Goal: Feedback & Contribution: Submit feedback/report problem

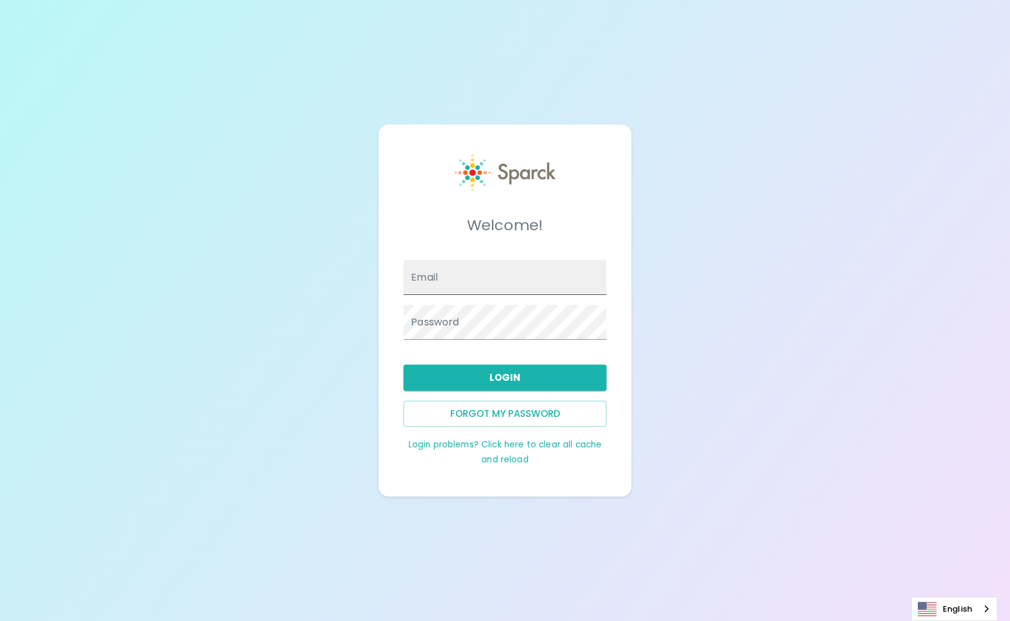
click at [452, 276] on input "Email" at bounding box center [504, 277] width 203 height 35
type input "[PERSON_NAME][EMAIL_ADDRESS][PERSON_NAME][DOMAIN_NAME]"
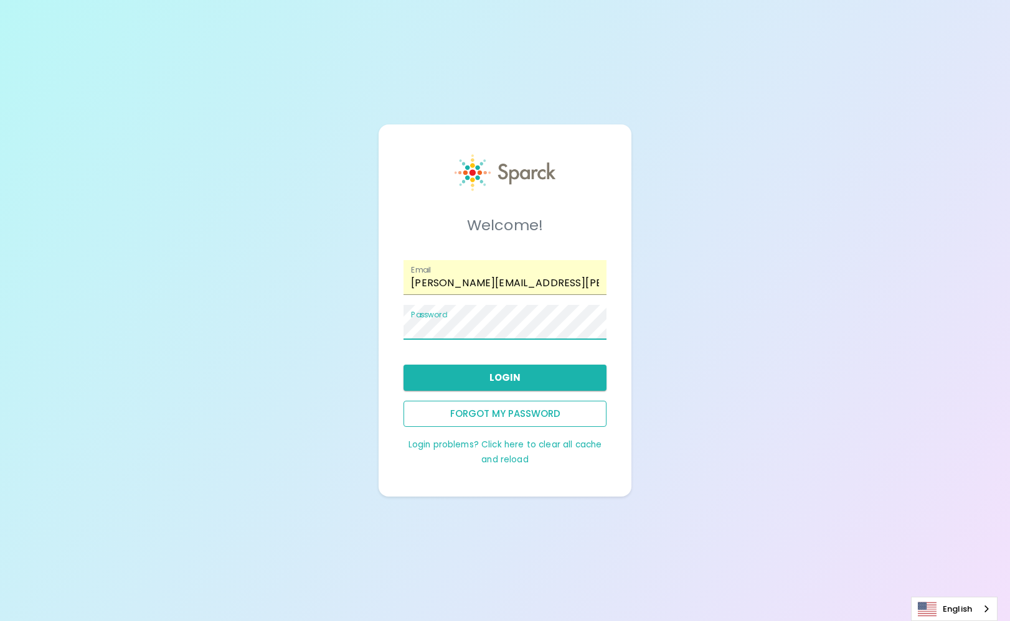
click at [482, 415] on button "Forgot my password" at bounding box center [504, 414] width 203 height 26
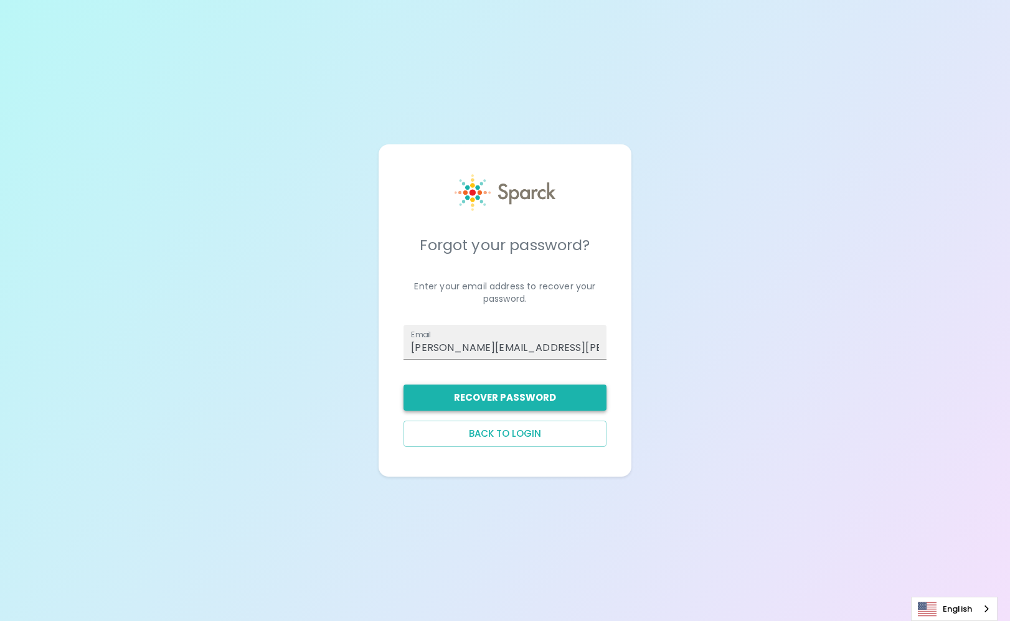
click at [489, 398] on button "Recover Password" at bounding box center [504, 398] width 203 height 26
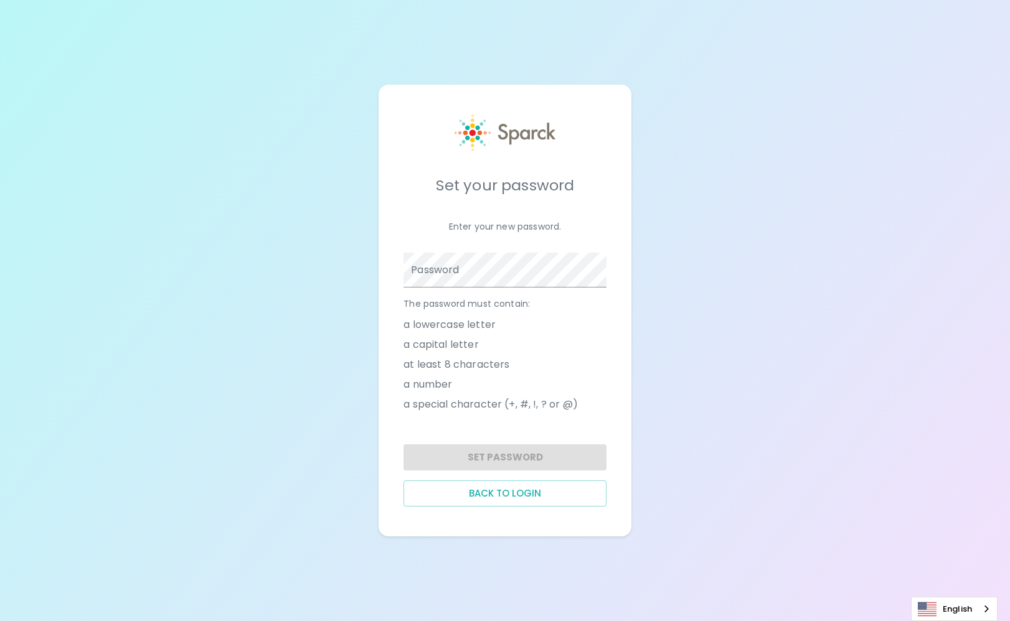
click at [440, 267] on div "Password" at bounding box center [504, 270] width 203 height 35
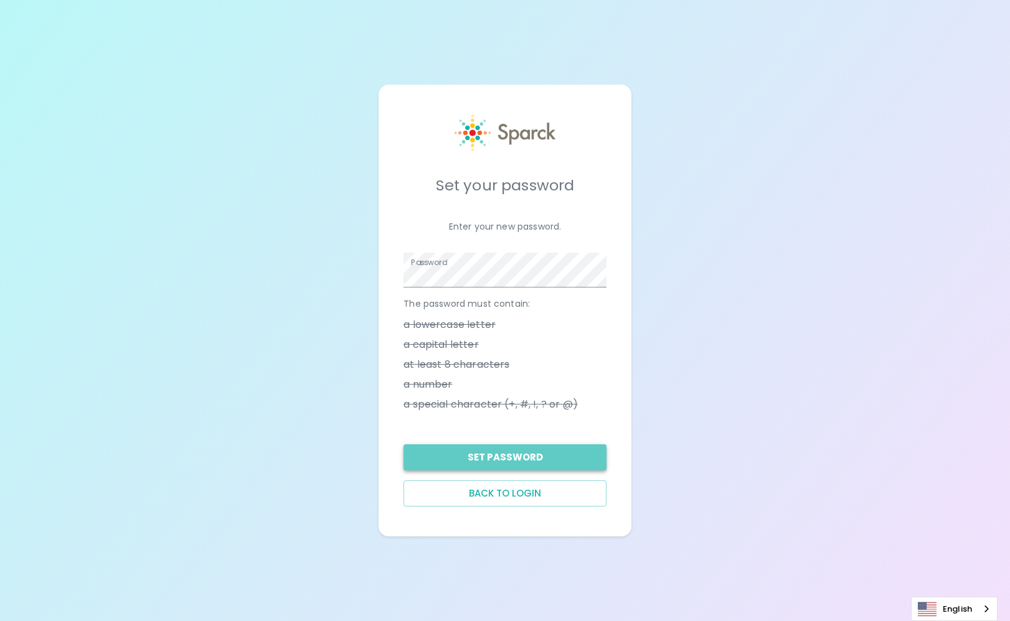
click at [453, 462] on button "Set Password" at bounding box center [504, 458] width 203 height 26
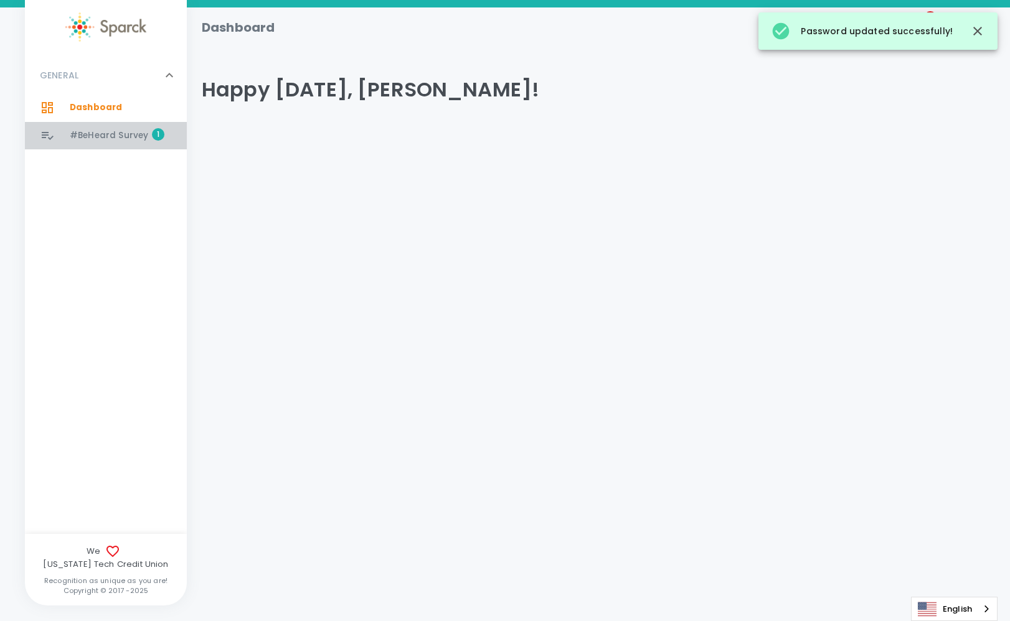
click at [108, 136] on span "#BeHeard Survey" at bounding box center [109, 136] width 78 height 12
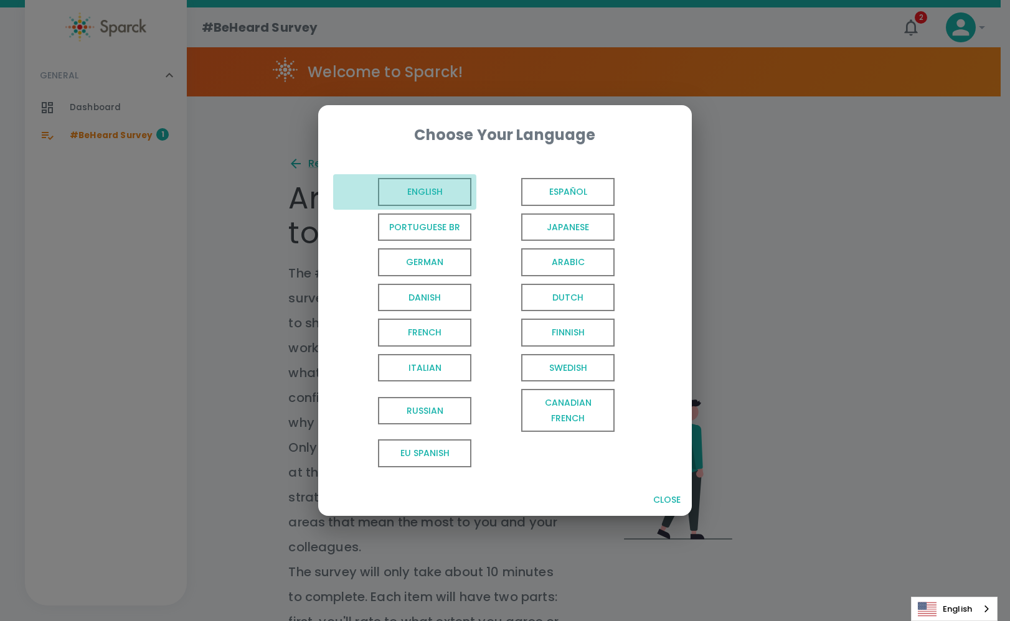
click at [436, 190] on span "English" at bounding box center [424, 192] width 93 height 28
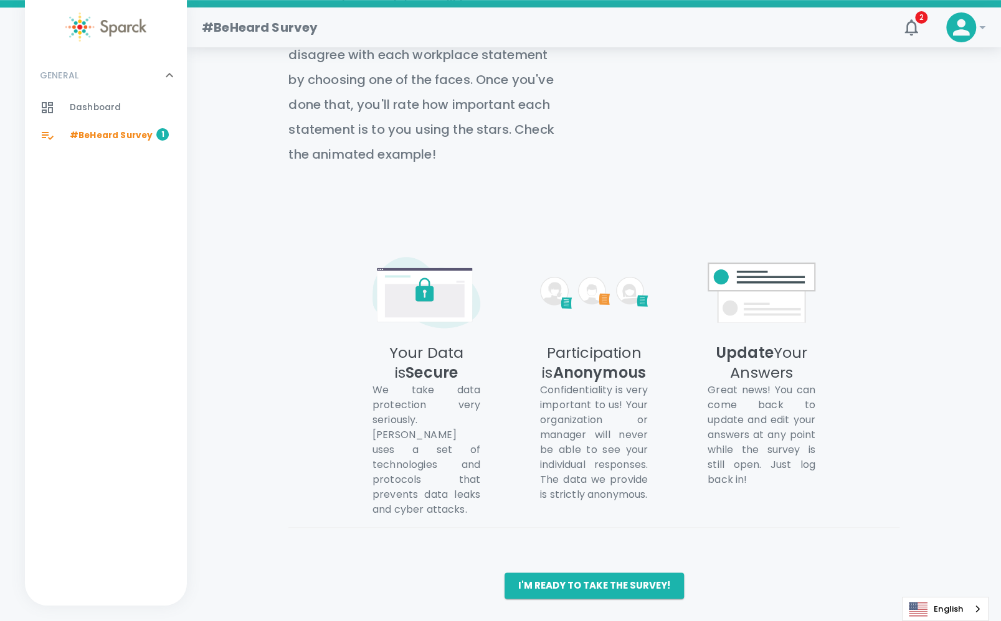
scroll to position [594, 0]
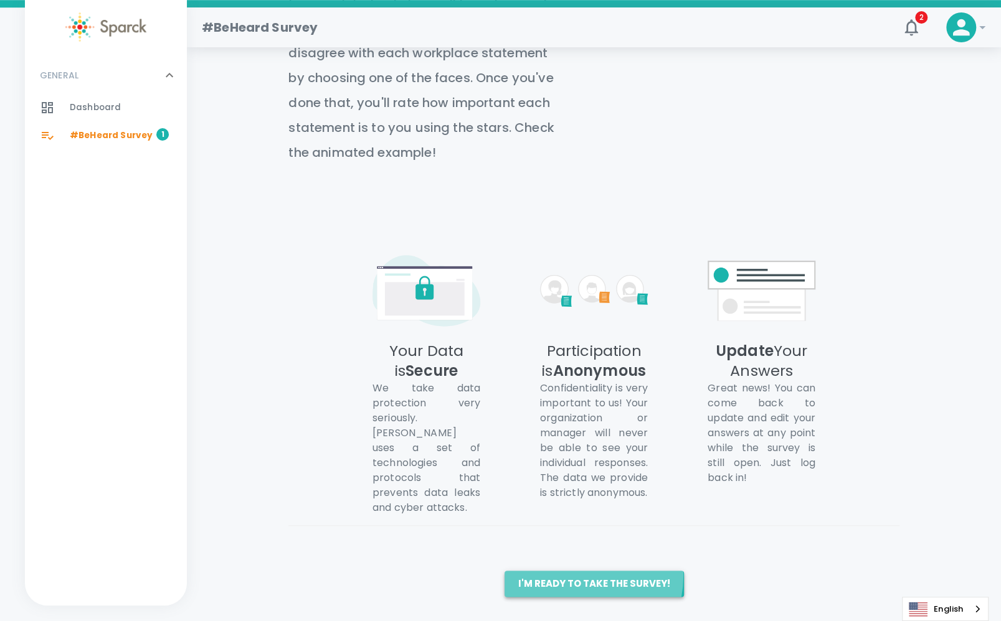
click at [573, 575] on button "I'm ready to take the survey!" at bounding box center [593, 584] width 179 height 26
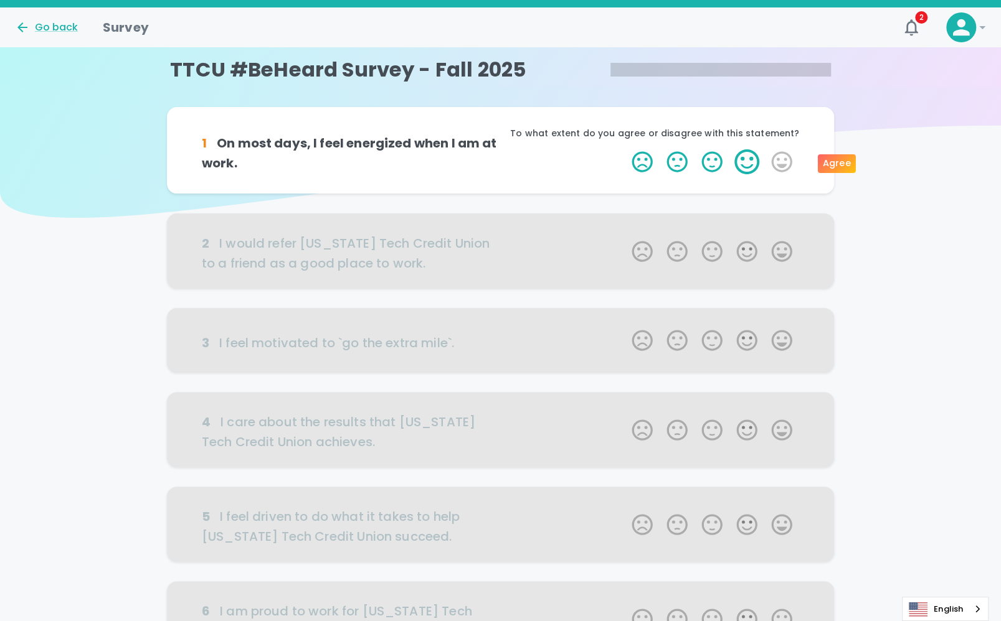
click at [738, 165] on label "4 Stars" at bounding box center [746, 161] width 35 height 25
click at [624, 149] on input "4 Stars" at bounding box center [624, 149] width 1 height 1
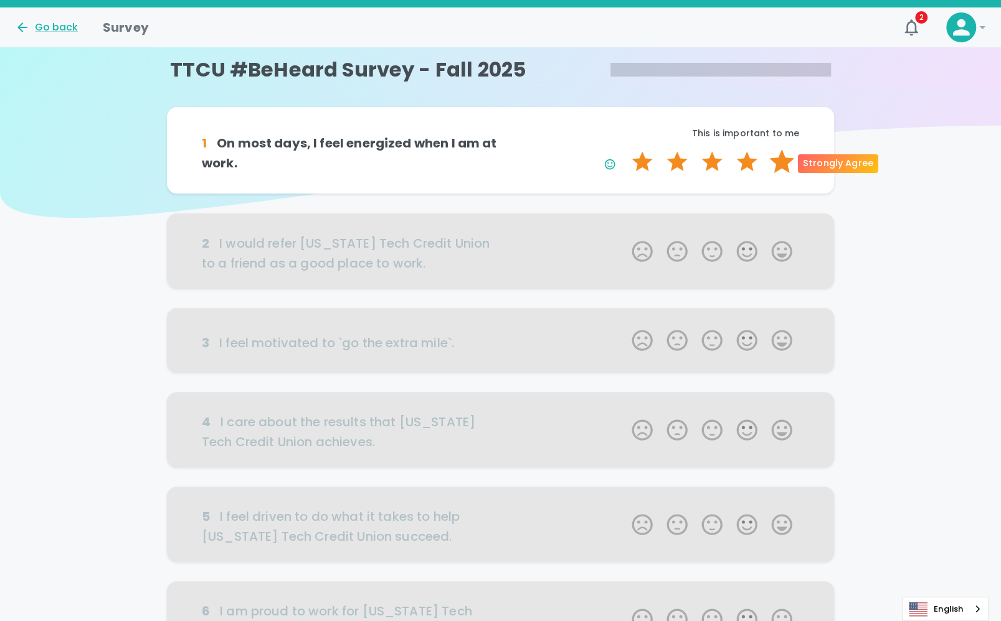
click at [775, 159] on label "5 Stars" at bounding box center [781, 161] width 35 height 25
click at [624, 149] on input "5 Stars" at bounding box center [624, 149] width 1 height 1
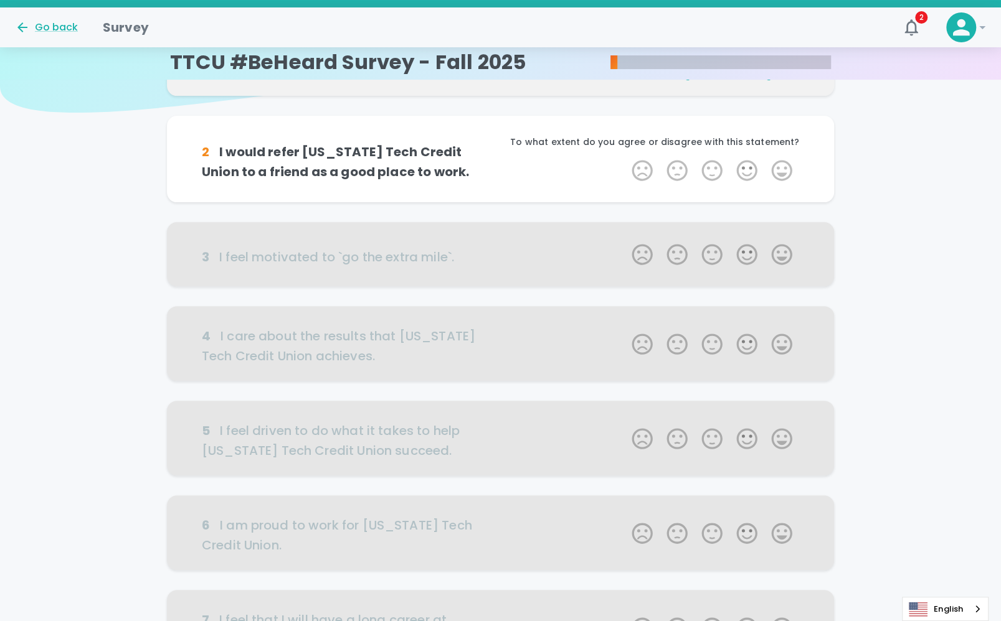
scroll to position [110, 0]
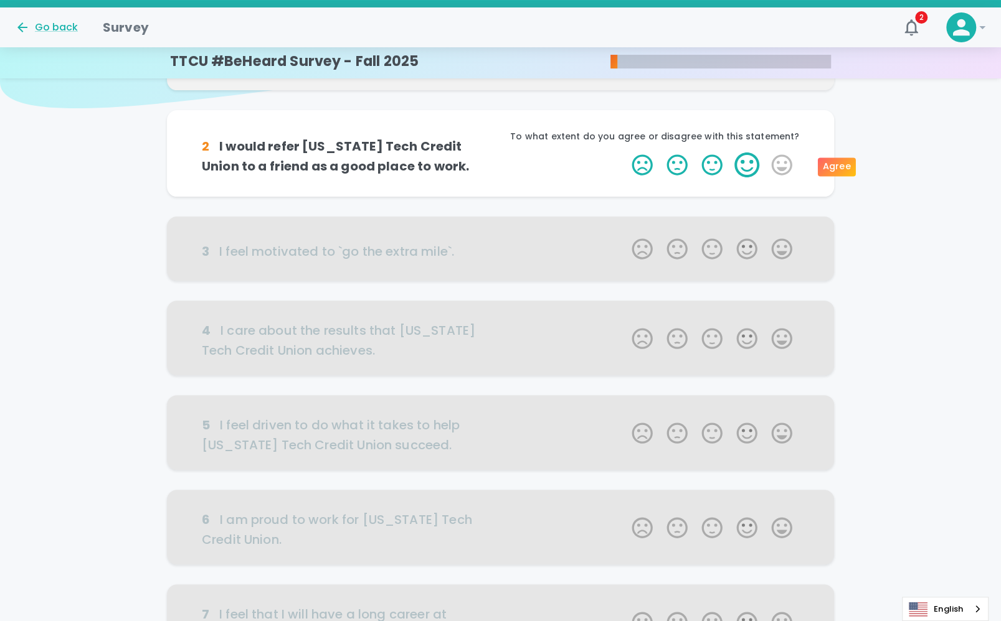
click at [743, 161] on label "4 Stars" at bounding box center [746, 165] width 35 height 25
click at [624, 153] on input "4 Stars" at bounding box center [624, 152] width 1 height 1
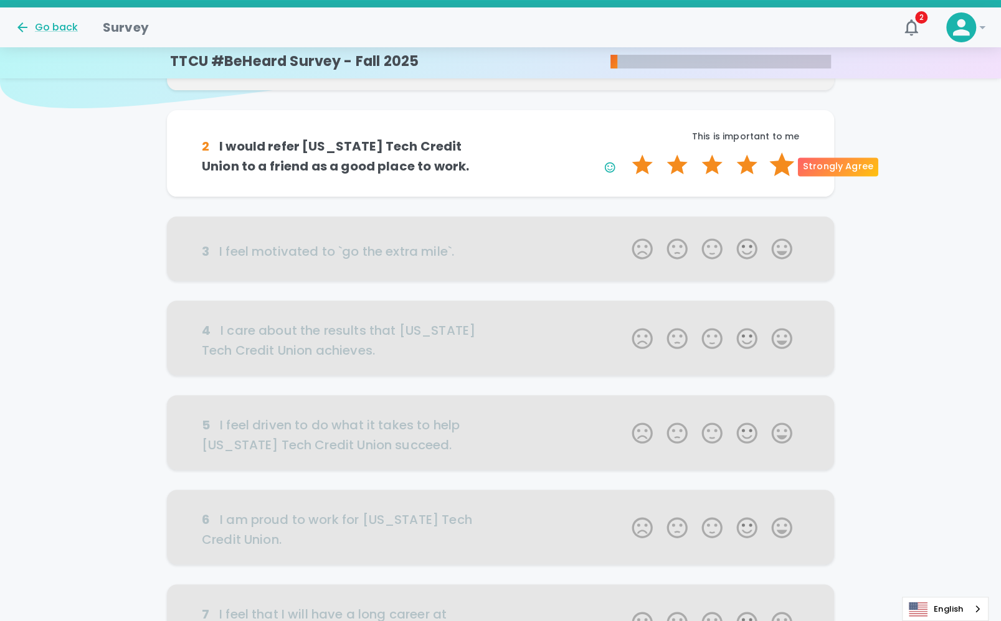
click at [783, 161] on label "5 Stars" at bounding box center [781, 165] width 35 height 25
click at [624, 153] on input "5 Stars" at bounding box center [624, 152] width 1 height 1
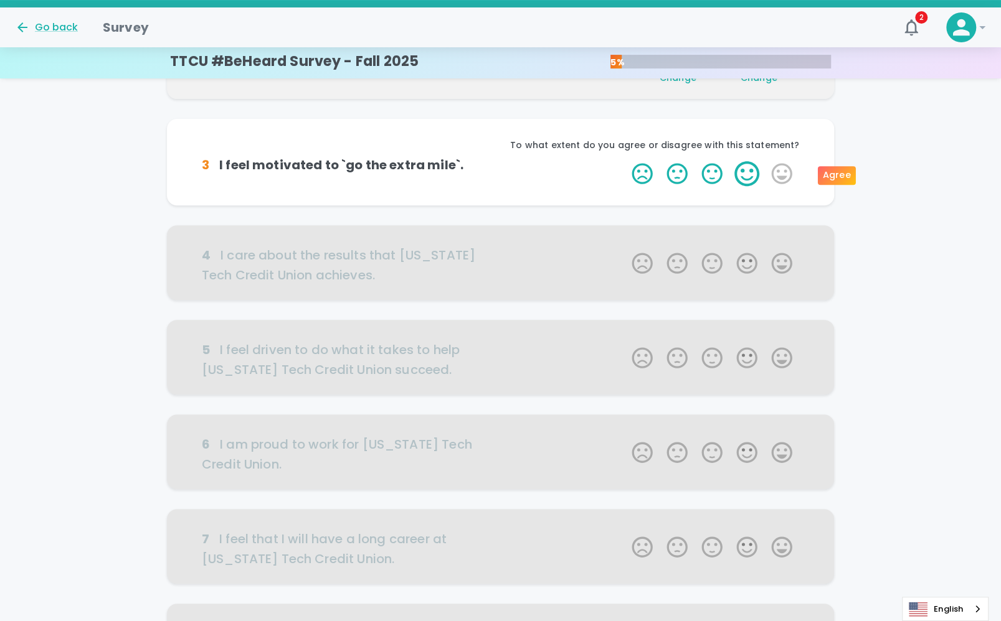
scroll to position [219, 0]
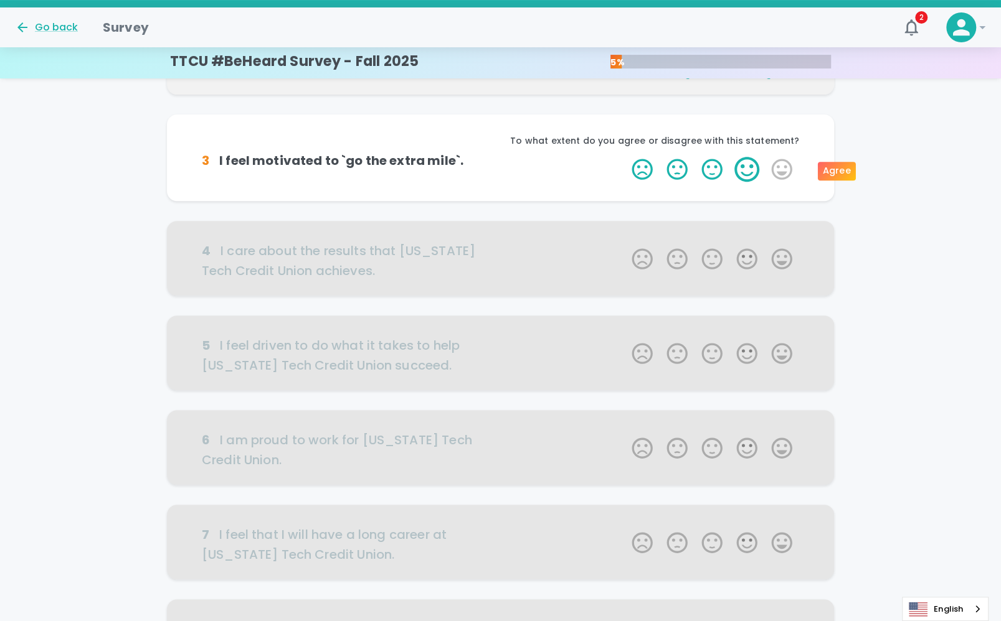
click at [746, 169] on label "4 Stars" at bounding box center [746, 169] width 35 height 25
click at [624, 157] on input "4 Stars" at bounding box center [624, 156] width 1 height 1
click at [781, 166] on label "5 Stars" at bounding box center [781, 169] width 35 height 25
click at [624, 157] on input "5 Stars" at bounding box center [624, 156] width 1 height 1
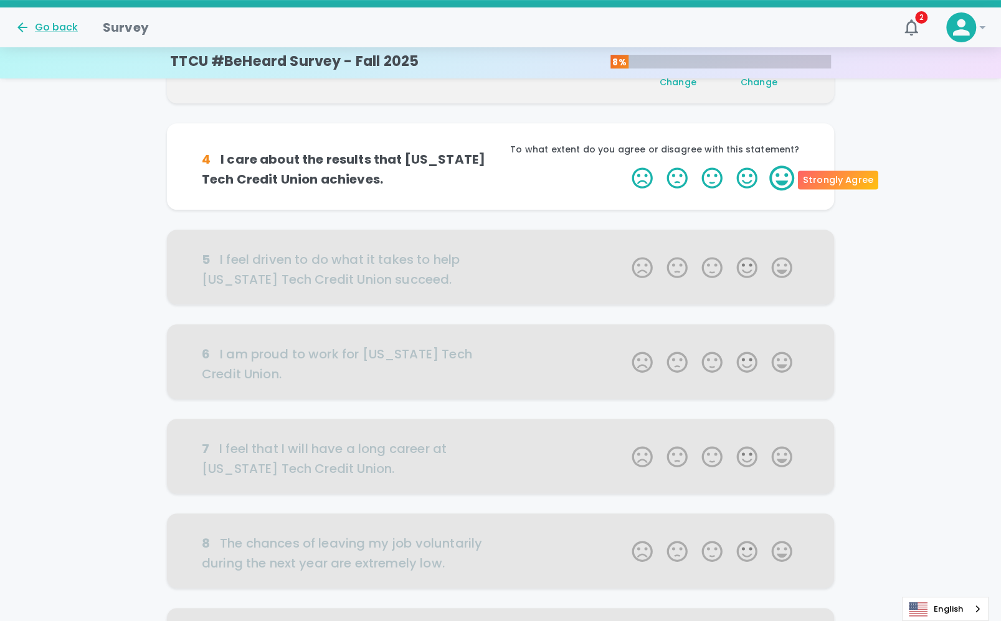
scroll to position [329, 0]
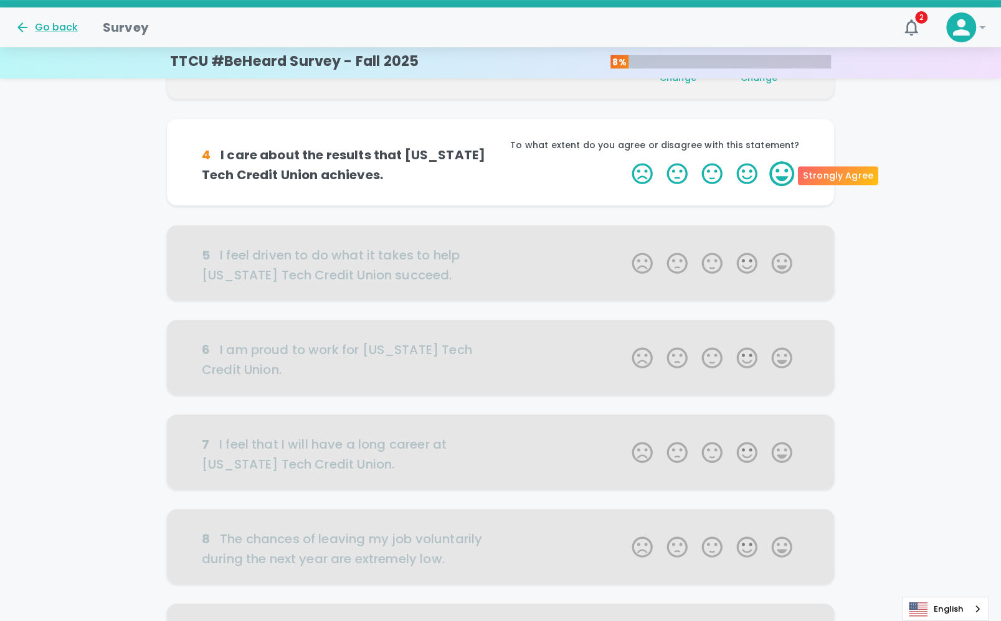
click at [778, 173] on label "5 Stars" at bounding box center [781, 173] width 35 height 25
click at [624, 161] on input "5 Stars" at bounding box center [624, 161] width 1 height 1
click at [776, 176] on label "5 Stars" at bounding box center [781, 173] width 35 height 25
click at [624, 161] on input "5 Stars" at bounding box center [624, 161] width 1 height 1
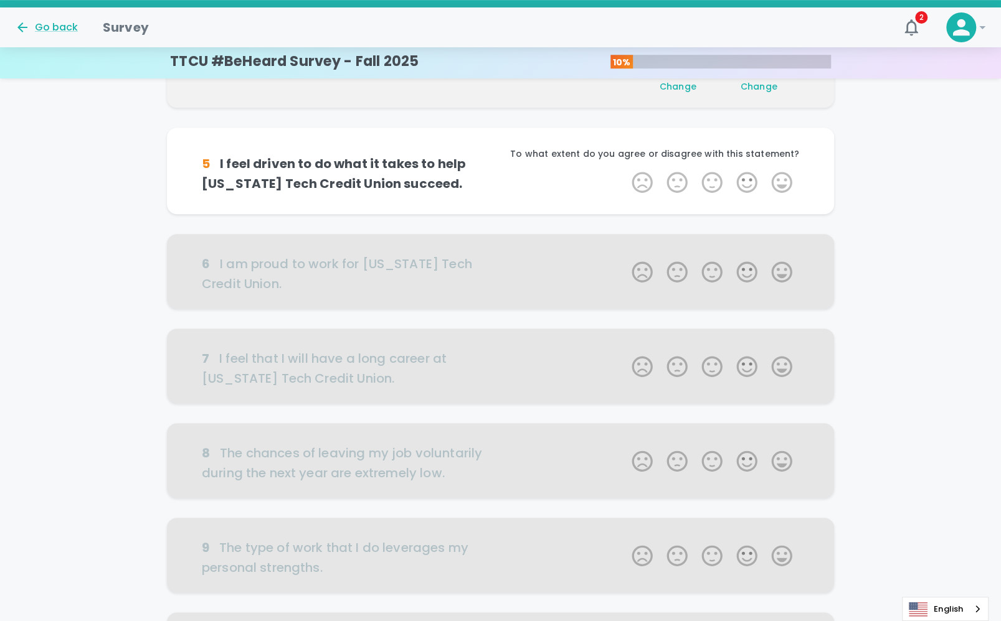
scroll to position [438, 0]
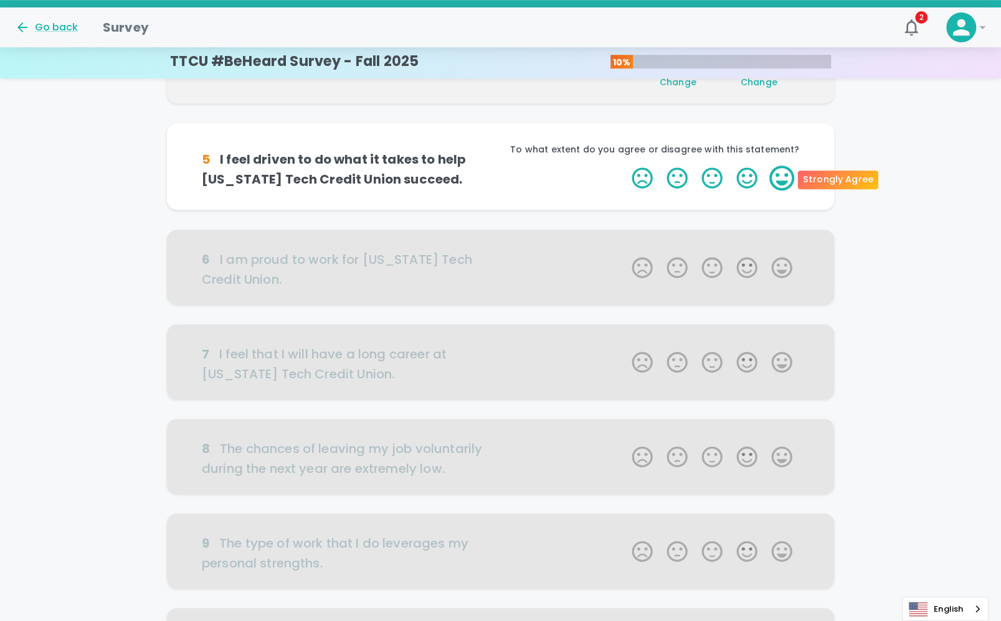
click at [783, 174] on label "5 Stars" at bounding box center [781, 178] width 35 height 25
click at [624, 166] on input "5 Stars" at bounding box center [624, 165] width 1 height 1
click at [777, 175] on label "5 Stars" at bounding box center [781, 178] width 35 height 25
click at [624, 166] on input "5 Stars" at bounding box center [624, 165] width 1 height 1
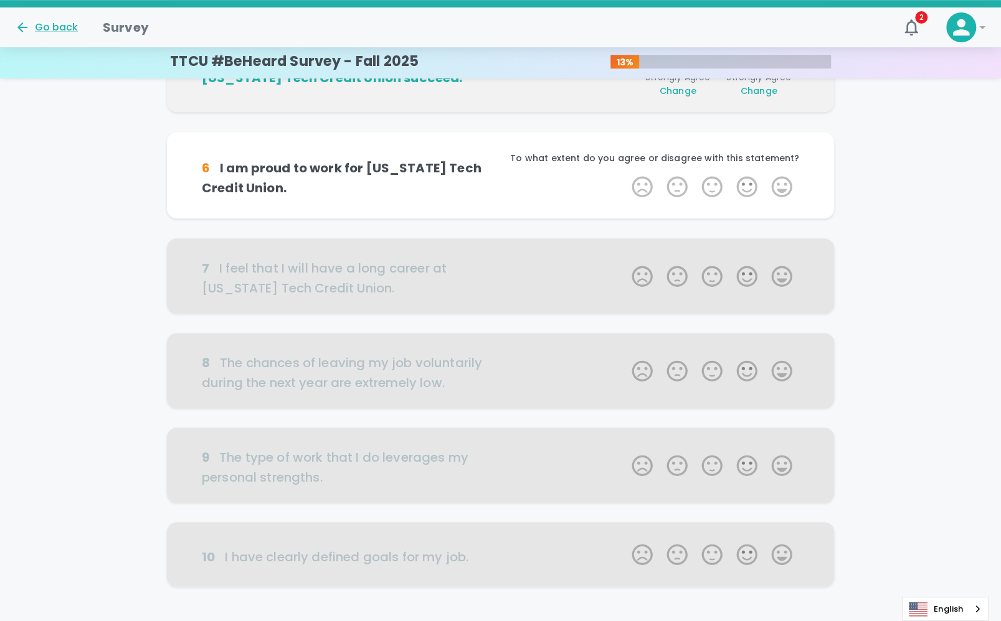
scroll to position [548, 0]
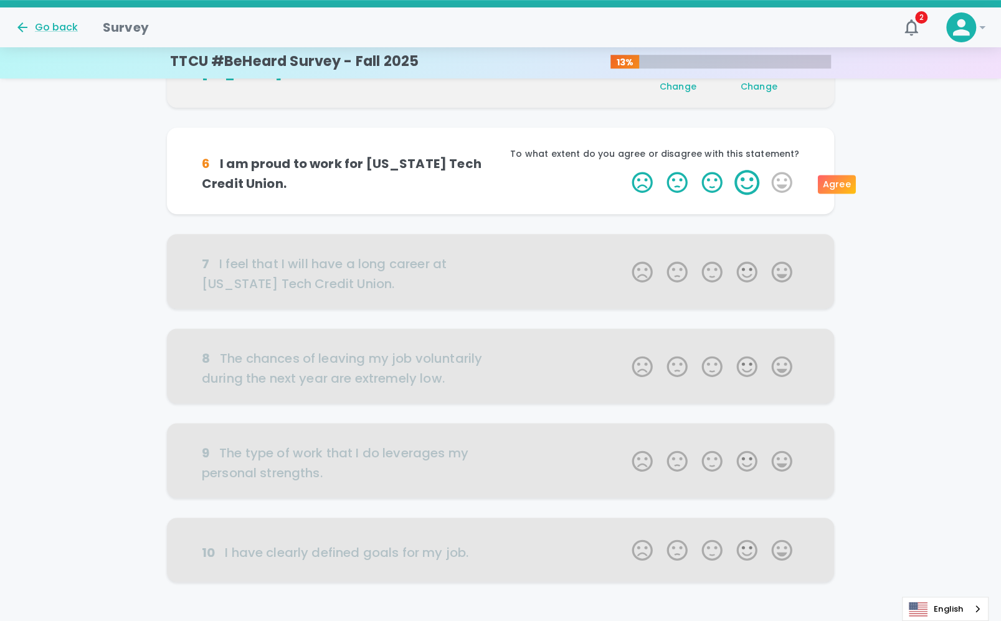
click at [746, 181] on label "4 Stars" at bounding box center [746, 182] width 35 height 25
click at [624, 170] on input "4 Stars" at bounding box center [624, 169] width 1 height 1
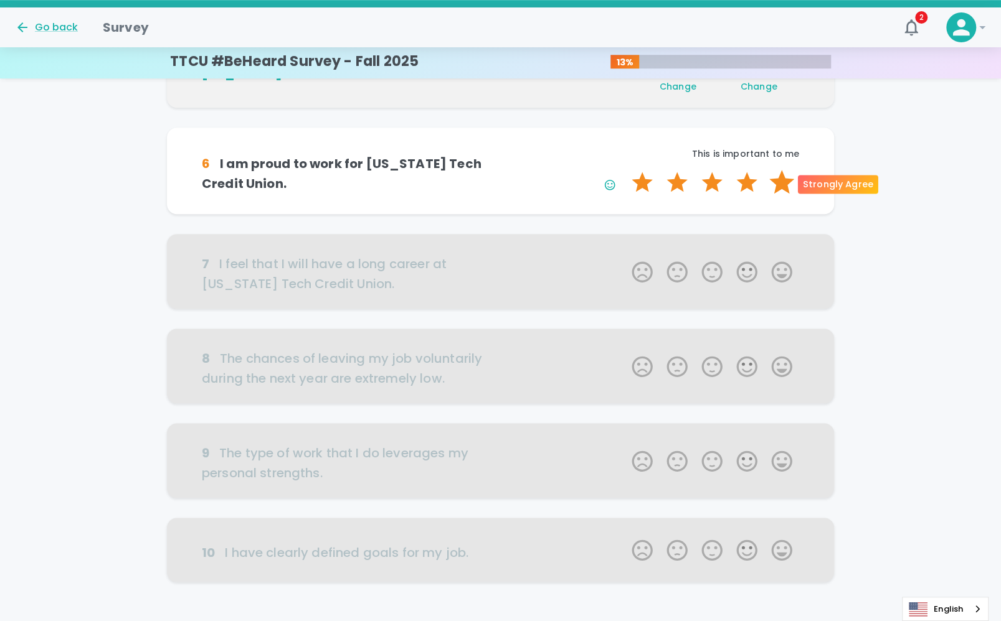
click at [780, 177] on label "5 Stars" at bounding box center [781, 182] width 35 height 25
click at [624, 170] on input "5 Stars" at bounding box center [624, 169] width 1 height 1
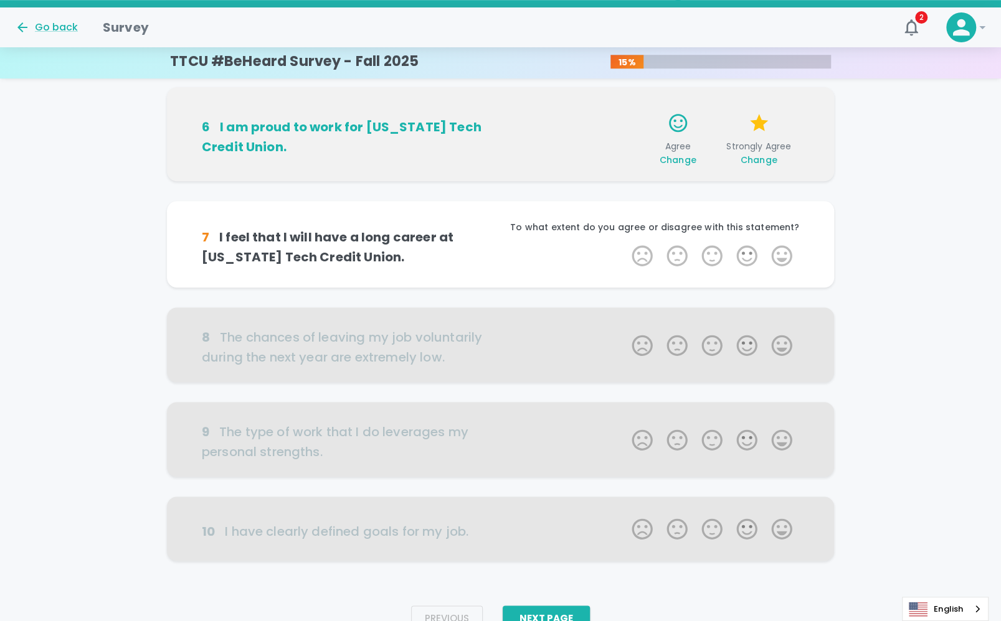
scroll to position [629, 0]
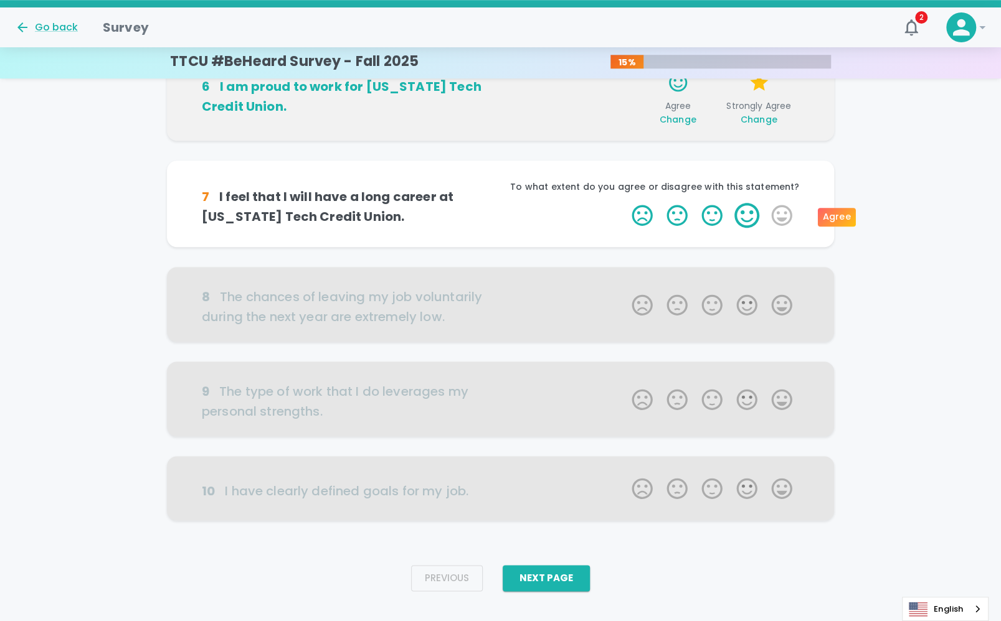
click at [750, 212] on label "4 Stars" at bounding box center [746, 215] width 35 height 25
click at [624, 203] on input "4 Stars" at bounding box center [624, 202] width 1 height 1
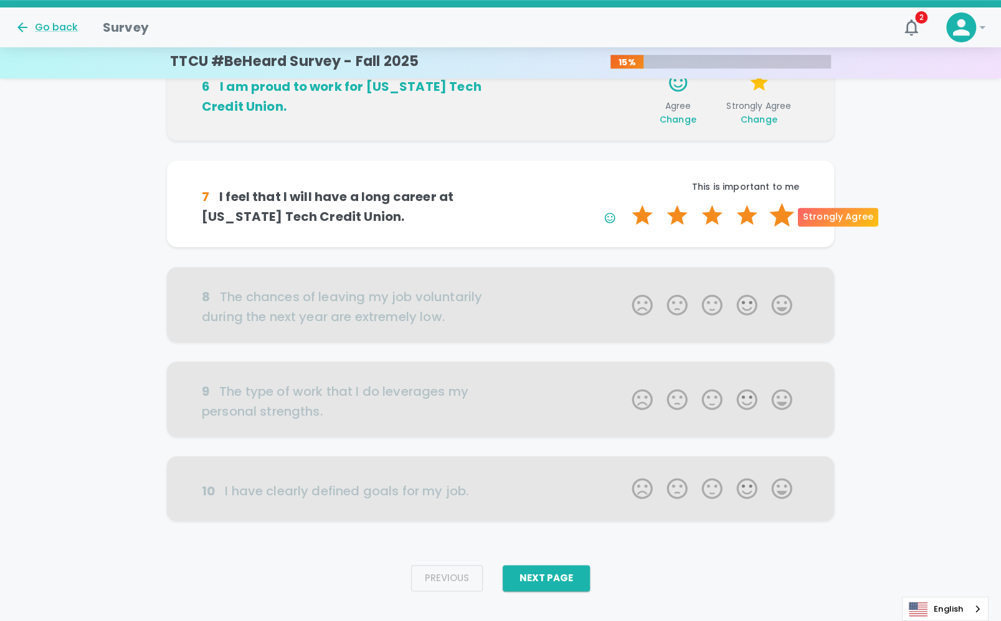
click at [778, 212] on label "5 Stars" at bounding box center [781, 215] width 35 height 25
click at [624, 203] on input "5 Stars" at bounding box center [624, 202] width 1 height 1
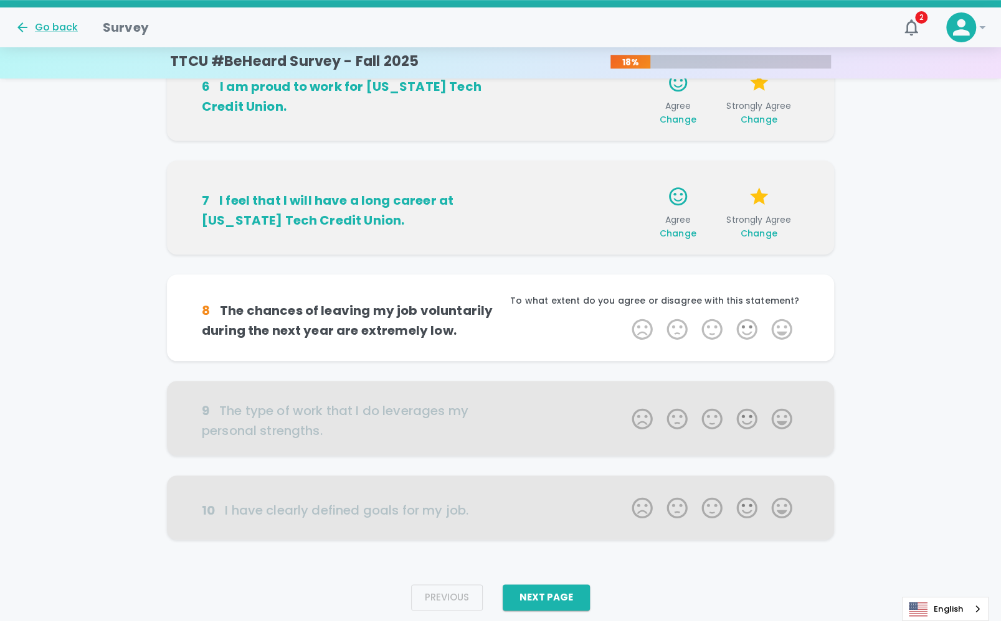
scroll to position [649, 0]
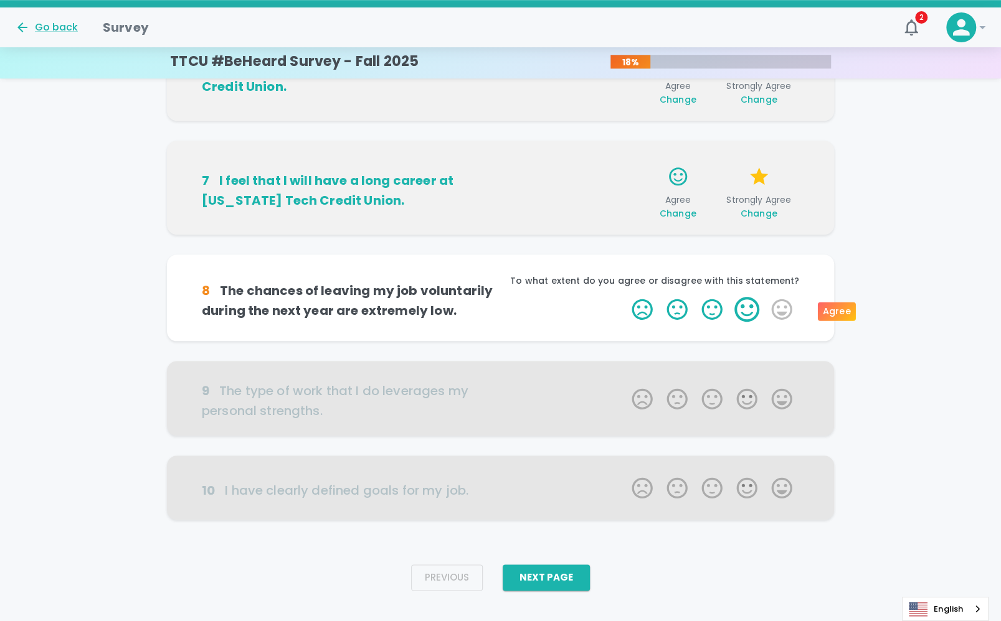
click at [741, 306] on label "4 Stars" at bounding box center [746, 309] width 35 height 25
click at [624, 297] on input "4 Stars" at bounding box center [624, 296] width 1 height 1
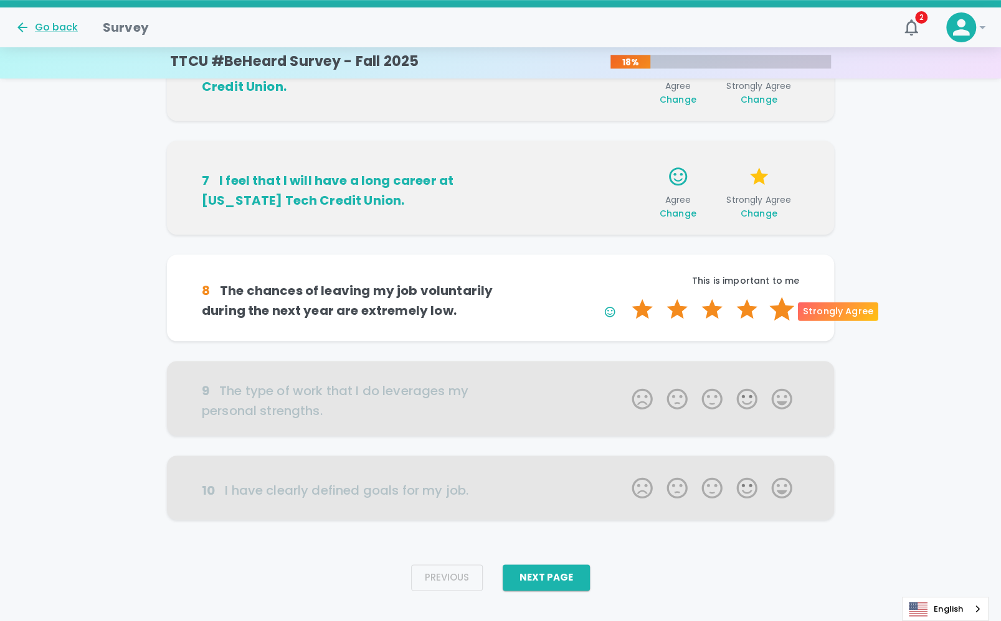
click at [778, 309] on label "5 Stars" at bounding box center [781, 309] width 35 height 25
click at [624, 297] on input "5 Stars" at bounding box center [624, 296] width 1 height 1
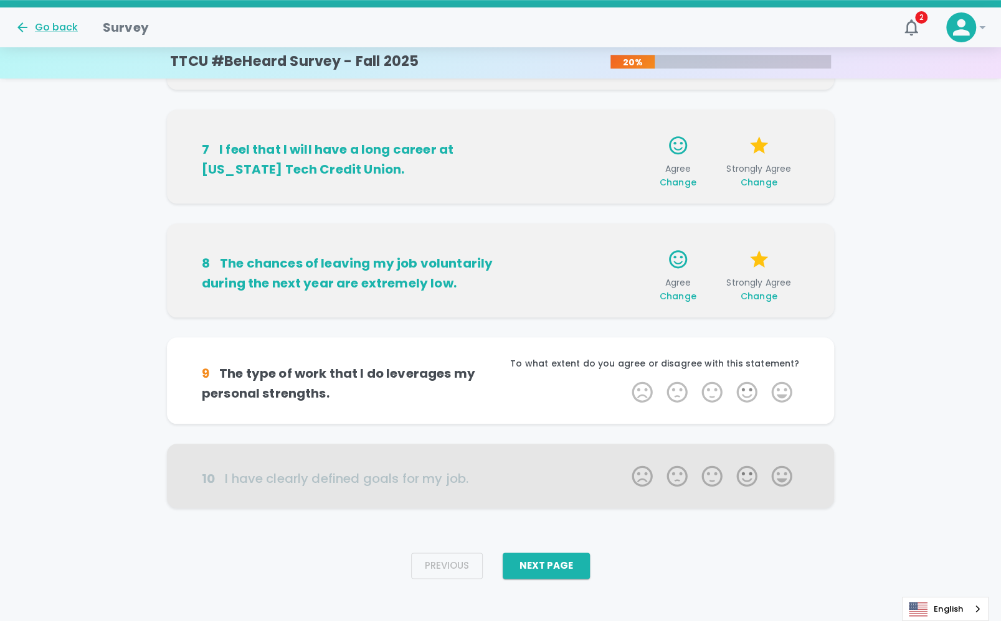
scroll to position [687, 0]
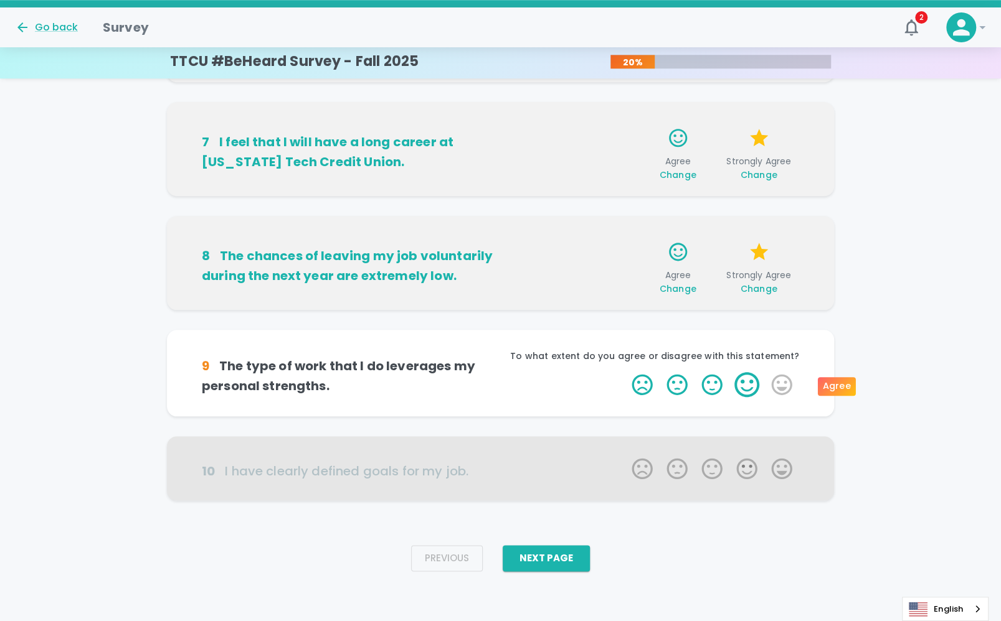
click at [738, 380] on label "4 Stars" at bounding box center [746, 384] width 35 height 25
click at [624, 372] on input "4 Stars" at bounding box center [624, 372] width 1 height 1
click at [784, 383] on label "5 Stars" at bounding box center [781, 384] width 35 height 25
click at [624, 372] on input "5 Stars" at bounding box center [624, 372] width 1 height 1
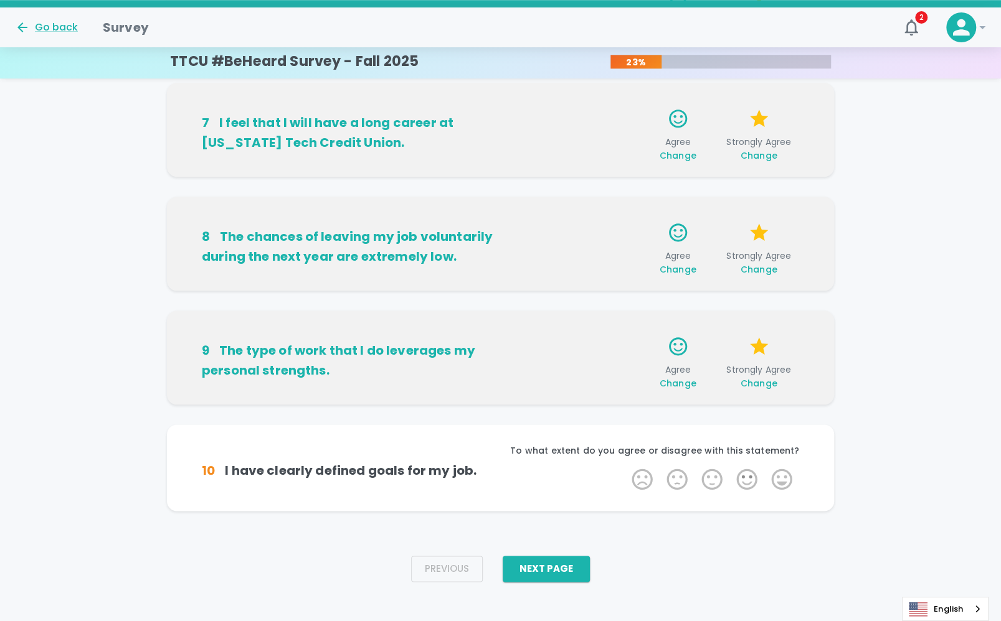
scroll to position [717, 0]
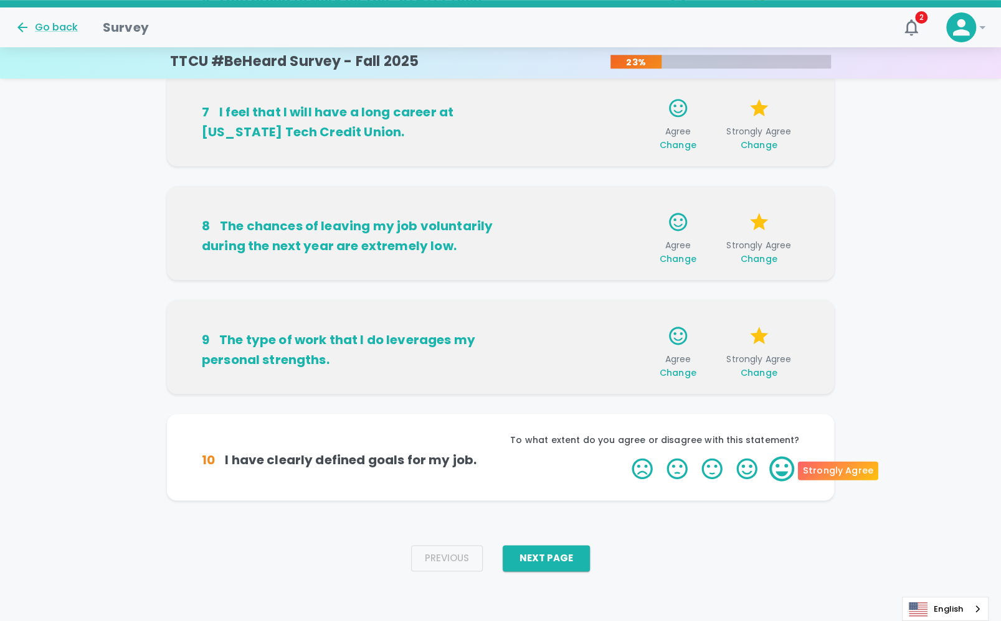
click at [779, 466] on label "5 Stars" at bounding box center [781, 468] width 35 height 25
click at [624, 456] on input "5 Stars" at bounding box center [624, 456] width 1 height 1
click at [789, 470] on label "5 Stars" at bounding box center [781, 468] width 35 height 25
click at [624, 456] on input "5 Stars" at bounding box center [624, 456] width 1 height 1
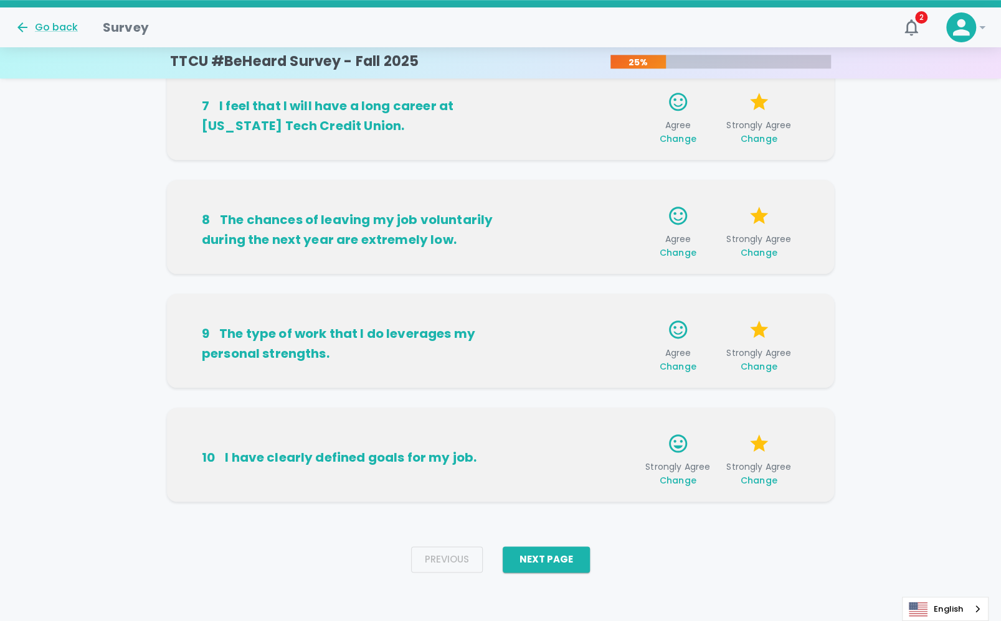
scroll to position [725, 0]
click at [547, 549] on button "Next Page" at bounding box center [545, 558] width 87 height 26
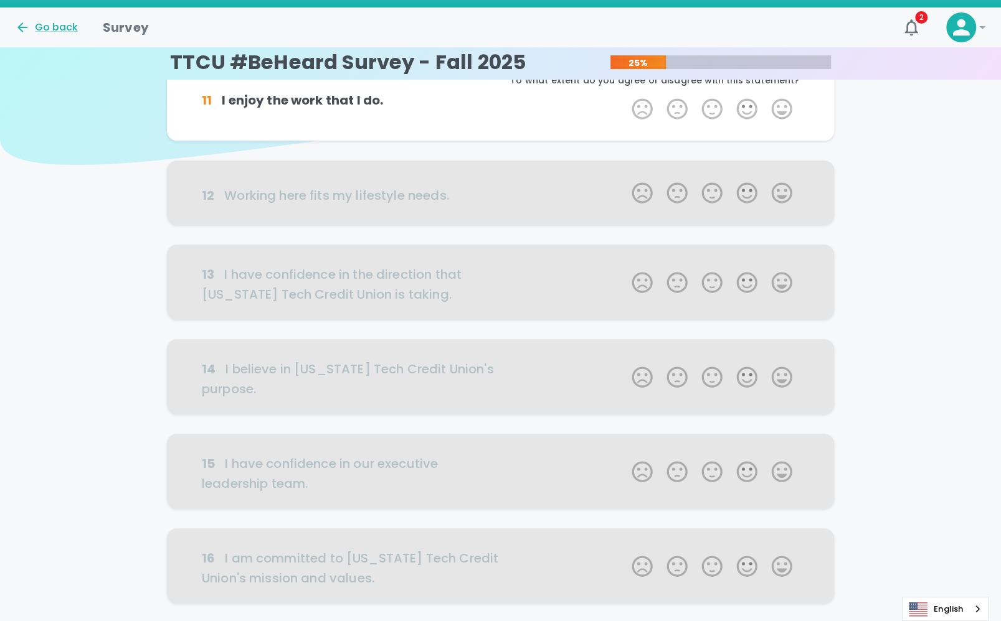
scroll to position [0, 0]
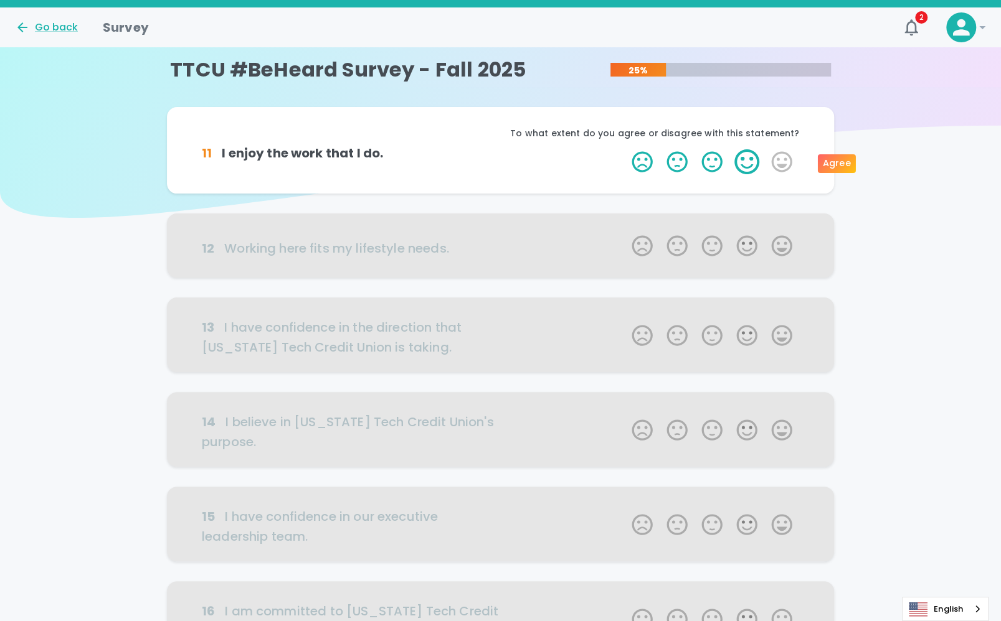
click at [743, 163] on label "4 Stars" at bounding box center [746, 161] width 35 height 25
click at [624, 149] on input "4 Stars" at bounding box center [624, 149] width 1 height 1
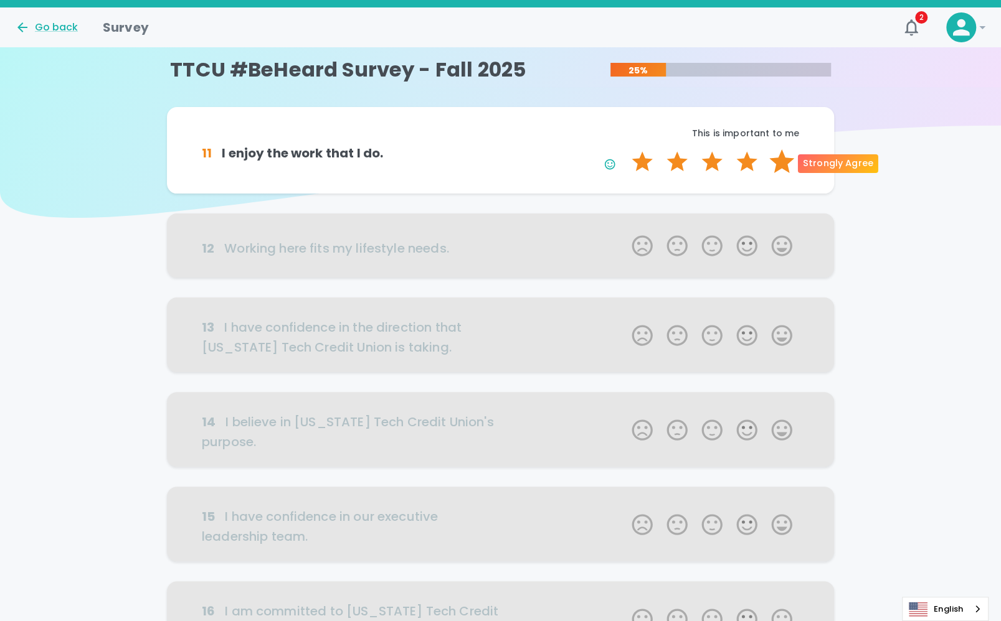
click at [781, 163] on label "5 Stars" at bounding box center [781, 161] width 35 height 25
click at [624, 149] on input "5 Stars" at bounding box center [624, 149] width 1 height 1
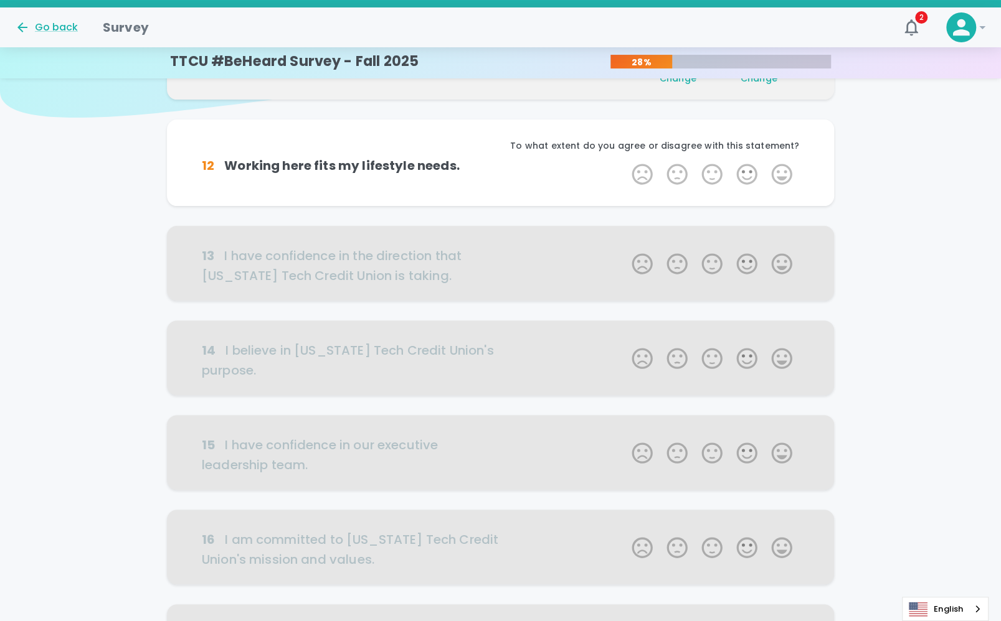
scroll to position [110, 0]
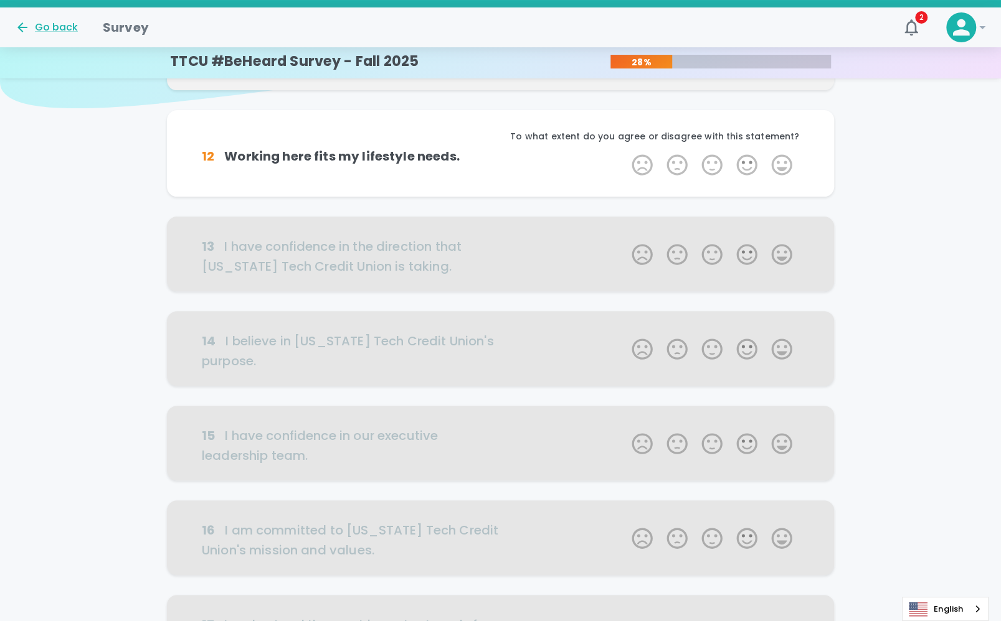
click at [781, 163] on label "5 Stars" at bounding box center [781, 165] width 35 height 25
click at [624, 153] on input "5 Stars" at bounding box center [624, 152] width 1 height 1
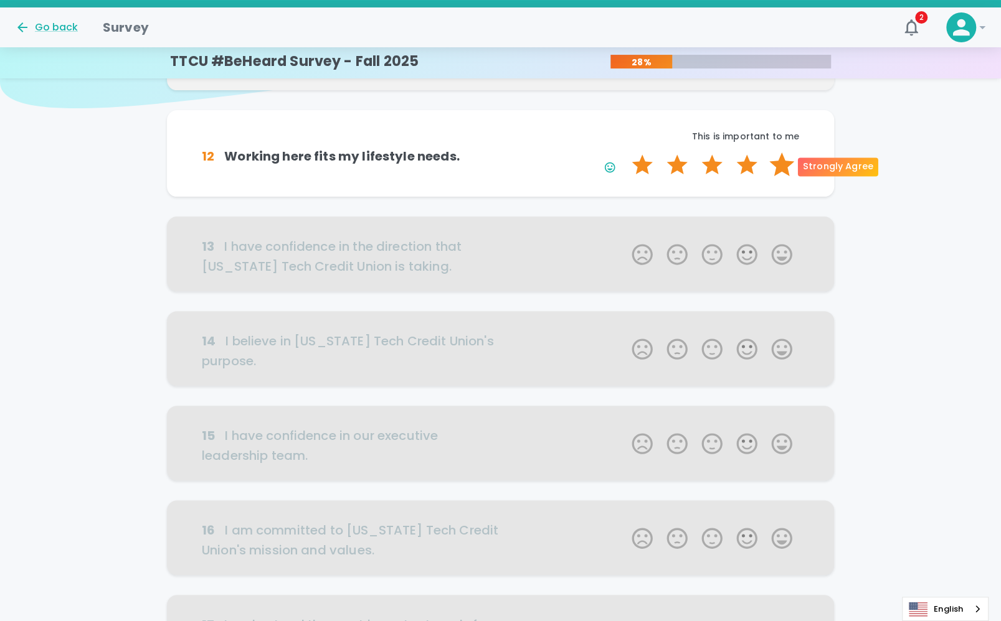
click at [780, 167] on label "5 Stars" at bounding box center [781, 165] width 35 height 25
click at [624, 153] on input "5 Stars" at bounding box center [624, 152] width 1 height 1
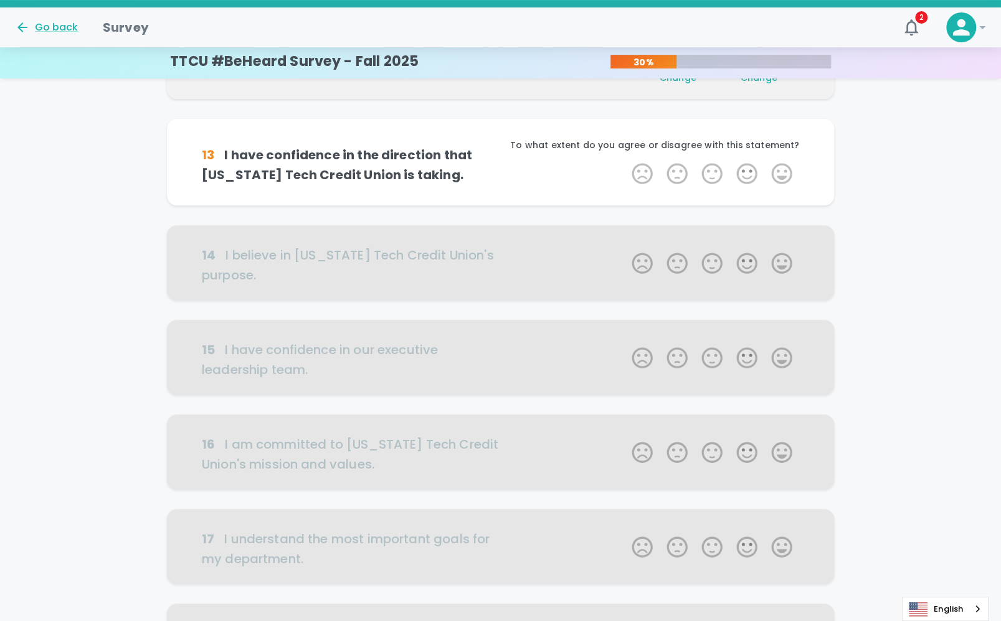
scroll to position [219, 0]
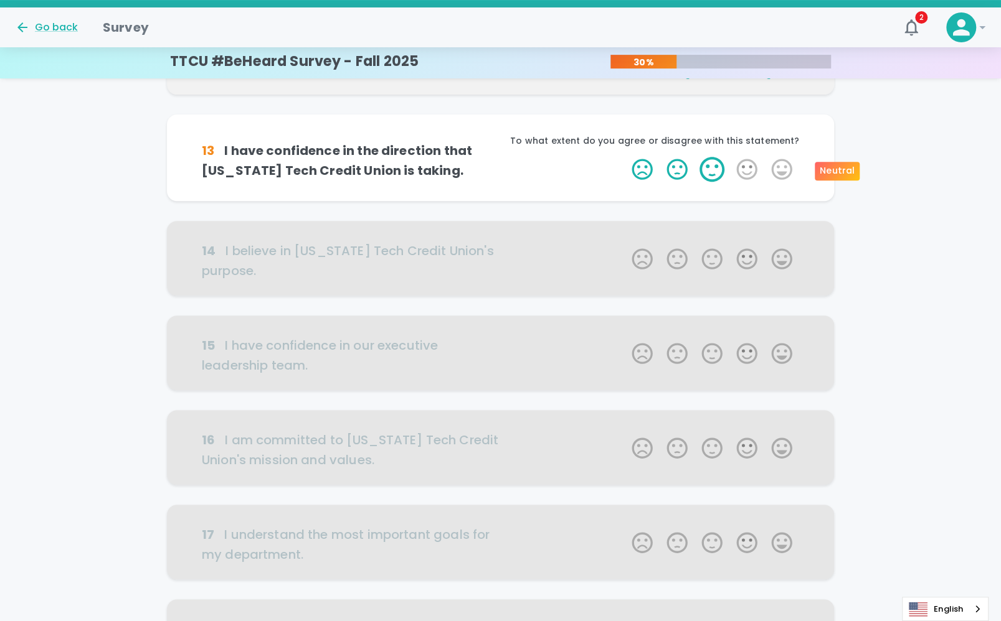
click at [712, 171] on label "3 Stars" at bounding box center [711, 169] width 35 height 25
click at [624, 157] on input "3 Stars" at bounding box center [624, 156] width 1 height 1
click at [777, 165] on label "5 Stars" at bounding box center [781, 169] width 35 height 25
click at [624, 157] on input "5 Stars" at bounding box center [624, 156] width 1 height 1
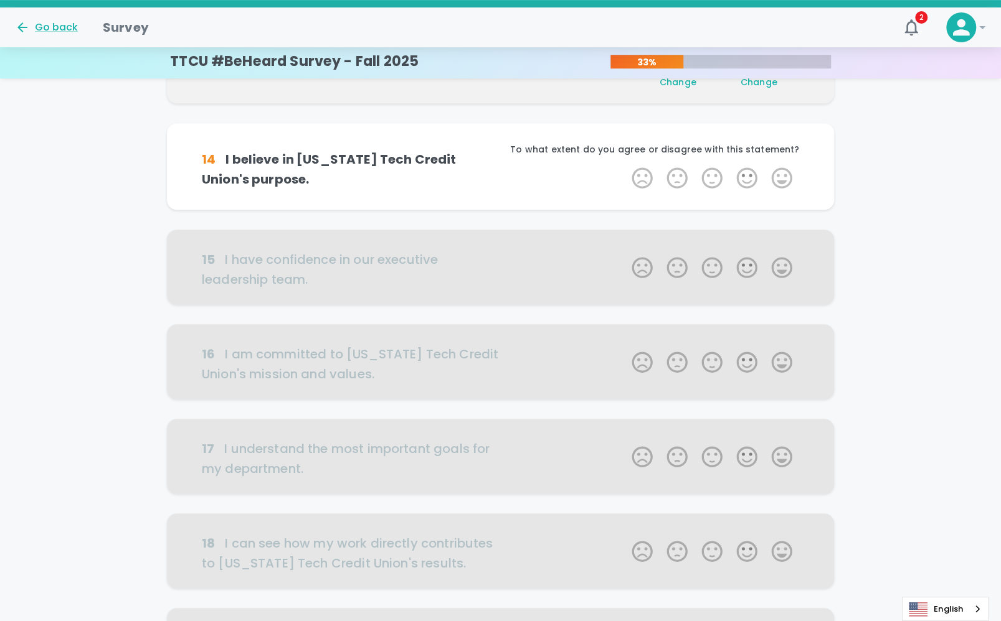
scroll to position [329, 0]
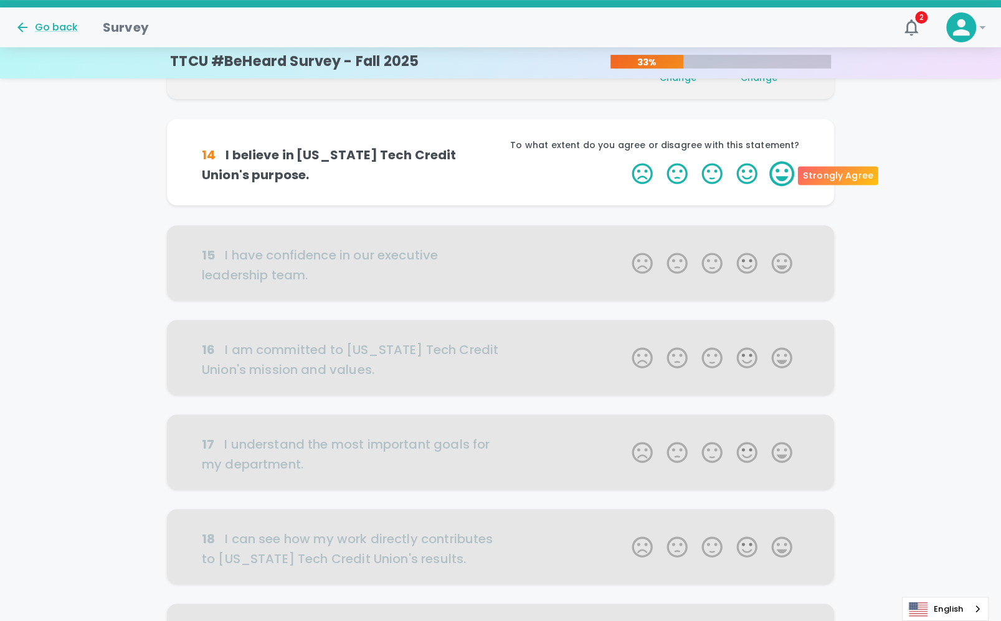
click at [775, 171] on label "5 Stars" at bounding box center [781, 173] width 35 height 25
click at [624, 161] on input "5 Stars" at bounding box center [624, 161] width 1 height 1
click at [778, 177] on label "5 Stars" at bounding box center [781, 173] width 35 height 25
click at [624, 161] on input "5 Stars" at bounding box center [624, 161] width 1 height 1
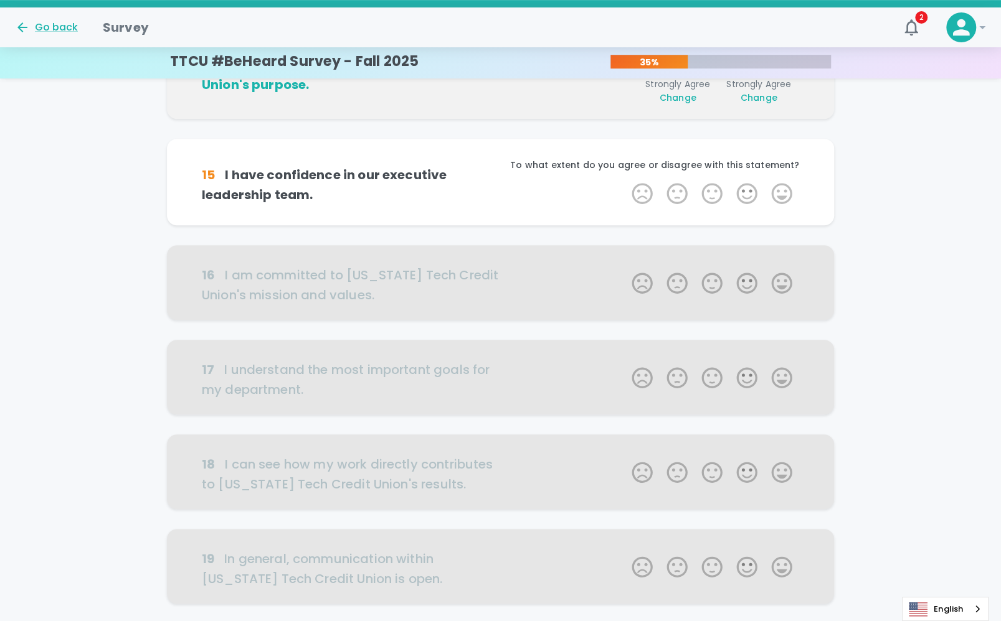
scroll to position [438, 0]
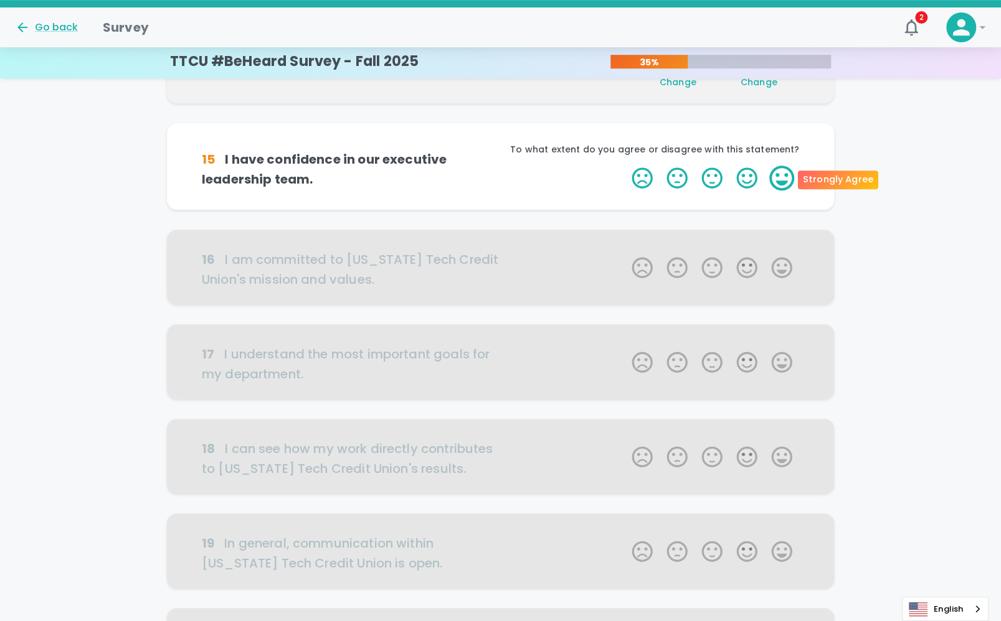
click at [784, 177] on label "5 Stars" at bounding box center [781, 178] width 35 height 25
click at [624, 166] on input "5 Stars" at bounding box center [624, 165] width 1 height 1
click at [784, 177] on label "5 Stars" at bounding box center [781, 178] width 35 height 25
click at [624, 166] on input "5 Stars" at bounding box center [624, 165] width 1 height 1
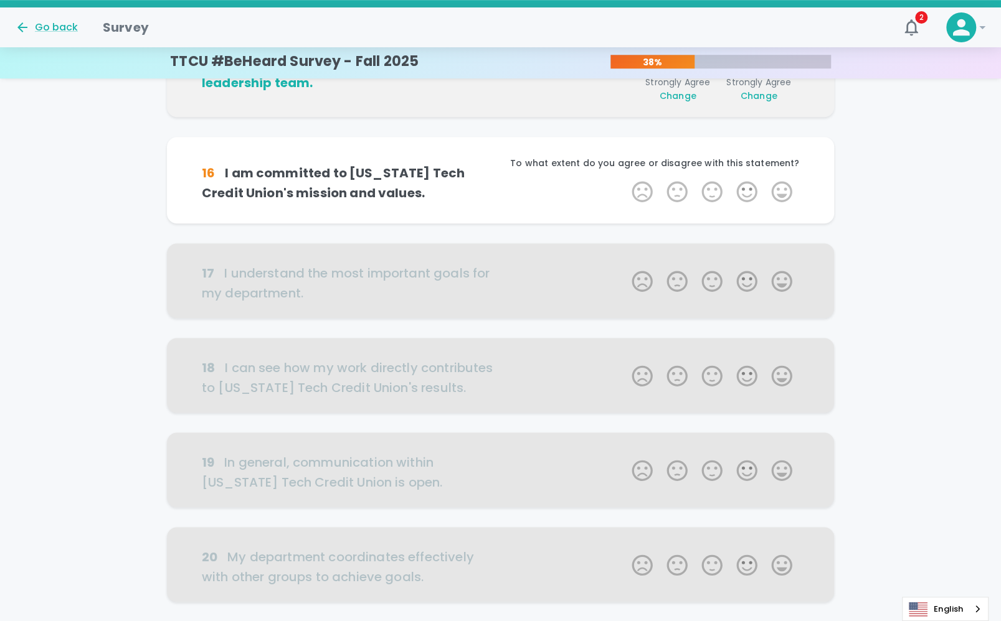
scroll to position [548, 0]
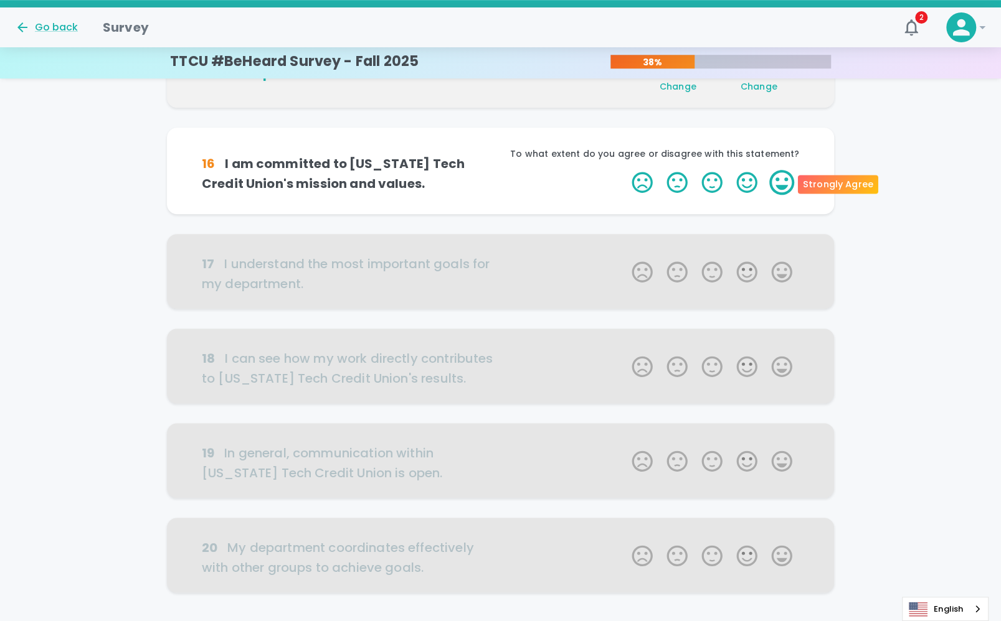
click at [781, 180] on label "5 Stars" at bounding box center [781, 182] width 35 height 25
click at [624, 170] on input "5 Stars" at bounding box center [624, 169] width 1 height 1
click at [781, 187] on label "5 Stars" at bounding box center [781, 182] width 35 height 25
click at [624, 170] on input "5 Stars" at bounding box center [624, 169] width 1 height 1
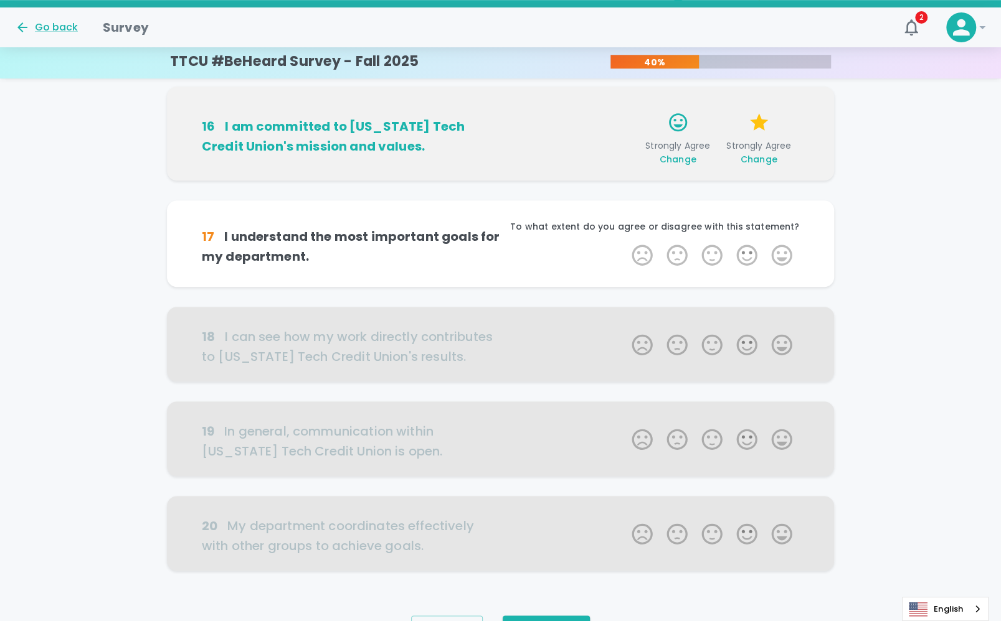
scroll to position [640, 0]
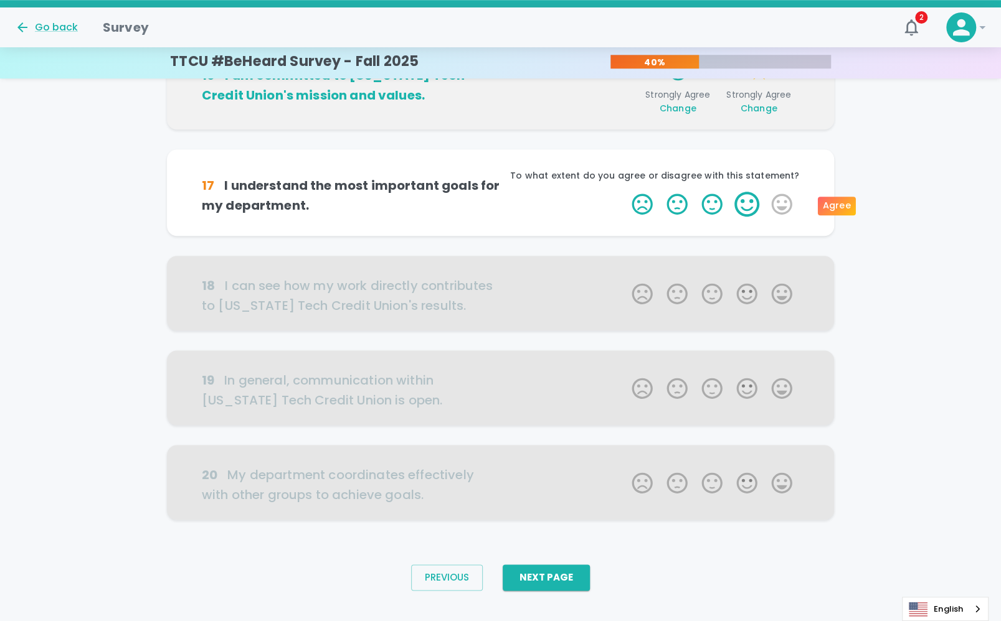
click at [751, 202] on label "4 Stars" at bounding box center [746, 204] width 35 height 25
click at [624, 192] on input "4 Stars" at bounding box center [624, 191] width 1 height 1
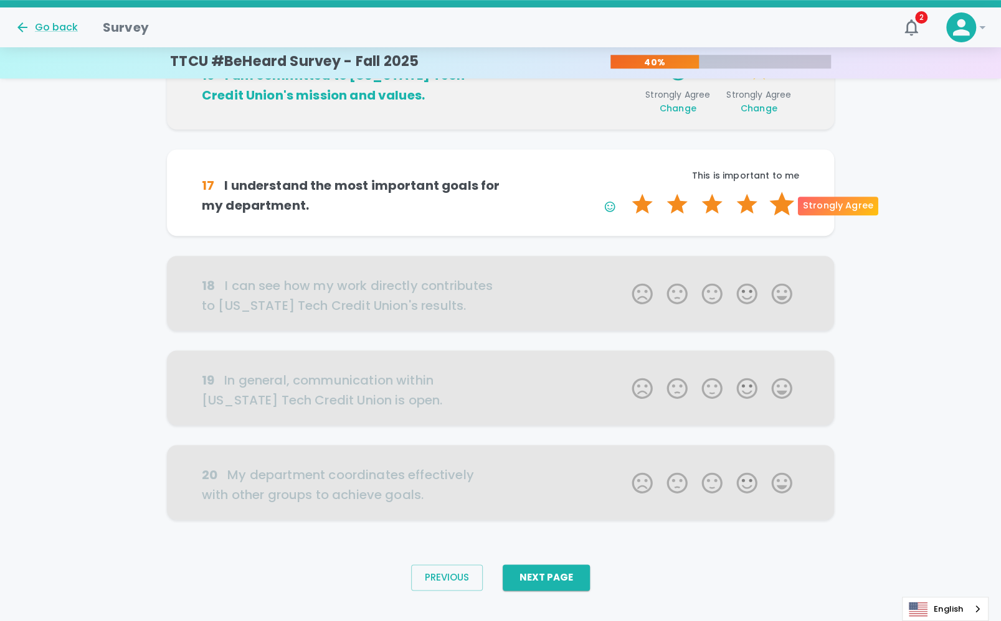
click at [781, 205] on label "5 Stars" at bounding box center [781, 204] width 35 height 25
click at [624, 192] on input "5 Stars" at bounding box center [624, 191] width 1 height 1
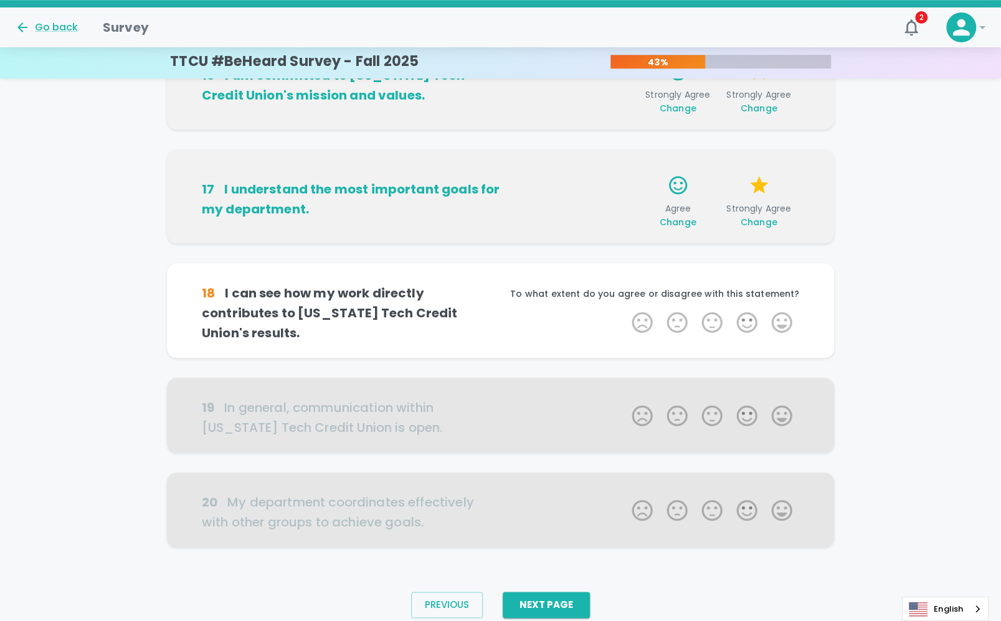
scroll to position [659, 0]
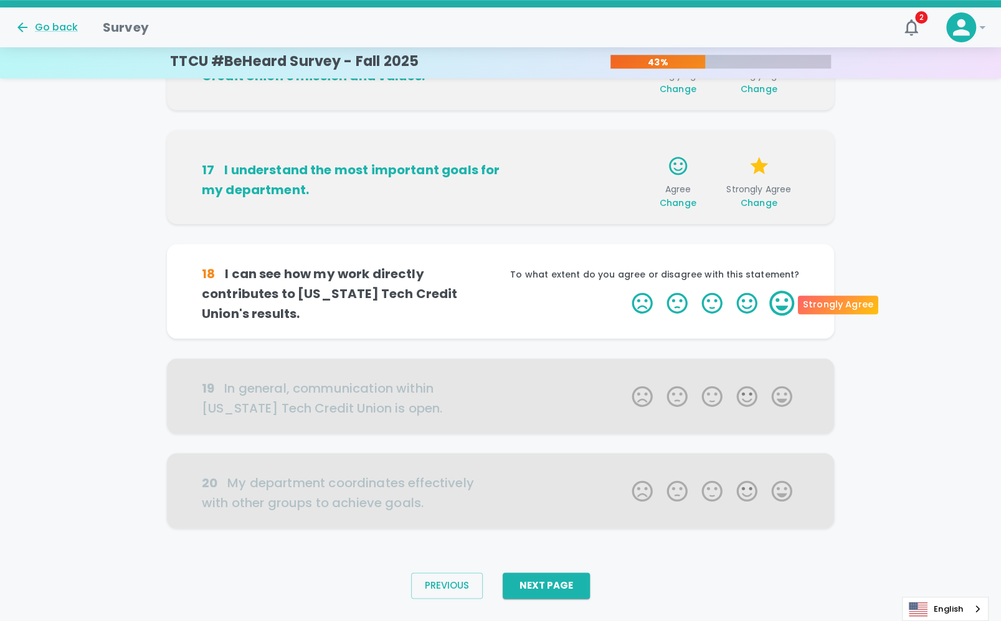
click at [778, 302] on label "5 Stars" at bounding box center [781, 303] width 35 height 25
click at [624, 291] on input "5 Stars" at bounding box center [624, 290] width 1 height 1
click at [777, 304] on label "5 Stars" at bounding box center [781, 303] width 35 height 25
click at [624, 291] on input "5 Stars" at bounding box center [624, 290] width 1 height 1
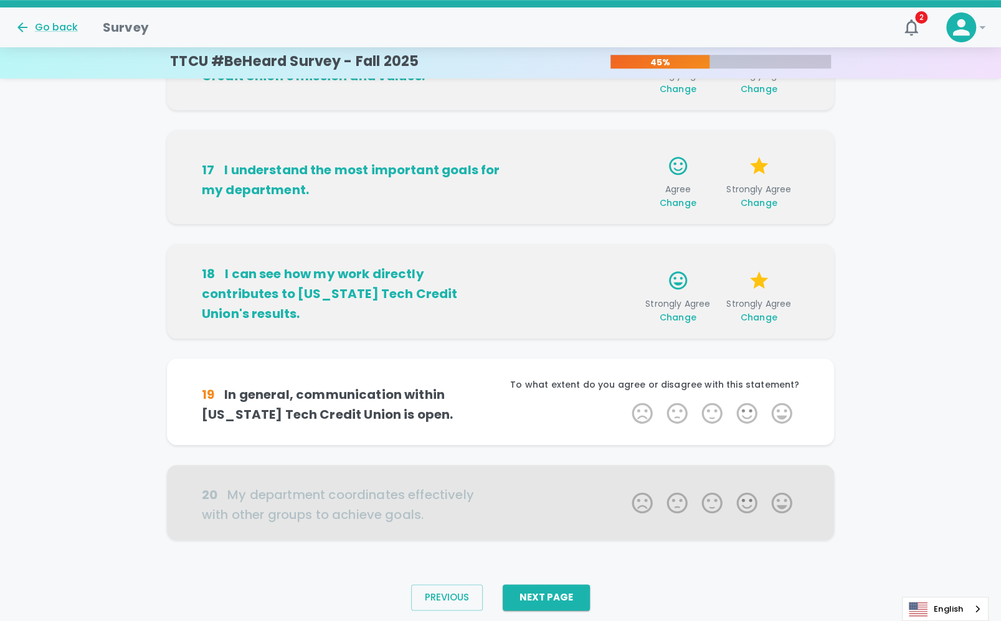
scroll to position [687, 0]
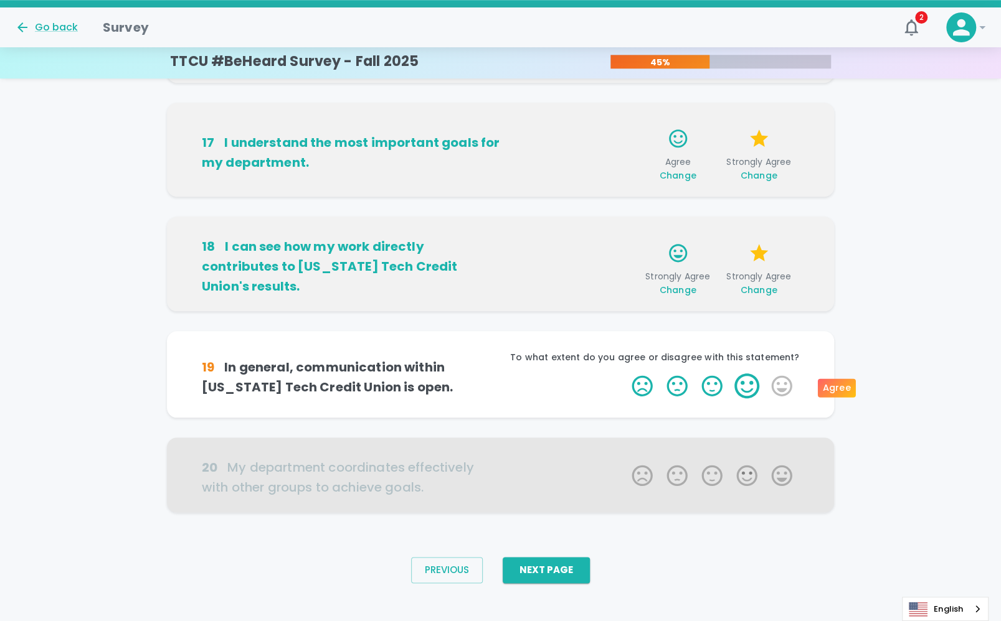
click at [736, 385] on label "4 Stars" at bounding box center [746, 386] width 35 height 25
click at [624, 374] on input "4 Stars" at bounding box center [624, 373] width 1 height 1
click at [779, 385] on label "5 Stars" at bounding box center [781, 386] width 35 height 25
click at [624, 374] on input "5 Stars" at bounding box center [624, 373] width 1 height 1
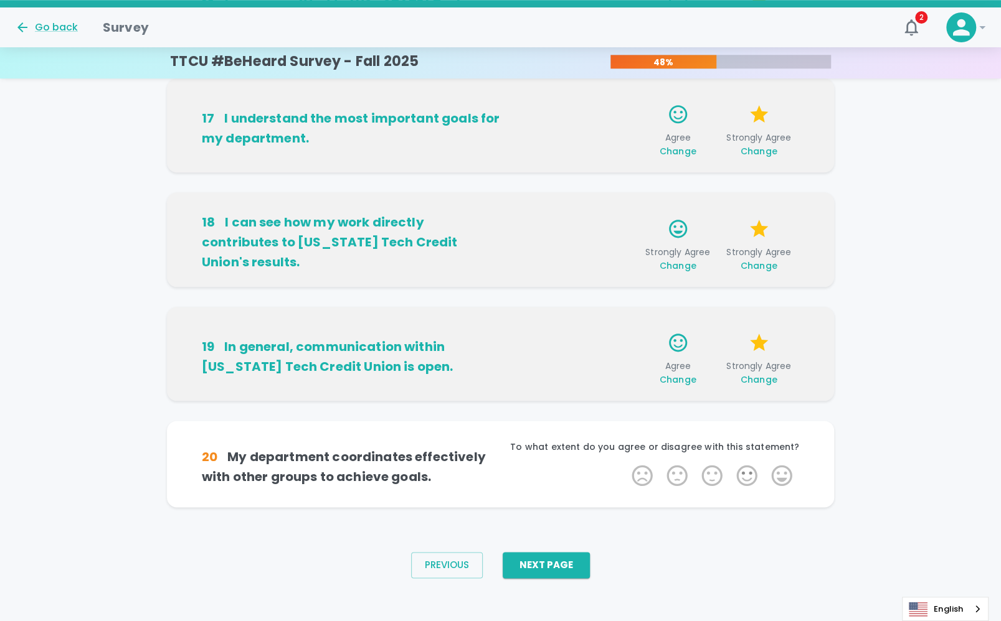
scroll to position [718, 0]
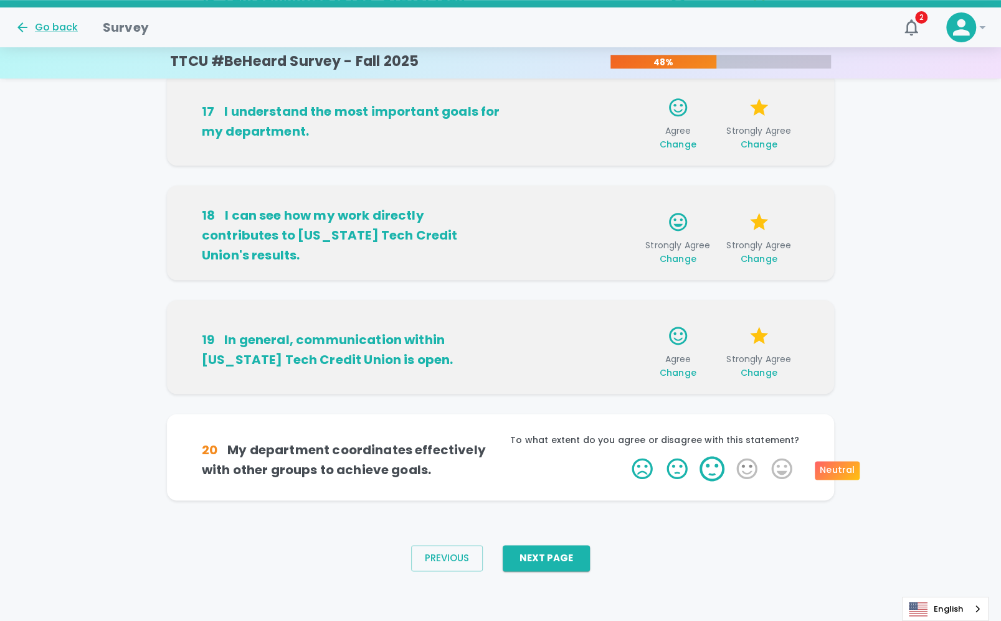
click at [711, 466] on label "3 Stars" at bounding box center [711, 468] width 35 height 25
click at [624, 456] on input "3 Stars" at bounding box center [624, 456] width 1 height 1
click at [786, 471] on label "5 Stars" at bounding box center [781, 468] width 35 height 25
click at [624, 456] on input "5 Stars" at bounding box center [624, 456] width 1 height 1
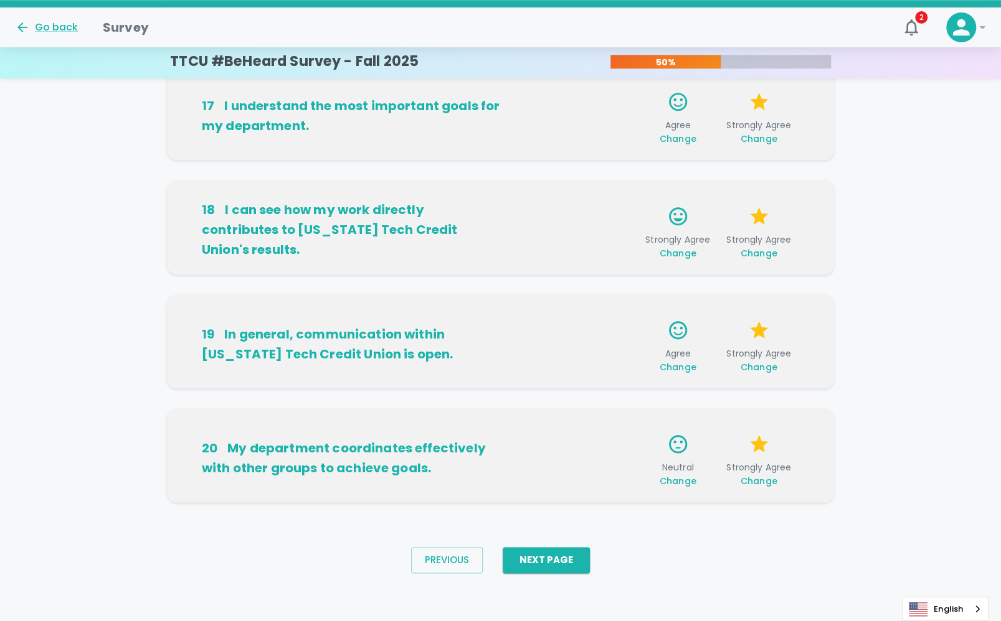
scroll to position [725, 0]
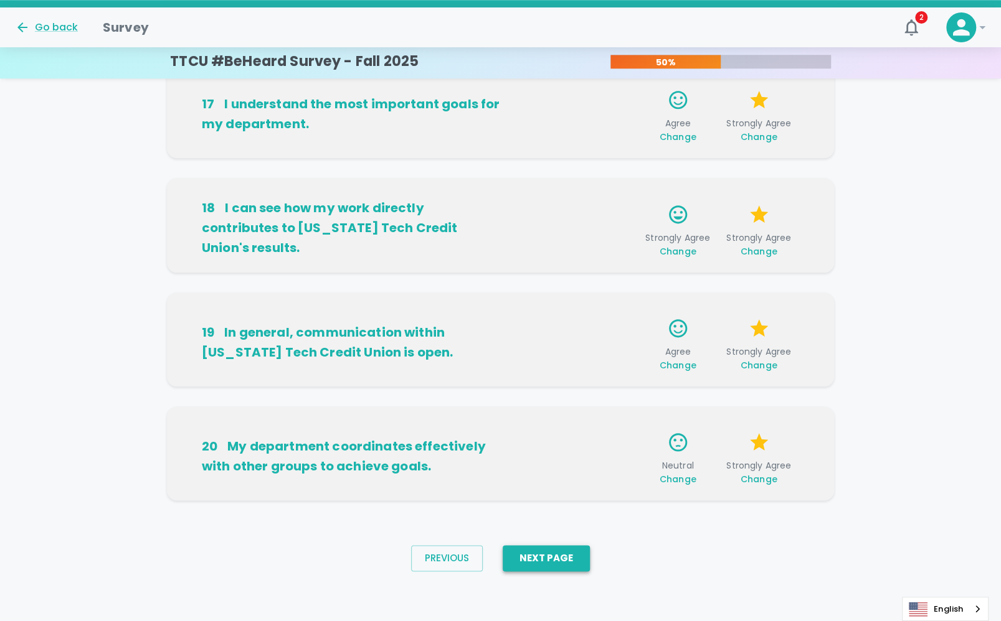
click at [557, 558] on button "Next Page" at bounding box center [545, 558] width 87 height 26
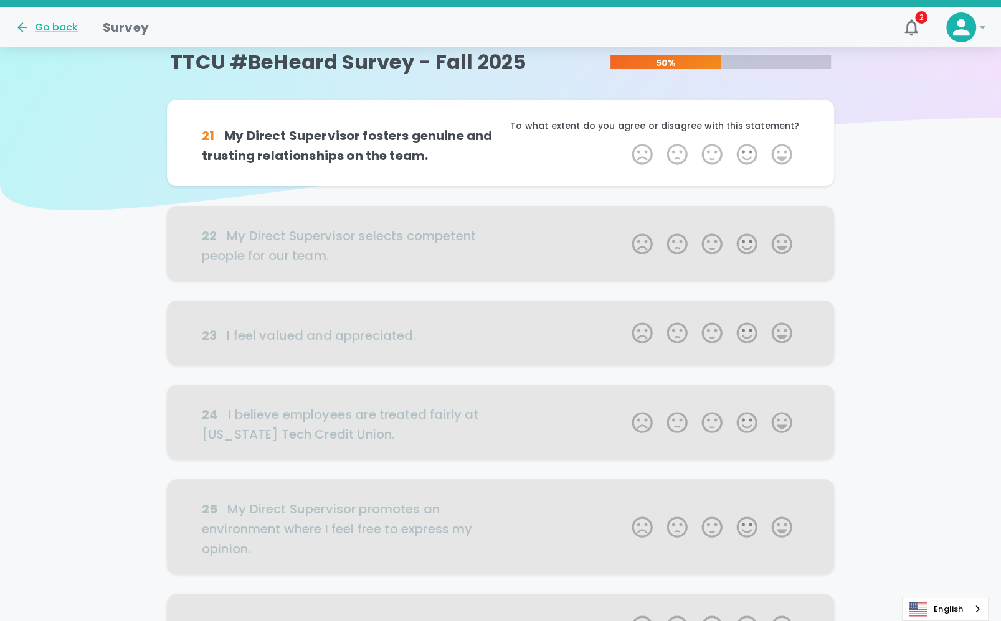
scroll to position [0, 0]
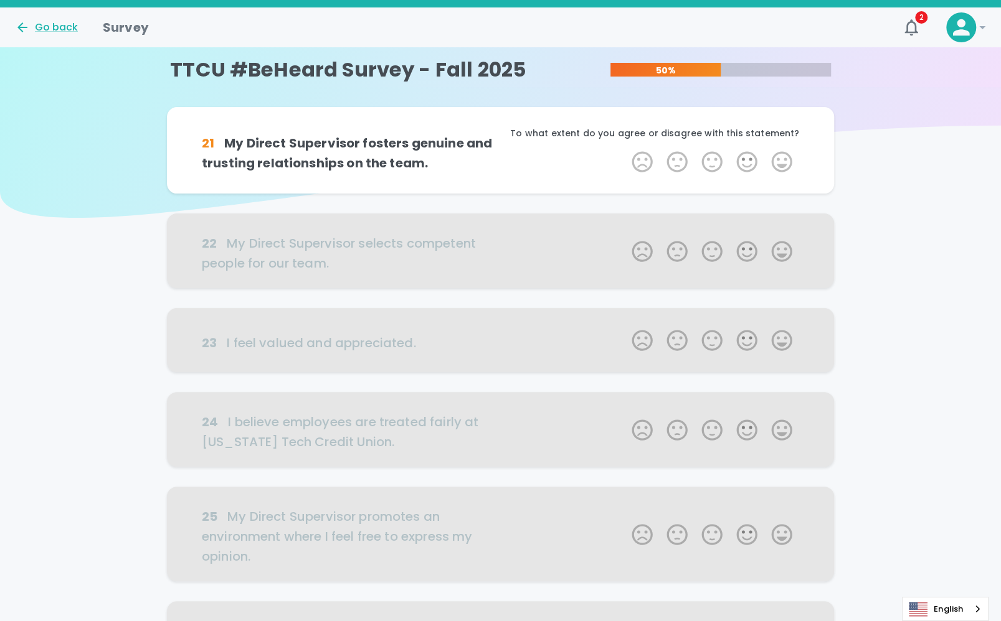
click at [931, 291] on div "21 My Direct Supervisor fosters genuine and trusting relationships on the team.…" at bounding box center [500, 585] width 1001 height 957
click at [784, 161] on label "5 Stars" at bounding box center [781, 161] width 35 height 25
click at [624, 149] on input "5 Stars" at bounding box center [624, 149] width 1 height 1
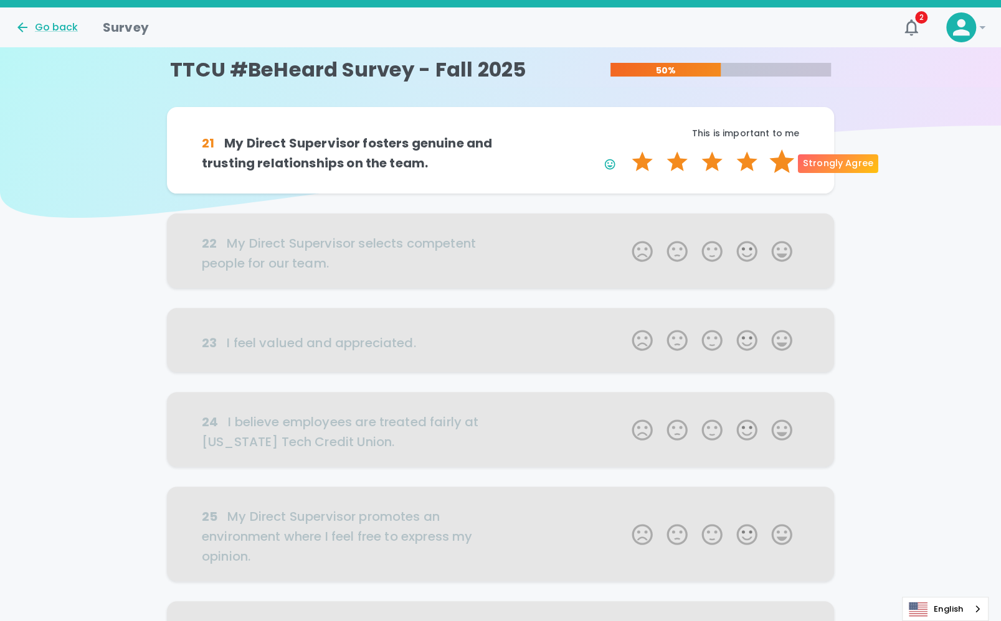
click at [784, 161] on label "5 Stars" at bounding box center [781, 161] width 35 height 25
click at [624, 149] on input "5 Stars" at bounding box center [624, 149] width 1 height 1
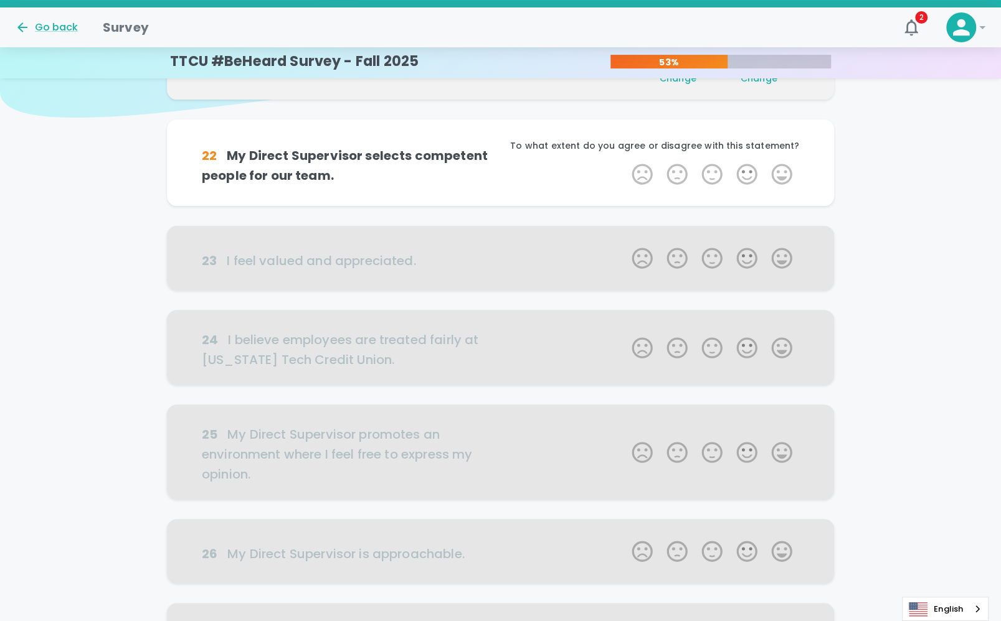
scroll to position [110, 0]
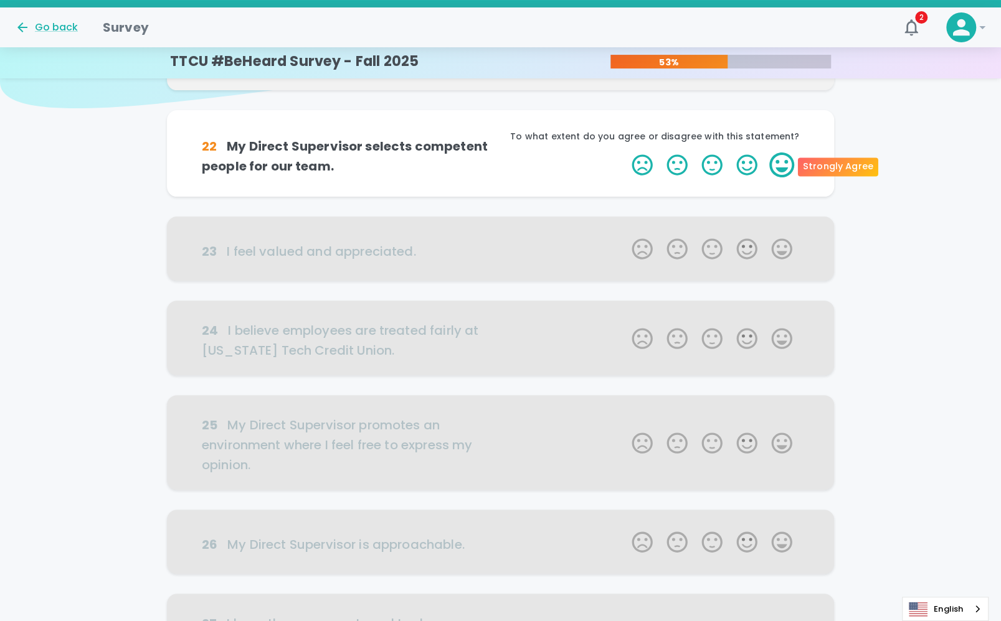
click at [779, 162] on label "5 Stars" at bounding box center [781, 165] width 35 height 25
click at [624, 153] on input "5 Stars" at bounding box center [624, 152] width 1 height 1
click at [777, 165] on label "5 Stars" at bounding box center [781, 165] width 35 height 25
click at [624, 153] on input "5 Stars" at bounding box center [624, 152] width 1 height 1
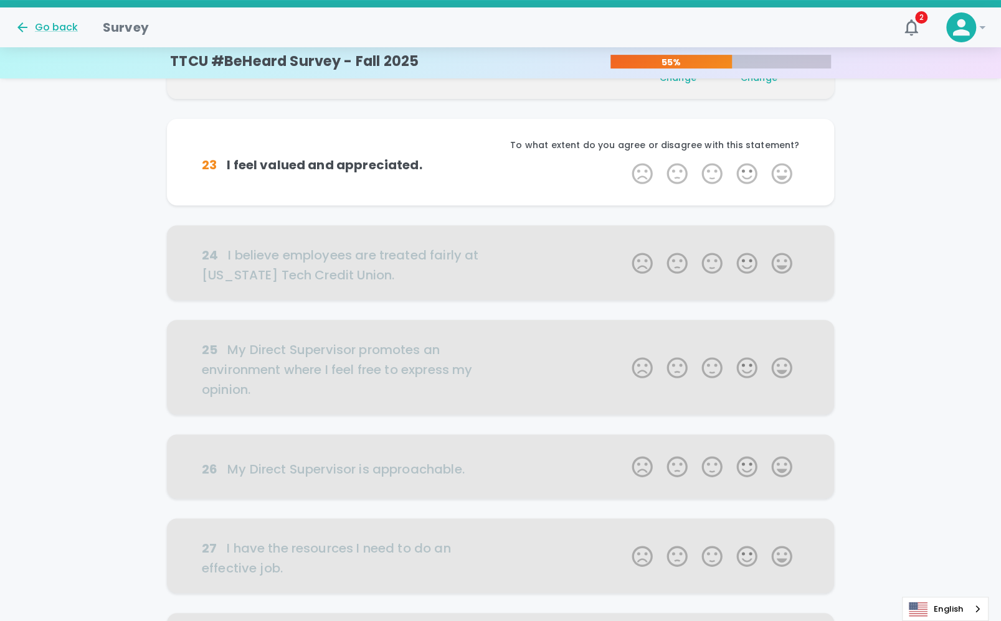
scroll to position [219, 0]
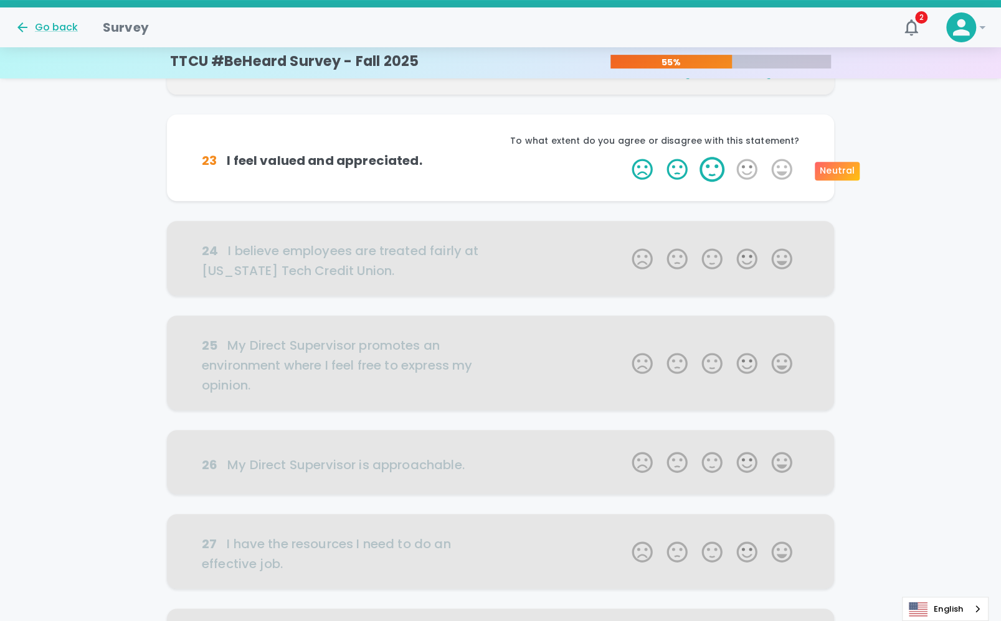
click at [718, 172] on label "3 Stars" at bounding box center [711, 169] width 35 height 25
click at [624, 157] on input "3 Stars" at bounding box center [624, 156] width 1 height 1
click at [776, 170] on label "5 Stars" at bounding box center [781, 169] width 35 height 25
click at [624, 157] on input "5 Stars" at bounding box center [624, 156] width 1 height 1
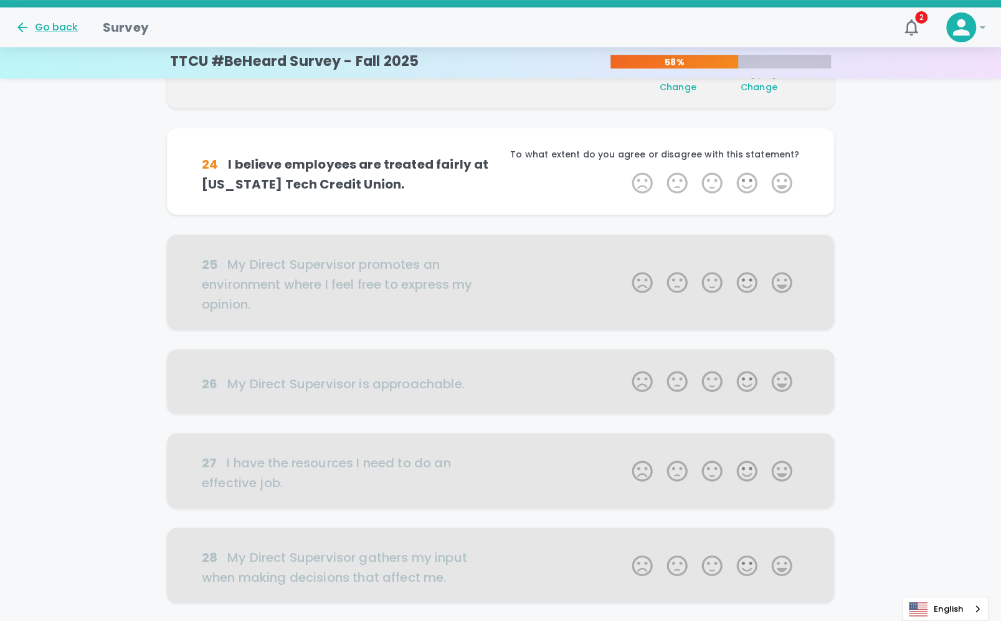
scroll to position [329, 0]
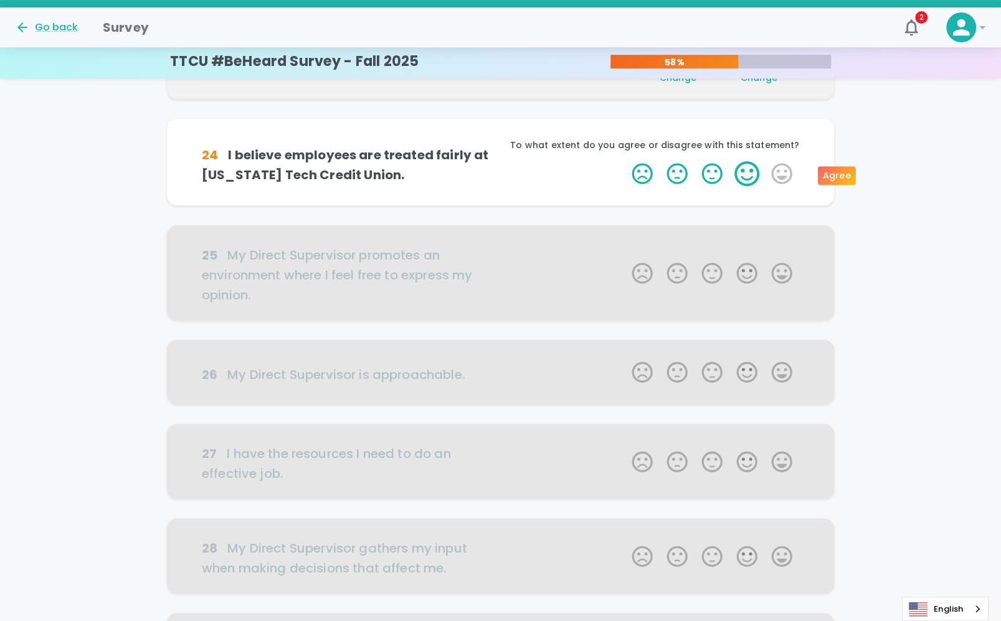
click at [750, 176] on label "4 Stars" at bounding box center [746, 173] width 35 height 25
click at [624, 161] on input "4 Stars" at bounding box center [624, 161] width 1 height 1
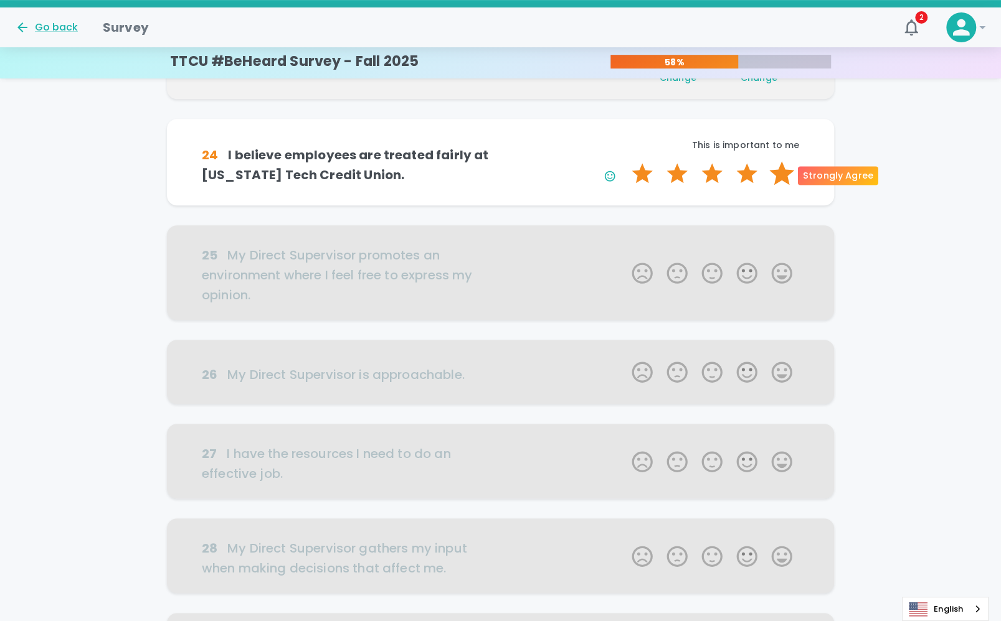
click at [773, 175] on label "5 Stars" at bounding box center [781, 173] width 35 height 25
click at [624, 161] on input "5 Stars" at bounding box center [624, 161] width 1 height 1
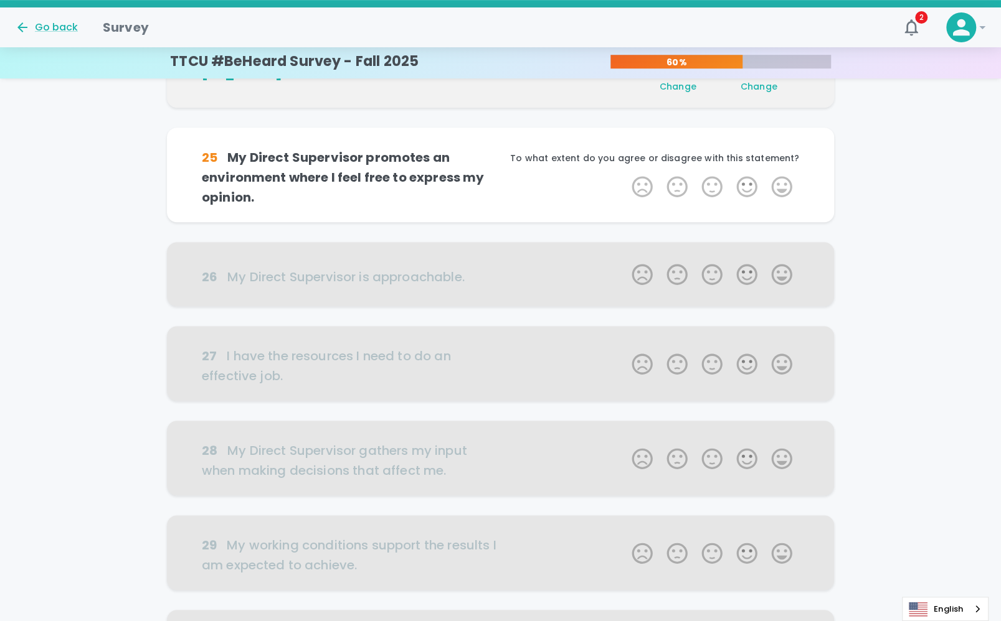
scroll to position [438, 0]
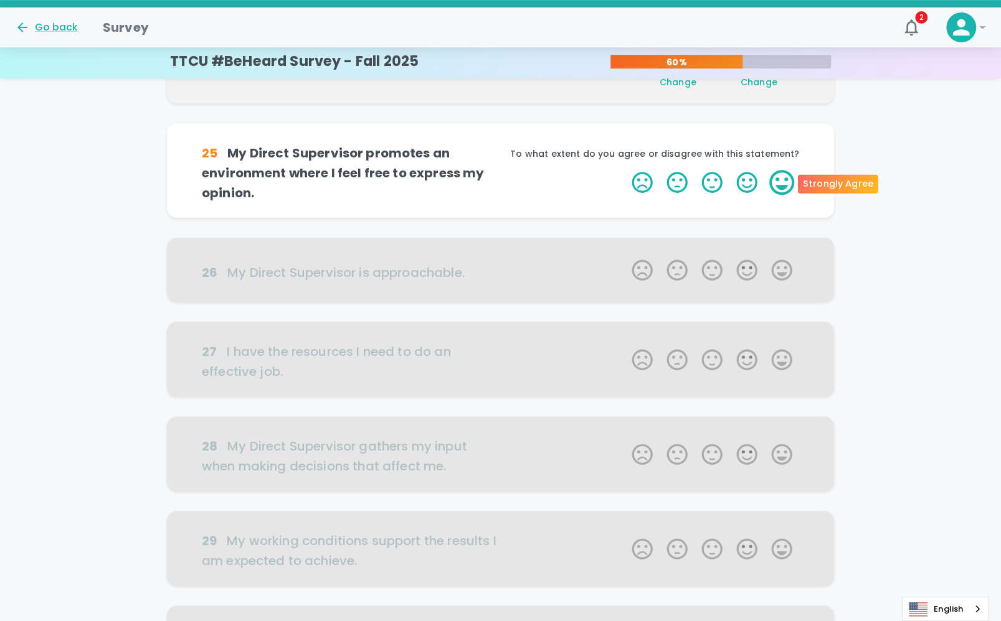
click at [784, 182] on label "5 Stars" at bounding box center [781, 182] width 35 height 25
click at [624, 170] on input "5 Stars" at bounding box center [624, 169] width 1 height 1
click at [776, 180] on label "5 Stars" at bounding box center [781, 182] width 35 height 25
click at [624, 170] on input "5 Stars" at bounding box center [624, 169] width 1 height 1
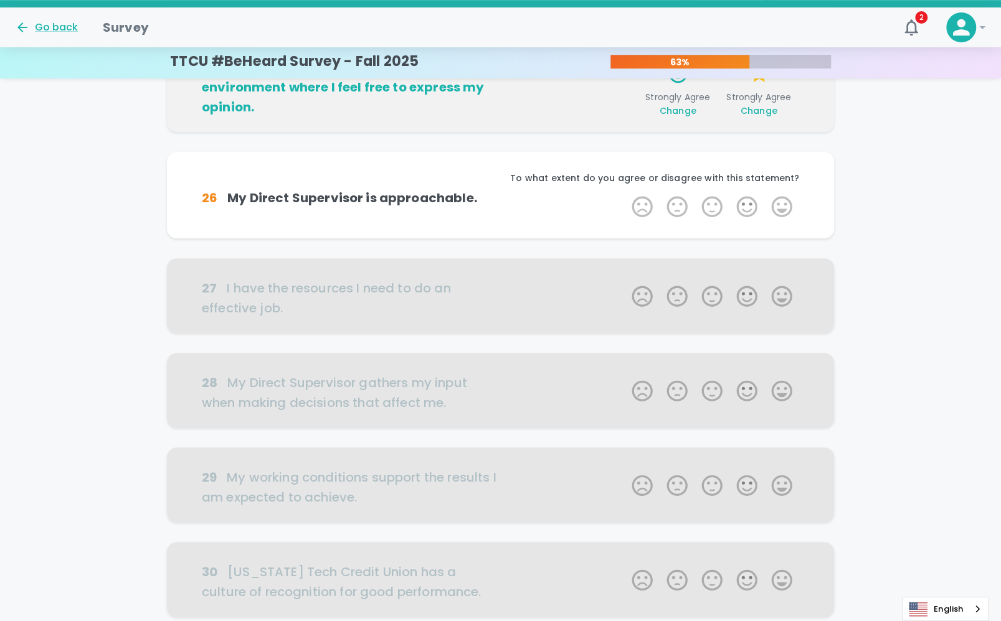
scroll to position [548, 0]
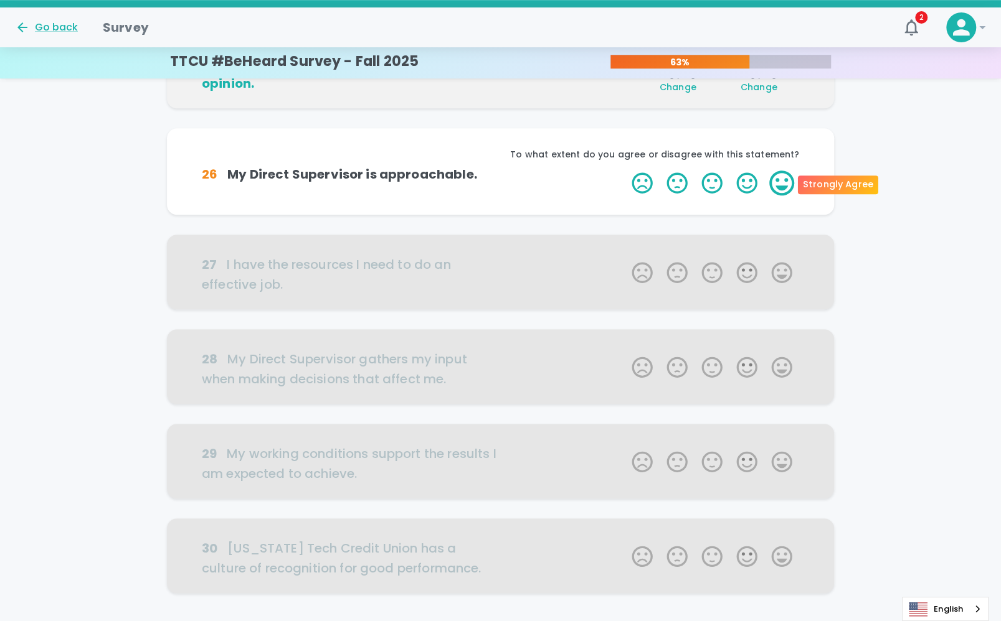
click at [776, 189] on label "5 Stars" at bounding box center [781, 183] width 35 height 25
click at [624, 171] on input "5 Stars" at bounding box center [624, 170] width 1 height 1
click at [782, 182] on label "5 Stars" at bounding box center [781, 183] width 35 height 25
click at [624, 171] on input "5 Stars" at bounding box center [624, 170] width 1 height 1
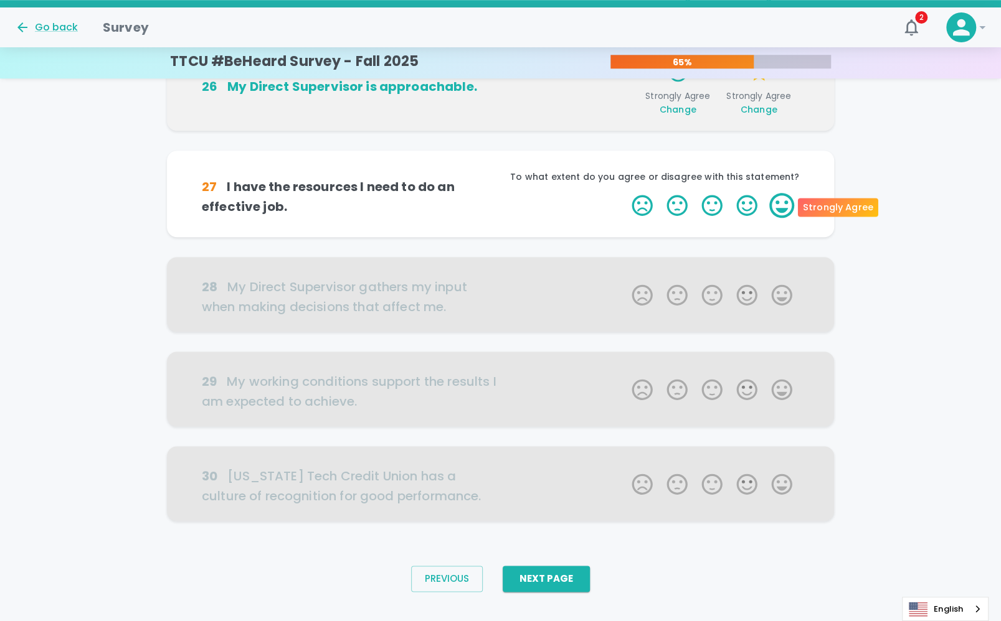
scroll to position [640, 0]
click at [782, 205] on label "5 Stars" at bounding box center [781, 204] width 35 height 25
click at [624, 192] on input "5 Stars" at bounding box center [624, 192] width 1 height 1
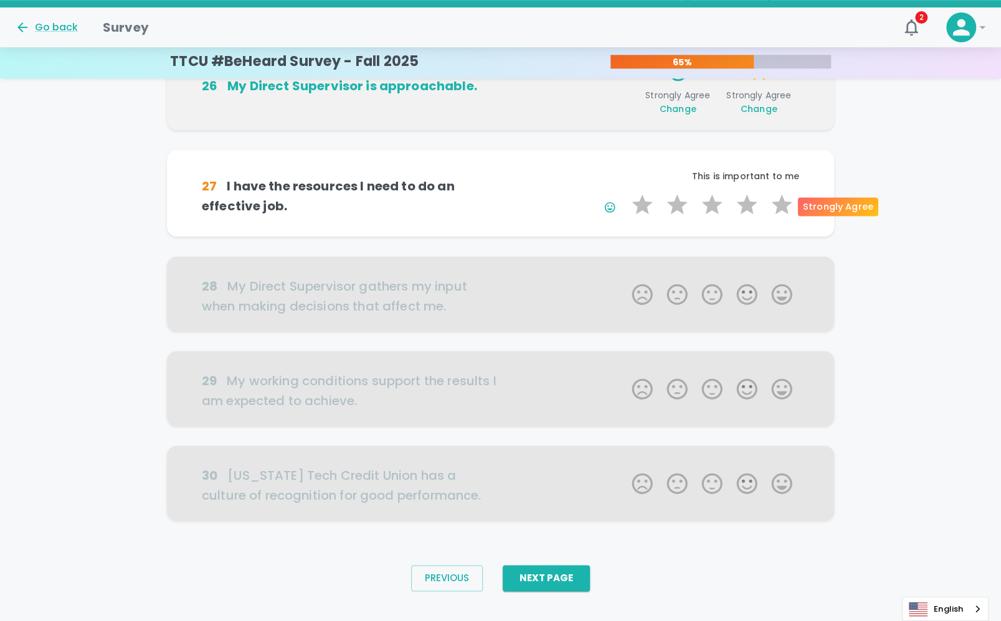
click at [782, 205] on label "5 Stars" at bounding box center [781, 204] width 35 height 25
click at [624, 192] on input "5 Stars" at bounding box center [624, 192] width 1 height 1
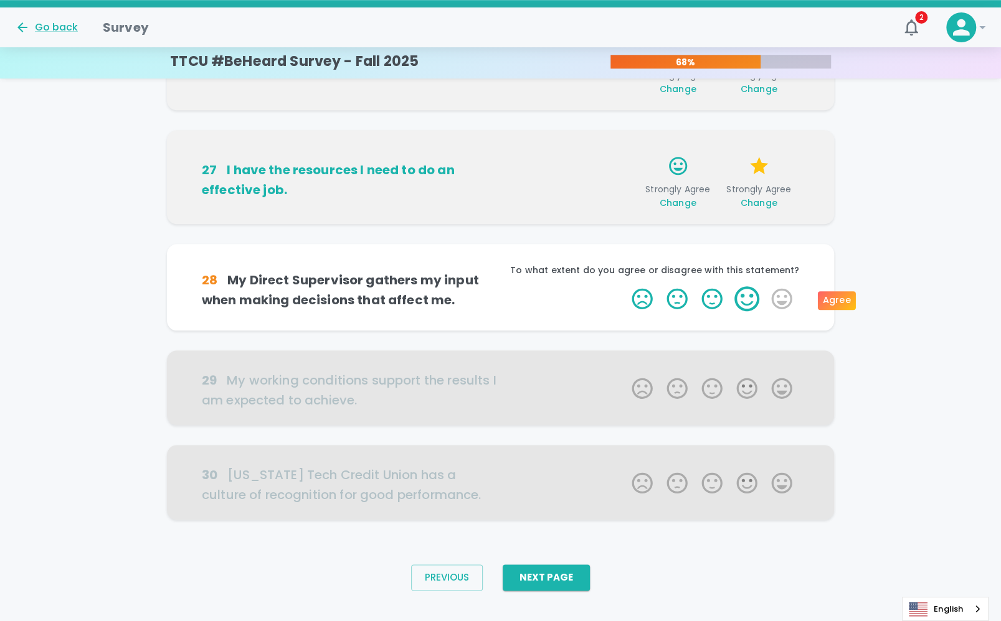
click at [751, 301] on label "4 Stars" at bounding box center [746, 298] width 35 height 25
click at [624, 286] on input "4 Stars" at bounding box center [624, 286] width 1 height 1
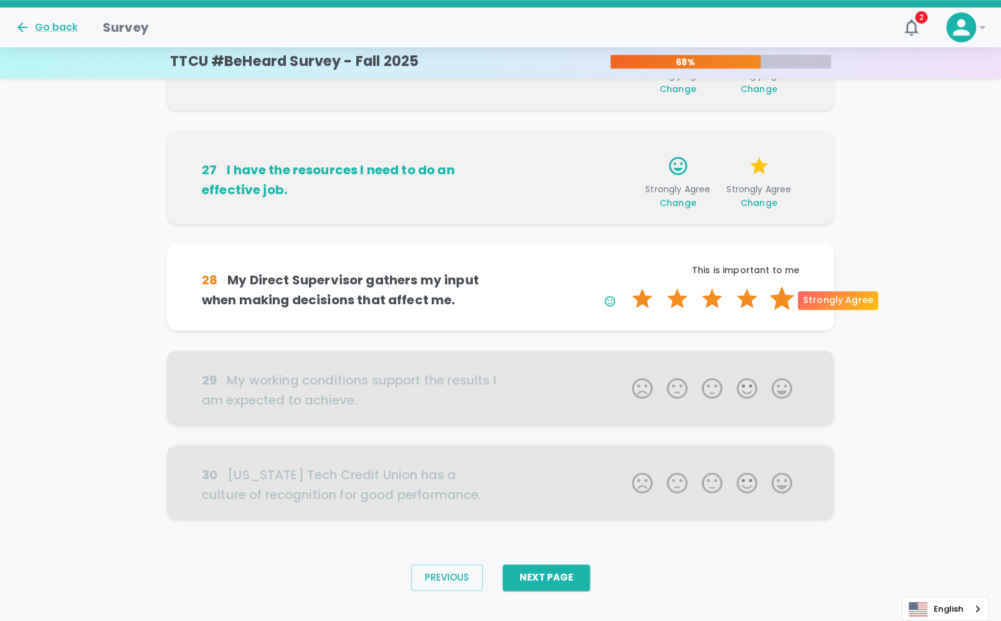
click at [776, 296] on label "5 Stars" at bounding box center [781, 298] width 35 height 25
click at [624, 286] on input "5 Stars" at bounding box center [624, 286] width 1 height 1
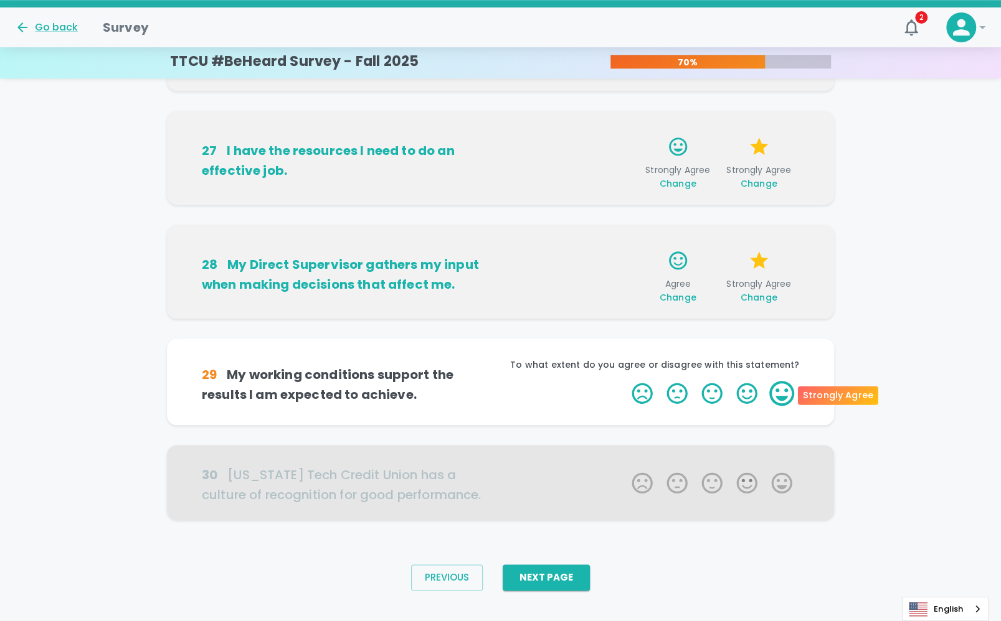
click at [778, 392] on label "5 Stars" at bounding box center [781, 393] width 35 height 25
click at [624, 381] on input "5 Stars" at bounding box center [624, 380] width 1 height 1
click at [778, 392] on label "5 Stars" at bounding box center [781, 393] width 35 height 25
click at [624, 381] on input "5 Stars" at bounding box center [624, 380] width 1 height 1
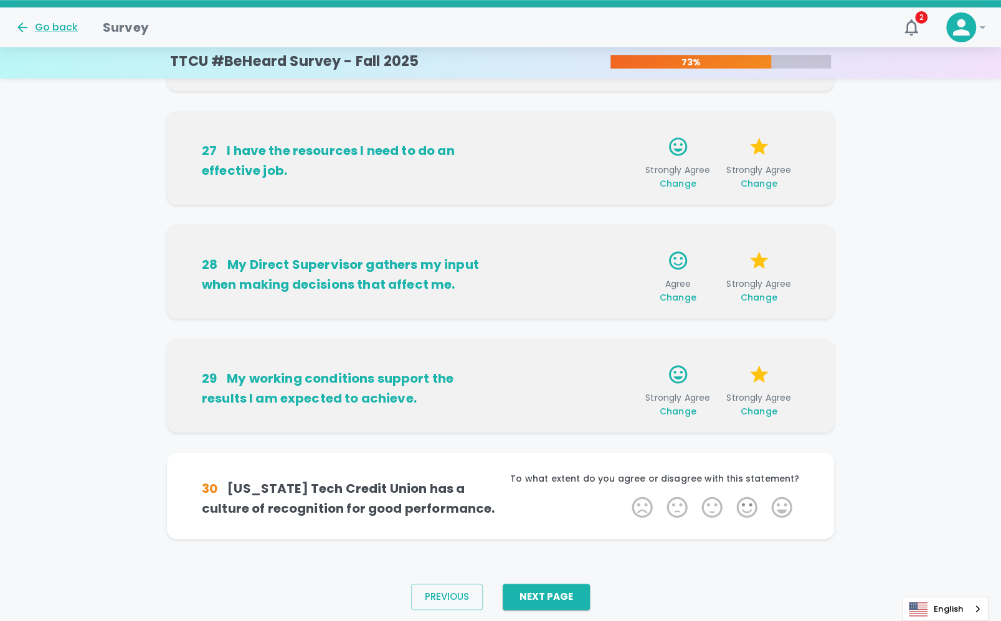
scroll to position [699, 0]
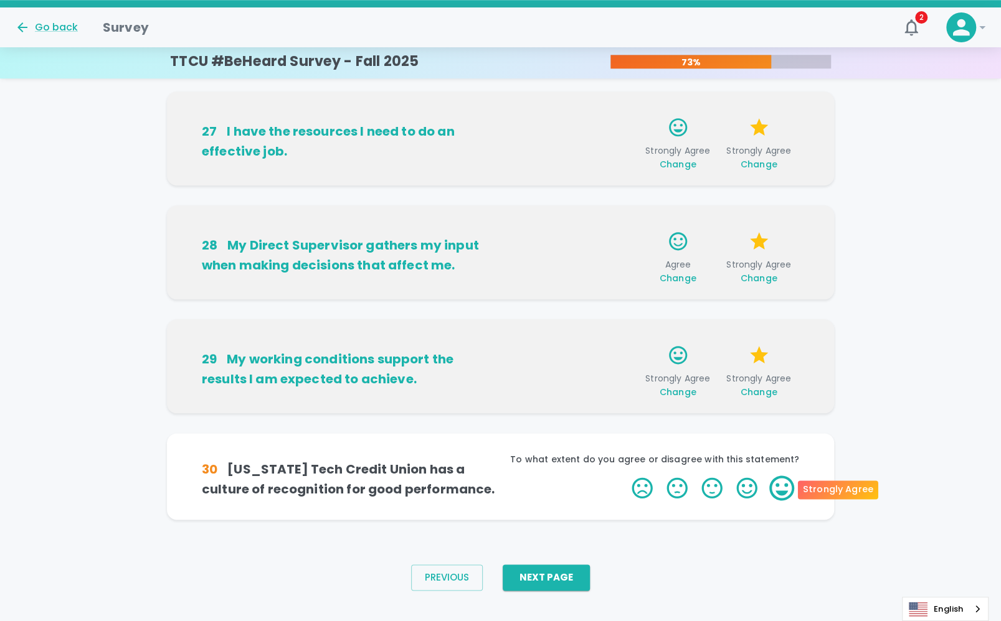
click at [786, 492] on label "5 Stars" at bounding box center [781, 488] width 35 height 25
click at [624, 476] on input "5 Stars" at bounding box center [624, 475] width 1 height 1
click at [782, 485] on label "5 Stars" at bounding box center [781, 488] width 35 height 25
click at [624, 476] on input "5 Stars" at bounding box center [624, 475] width 1 height 1
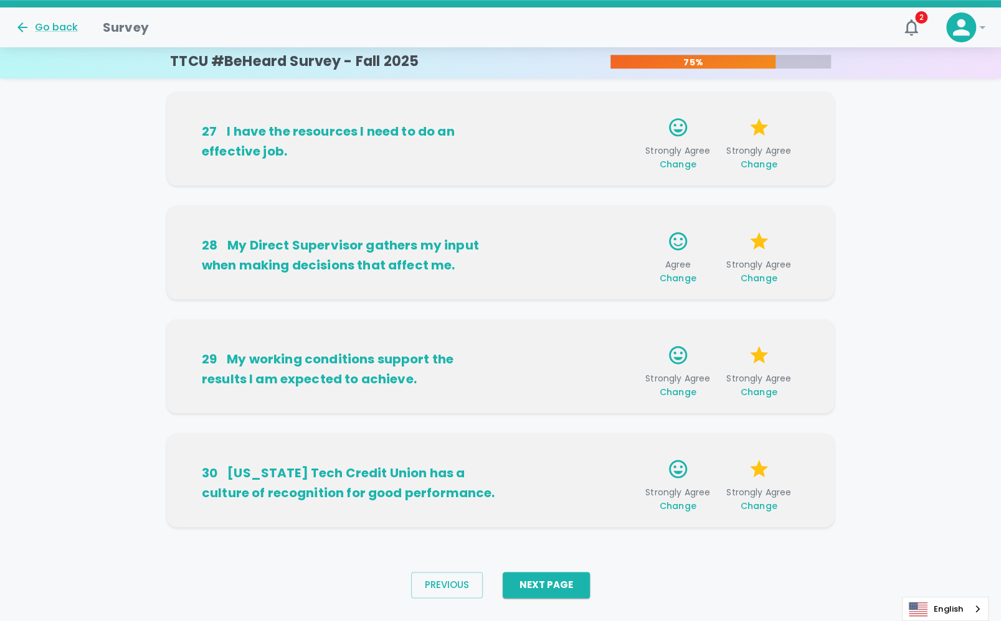
scroll to position [718, 0]
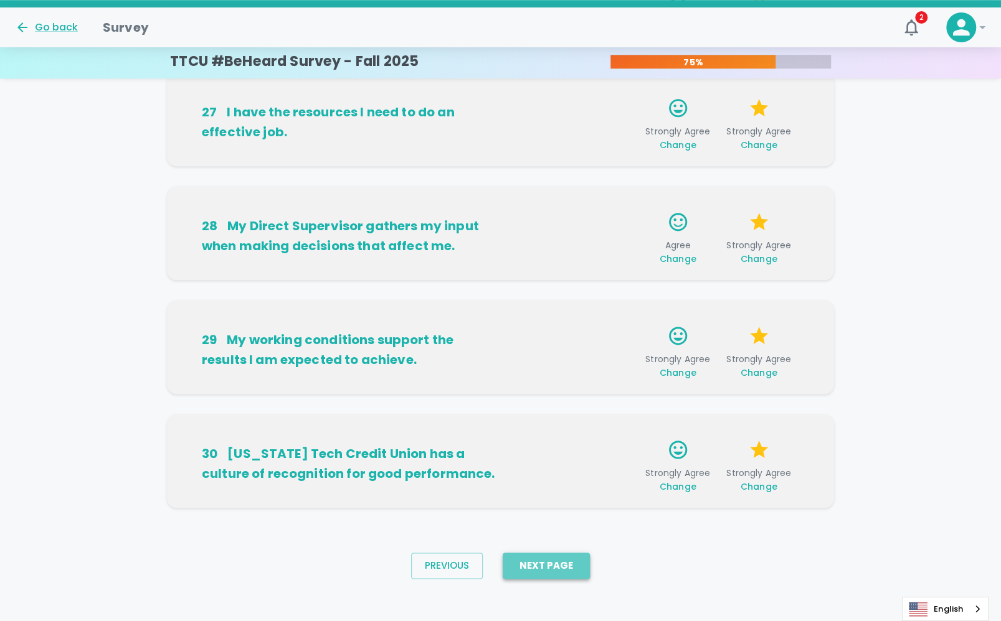
click at [571, 568] on button "Next Page" at bounding box center [545, 566] width 87 height 26
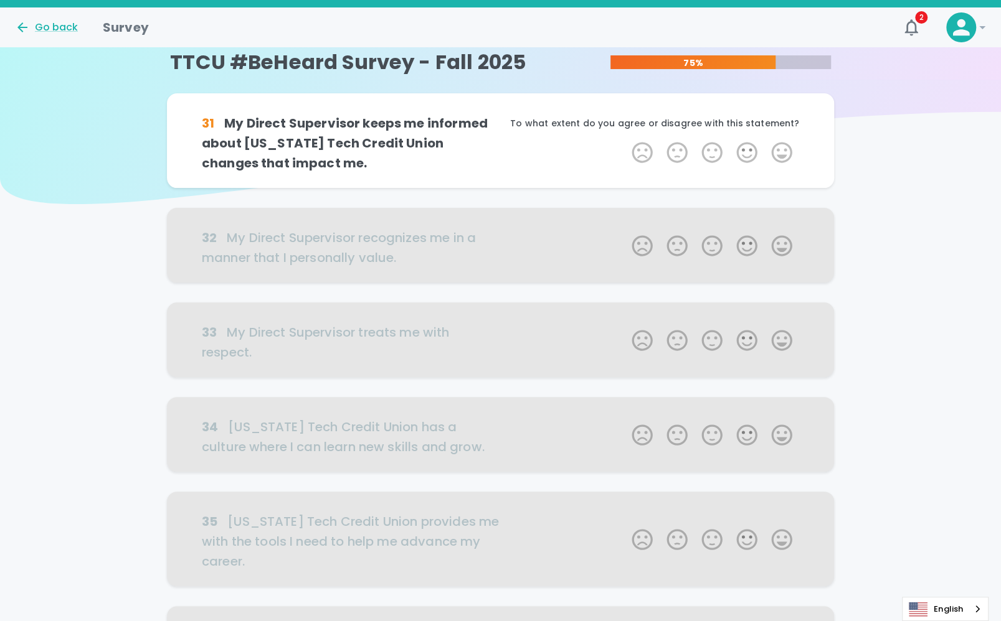
scroll to position [0, 0]
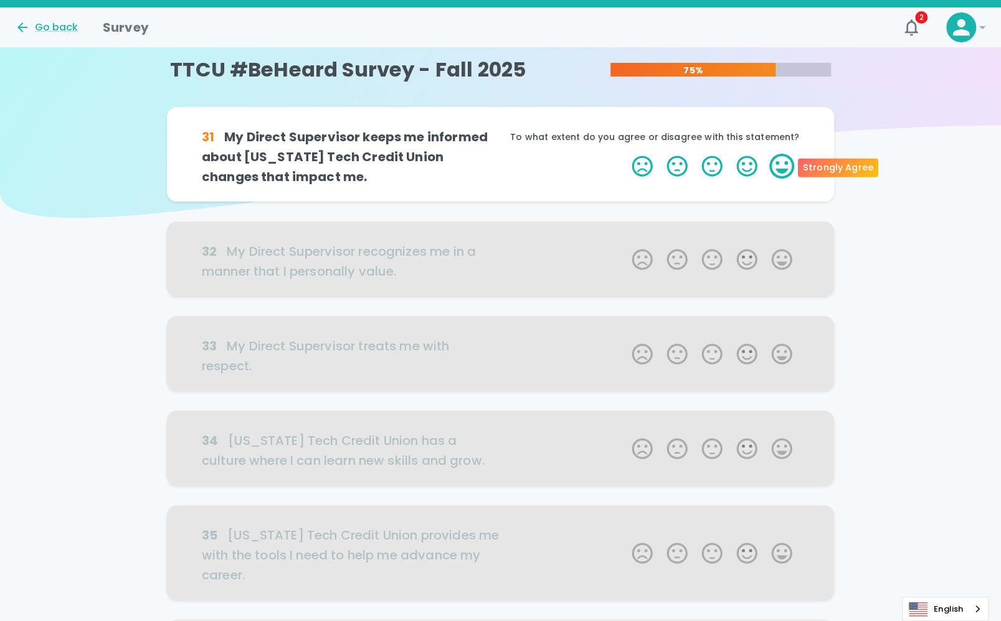
click at [778, 166] on label "5 Stars" at bounding box center [781, 166] width 35 height 25
click at [624, 154] on input "5 Stars" at bounding box center [624, 153] width 1 height 1
click at [783, 160] on label "5 Stars" at bounding box center [781, 166] width 35 height 25
click at [624, 154] on input "5 Stars" at bounding box center [624, 153] width 1 height 1
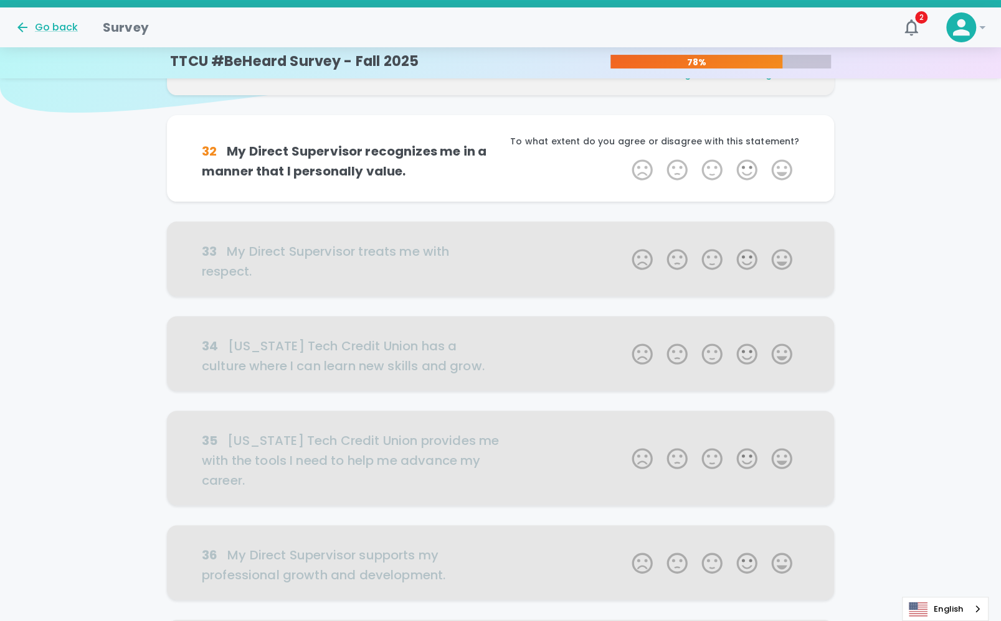
scroll to position [110, 0]
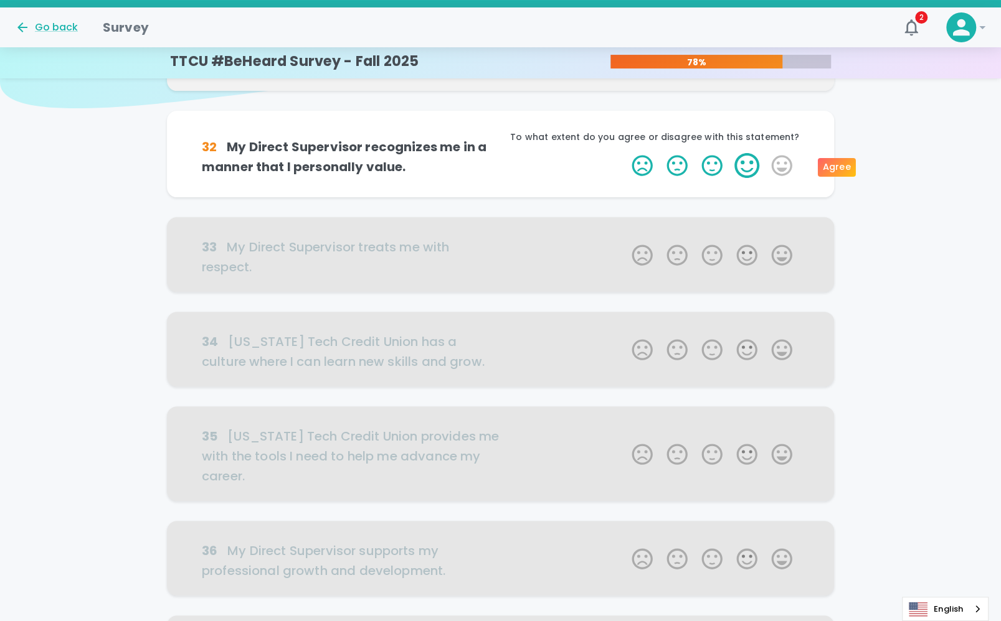
click at [742, 168] on label "4 Stars" at bounding box center [746, 165] width 35 height 25
click at [624, 153] on input "4 Stars" at bounding box center [624, 153] width 1 height 1
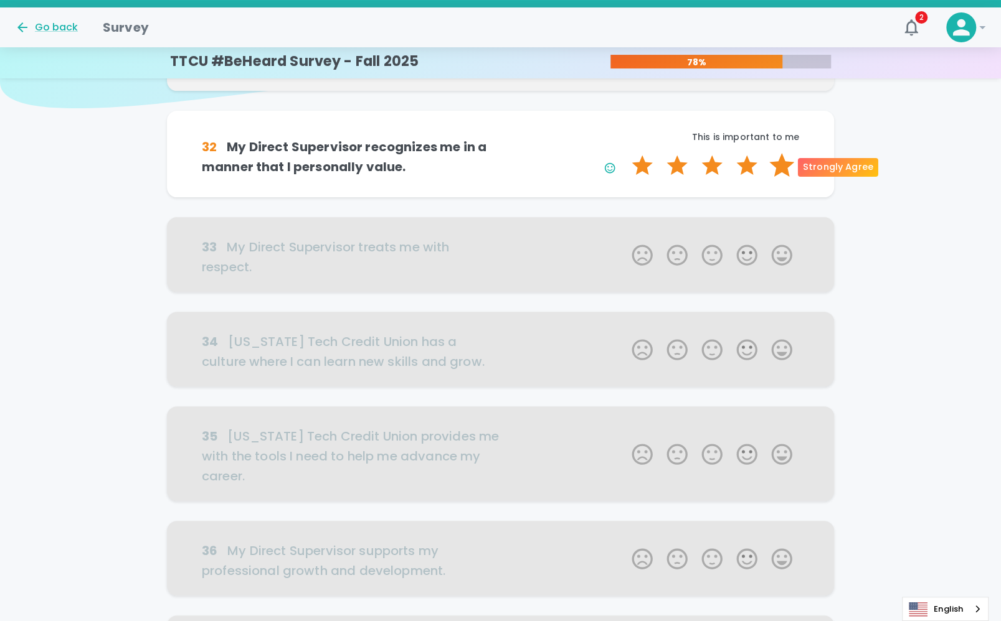
click at [781, 167] on label "5 Stars" at bounding box center [781, 165] width 35 height 25
click at [624, 153] on input "5 Stars" at bounding box center [624, 153] width 1 height 1
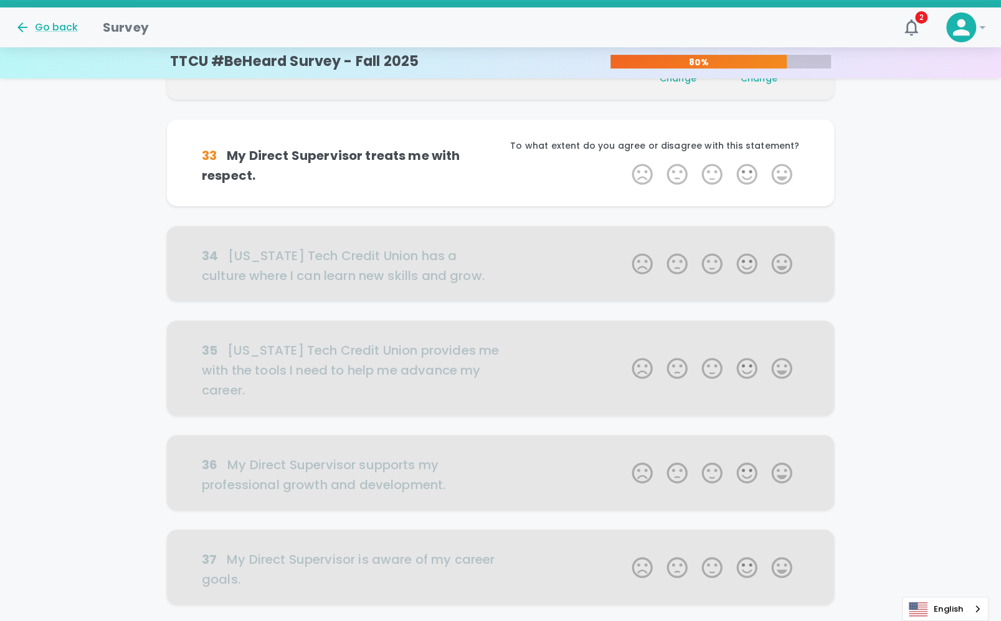
scroll to position [219, 0]
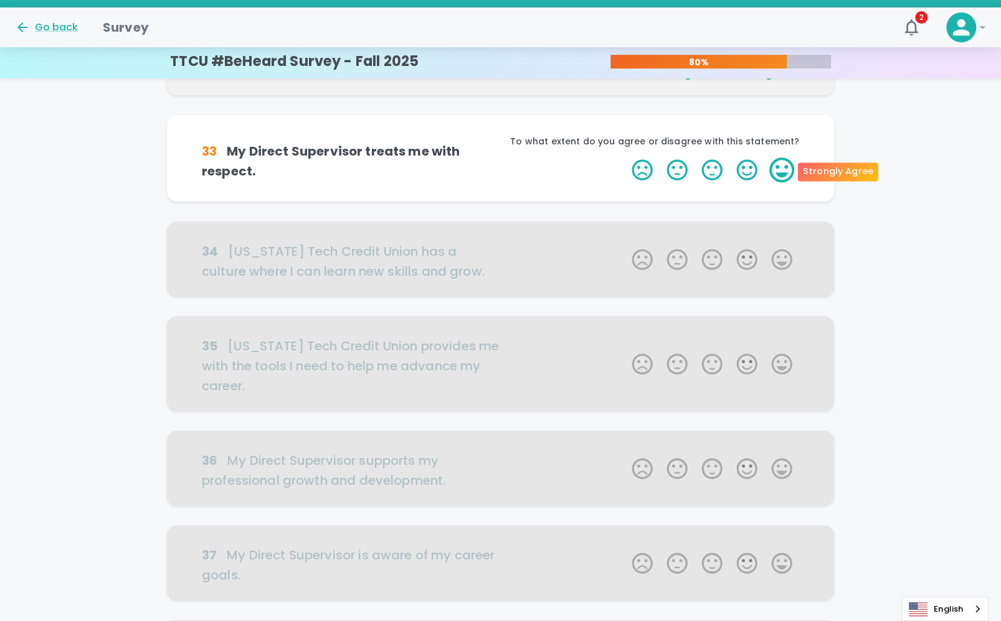
click at [776, 175] on label "5 Stars" at bounding box center [781, 170] width 35 height 25
click at [624, 158] on input "5 Stars" at bounding box center [624, 157] width 1 height 1
click at [773, 168] on label "5 Stars" at bounding box center [781, 170] width 35 height 25
click at [624, 158] on input "5 Stars" at bounding box center [624, 157] width 1 height 1
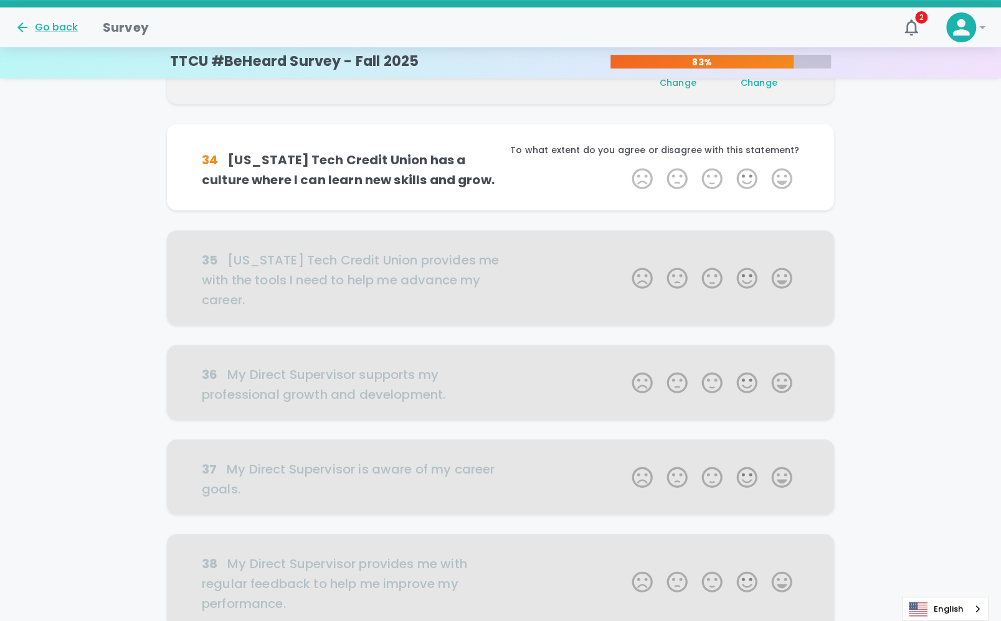
scroll to position [329, 0]
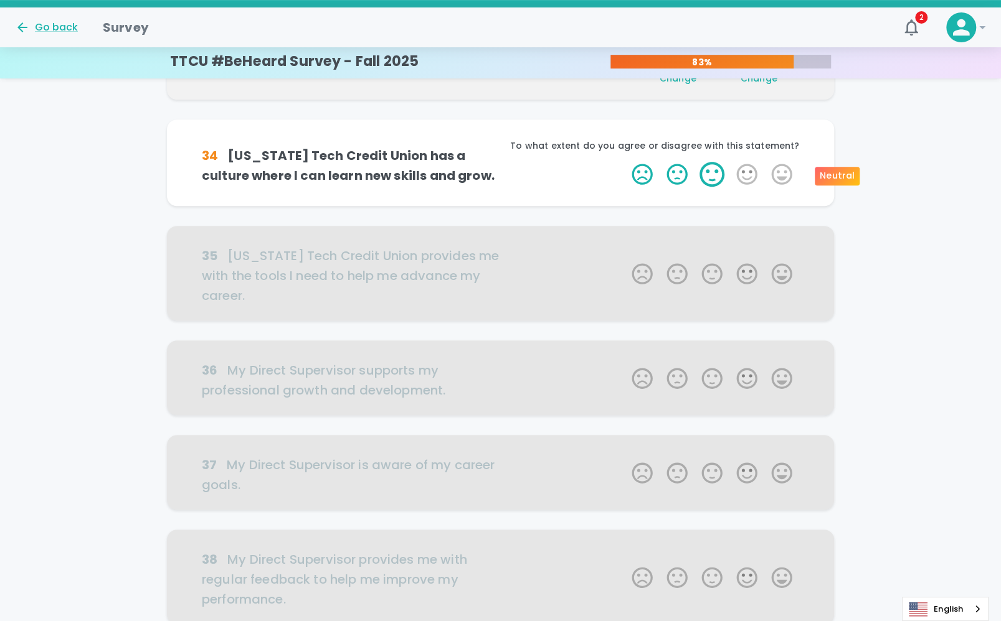
click at [708, 176] on label "3 Stars" at bounding box center [711, 174] width 35 height 25
click at [624, 162] on input "3 Stars" at bounding box center [624, 161] width 1 height 1
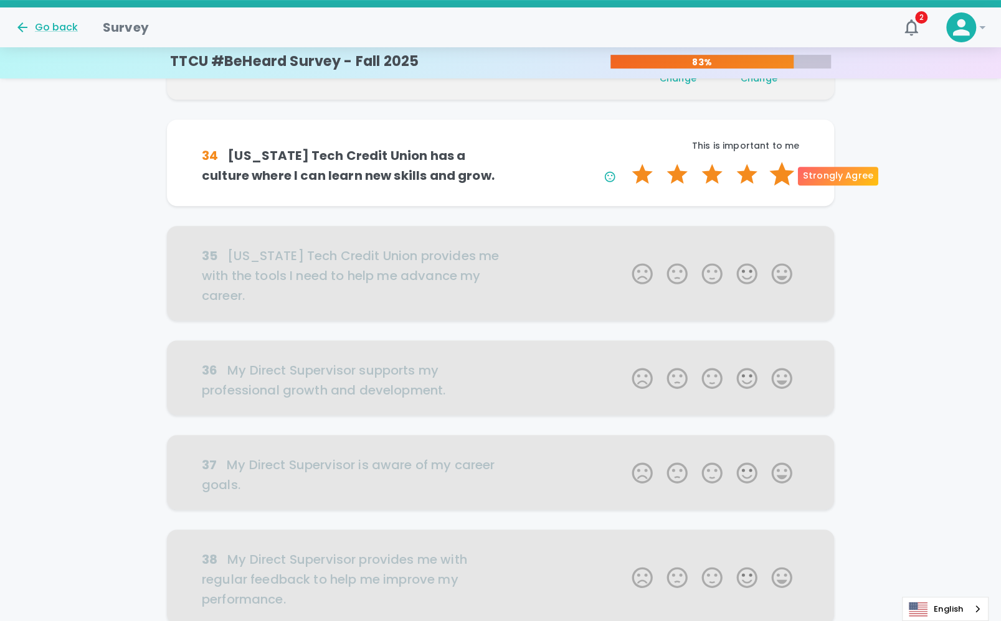
click at [784, 178] on label "5 Stars" at bounding box center [781, 174] width 35 height 25
click at [624, 162] on input "5 Stars" at bounding box center [624, 161] width 1 height 1
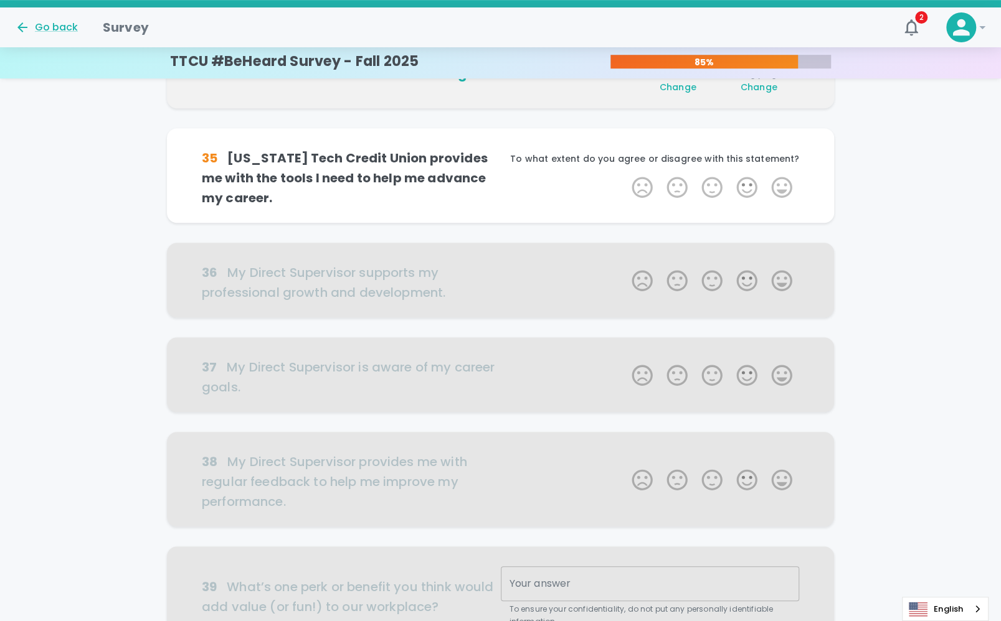
scroll to position [438, 0]
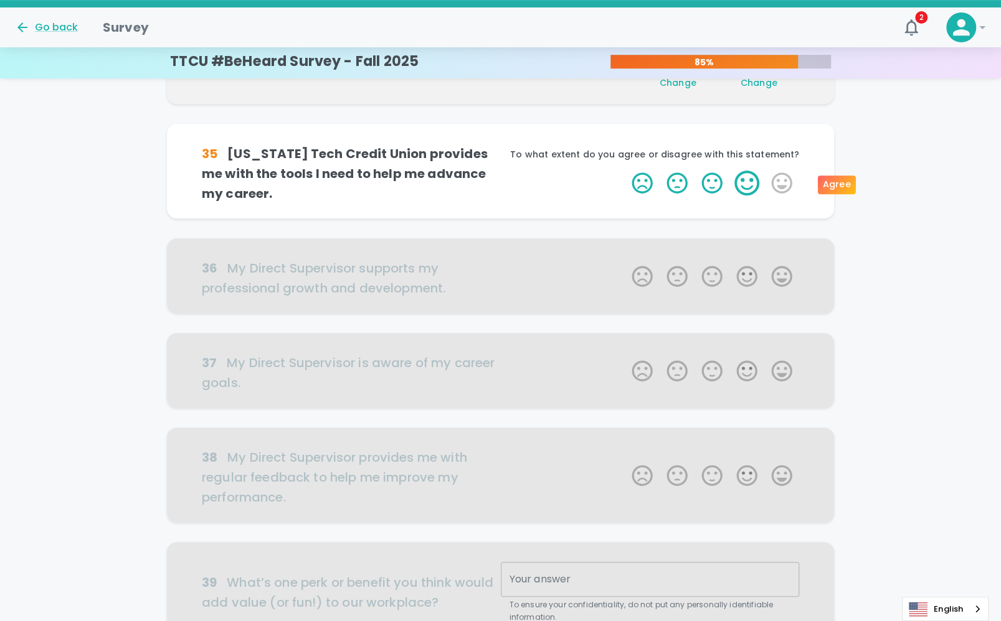
click at [748, 186] on label "4 Stars" at bounding box center [746, 183] width 35 height 25
click at [624, 171] on input "4 Stars" at bounding box center [624, 170] width 1 height 1
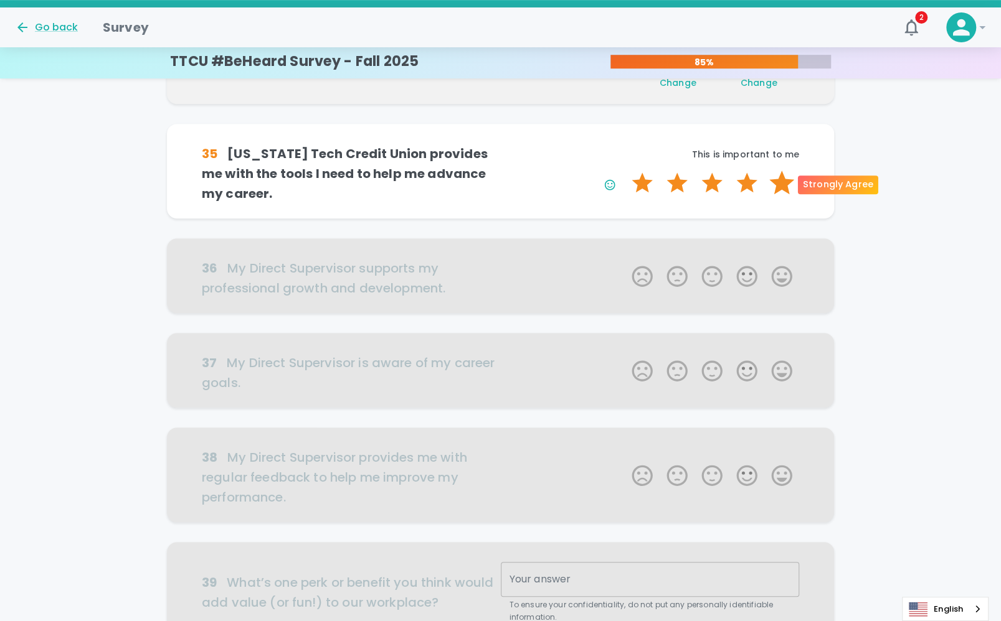
click at [780, 182] on label "5 Stars" at bounding box center [781, 183] width 35 height 25
click at [624, 171] on input "5 Stars" at bounding box center [624, 170] width 1 height 1
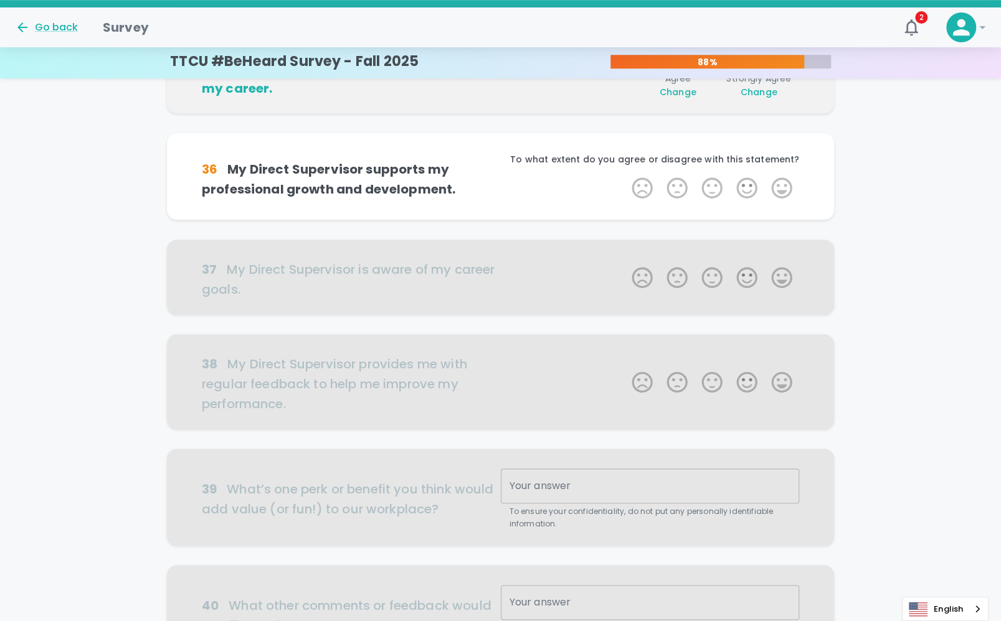
scroll to position [548, 0]
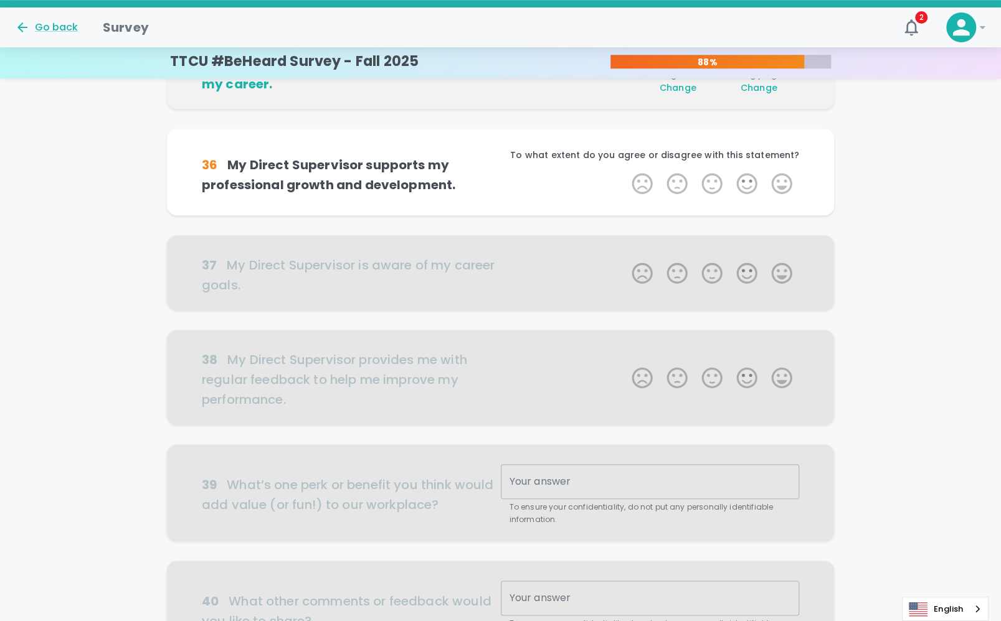
click at [956, 221] on div "31 My Direct Supervisor keeps me informed about [US_STATE] Tech Credit Union ch…" at bounding box center [500, 117] width 1001 height 1119
click at [715, 187] on label "3 Stars" at bounding box center [711, 183] width 35 height 25
click at [624, 171] on input "3 Stars" at bounding box center [624, 171] width 1 height 1
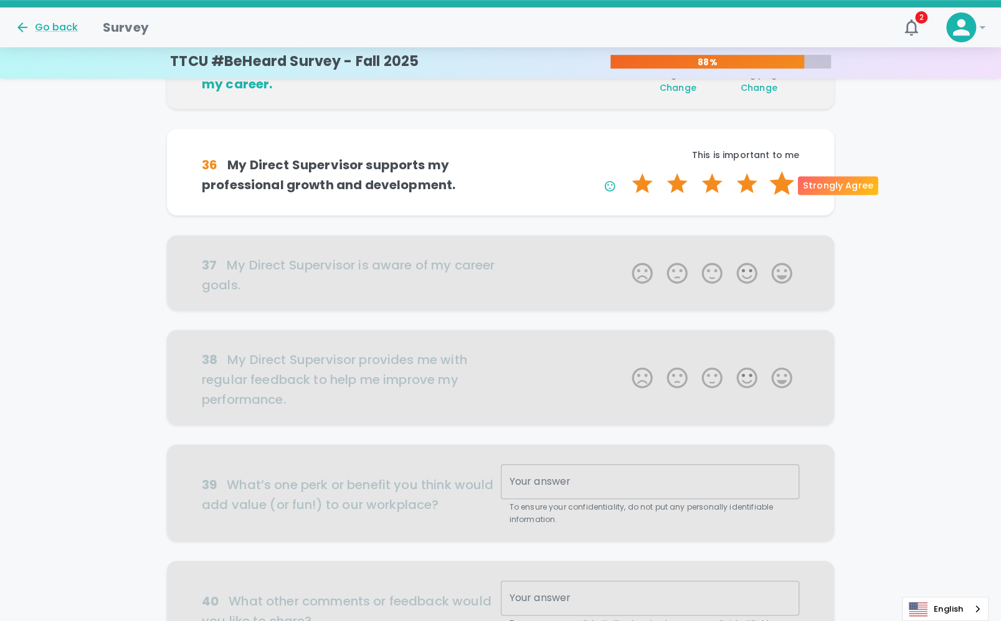
click at [778, 177] on label "5 Stars" at bounding box center [781, 183] width 35 height 25
click at [624, 171] on input "5 Stars" at bounding box center [624, 171] width 1 height 1
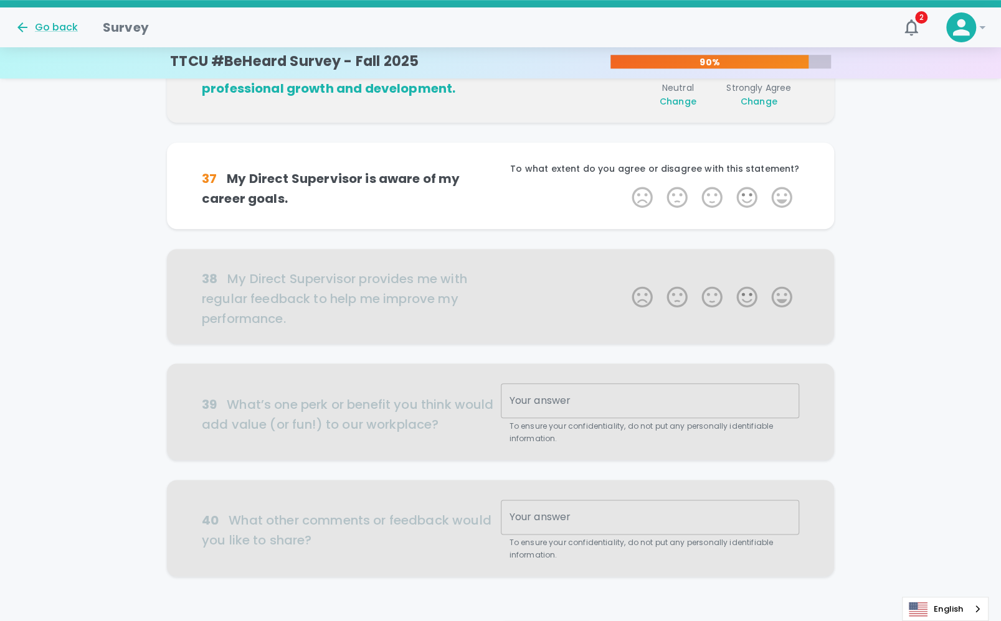
scroll to position [657, 0]
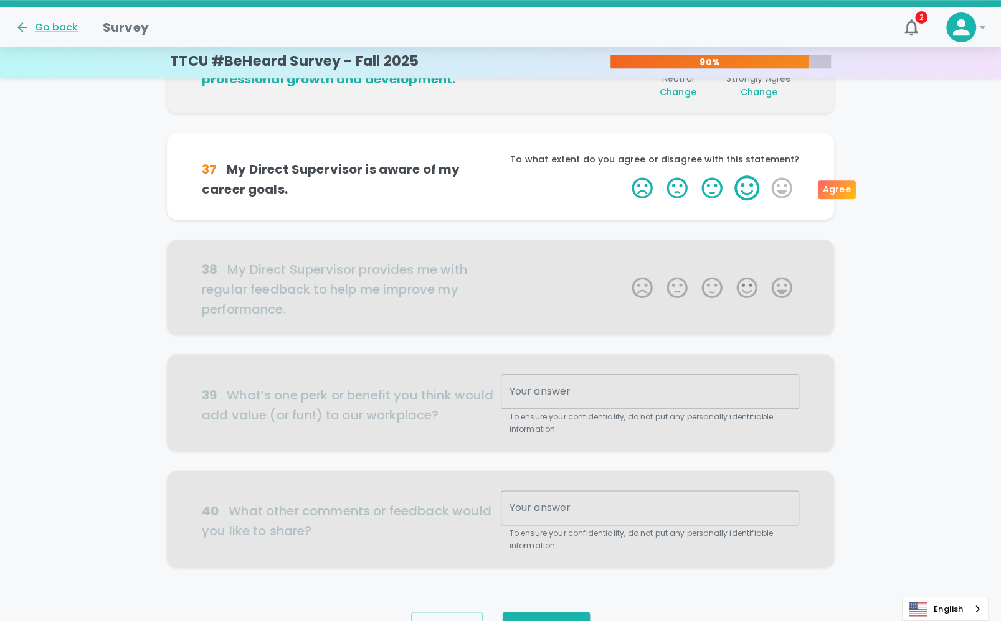
click at [747, 189] on label "4 Stars" at bounding box center [746, 188] width 35 height 25
click at [624, 176] on input "4 Stars" at bounding box center [624, 175] width 1 height 1
click at [777, 191] on label "5 Stars" at bounding box center [781, 188] width 35 height 25
click at [624, 176] on input "5 Stars" at bounding box center [624, 175] width 1 height 1
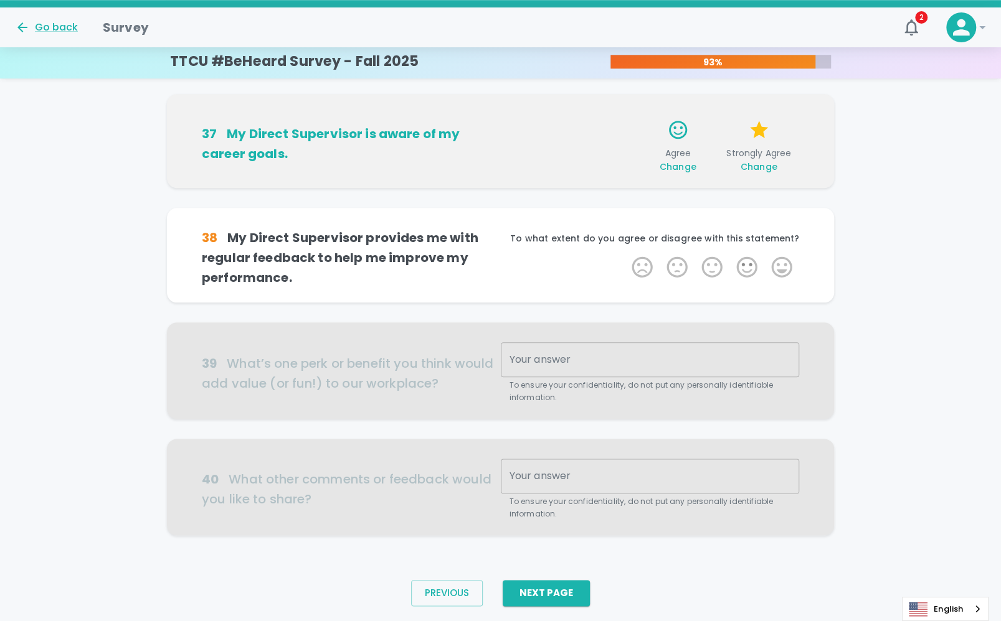
scroll to position [723, 0]
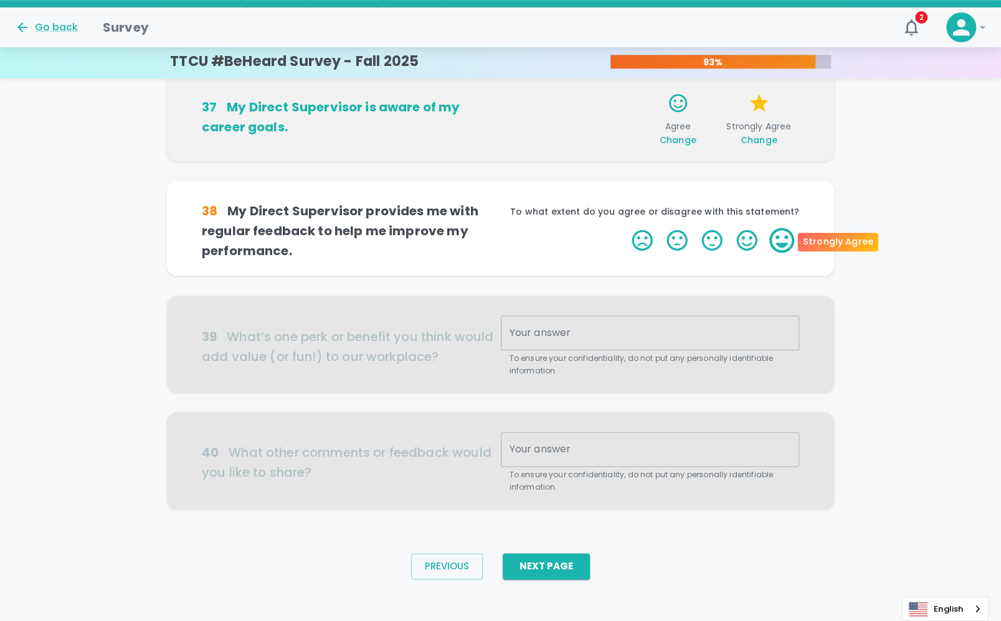
click at [783, 248] on label "5 Stars" at bounding box center [781, 240] width 35 height 25
click at [624, 228] on input "5 Stars" at bounding box center [624, 227] width 1 height 1
click at [776, 241] on label "5 Stars" at bounding box center [781, 240] width 35 height 25
click at [624, 228] on input "5 Stars" at bounding box center [624, 227] width 1 height 1
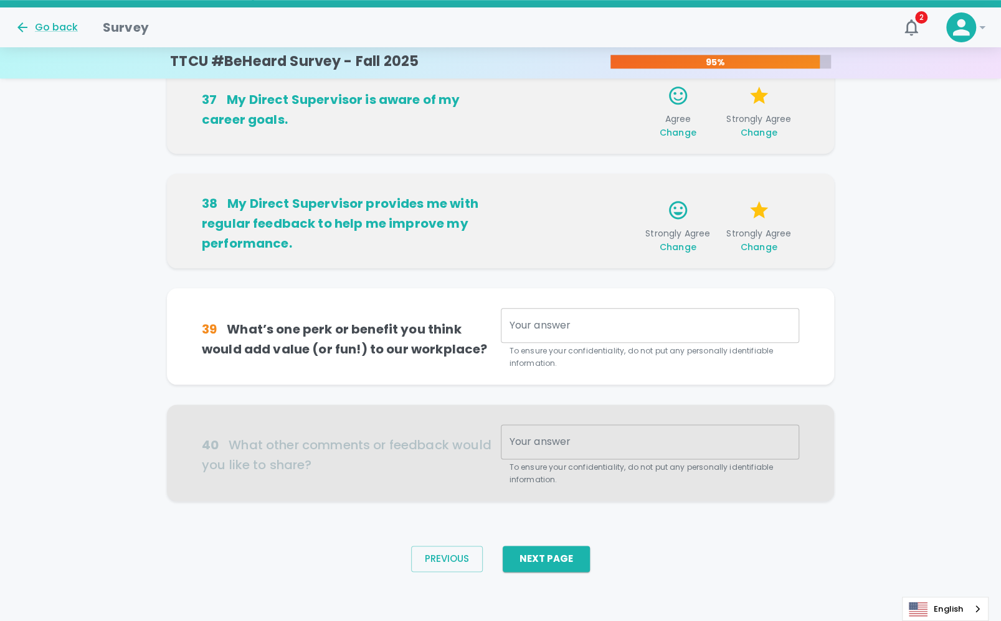
click at [609, 328] on textarea "Your answer" at bounding box center [649, 326] width 281 height 14
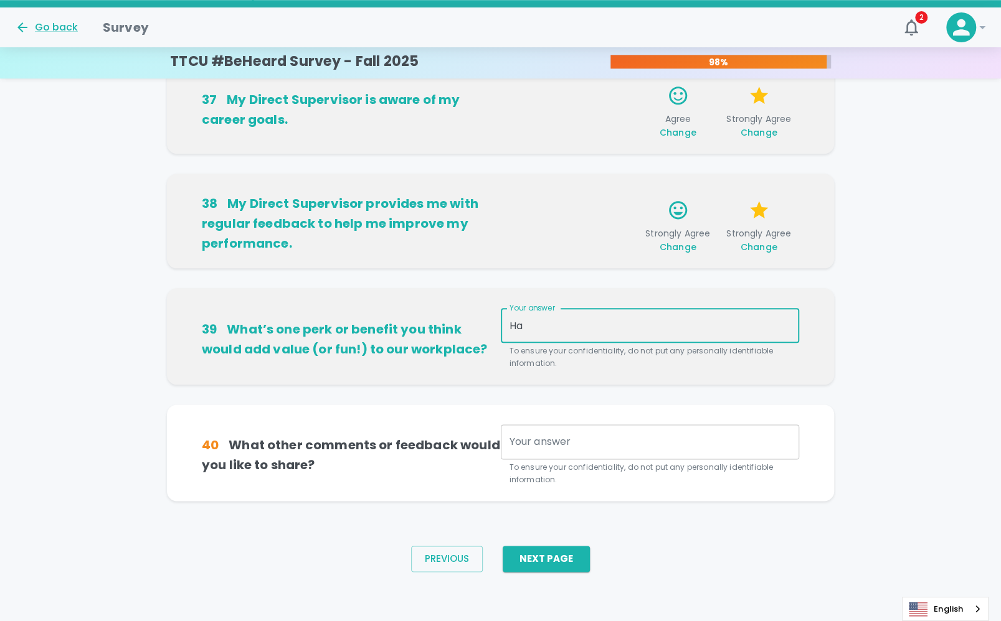
type textarea "H"
drag, startPoint x: 586, startPoint y: 323, endPoint x: 338, endPoint y: 322, distance: 248.4
click at [338, 322] on div "39 What’s one perk or benefit you think would add value (or fun!) to our workpl…" at bounding box center [500, 339] width 597 height 62
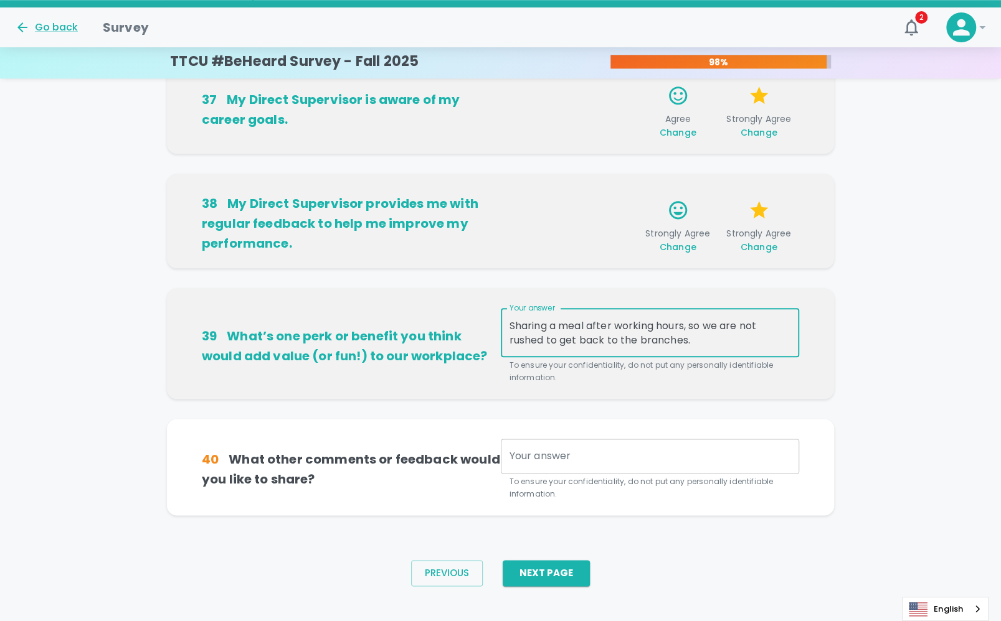
type textarea "Sharing a meal after working hours, so we are not rushed to get back to the bra…"
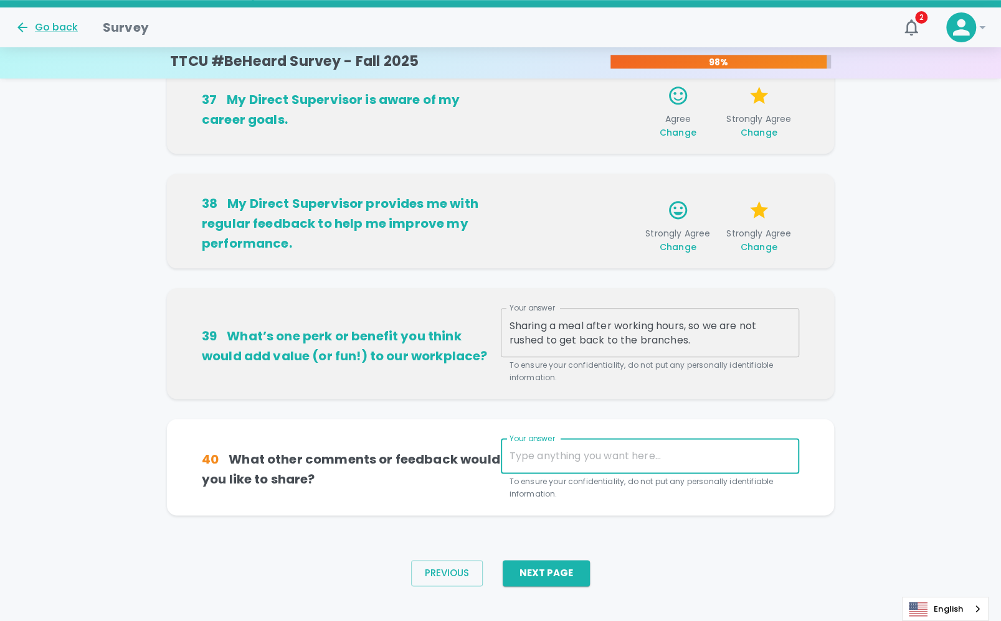
click at [537, 450] on textarea "Your answer" at bounding box center [649, 456] width 281 height 14
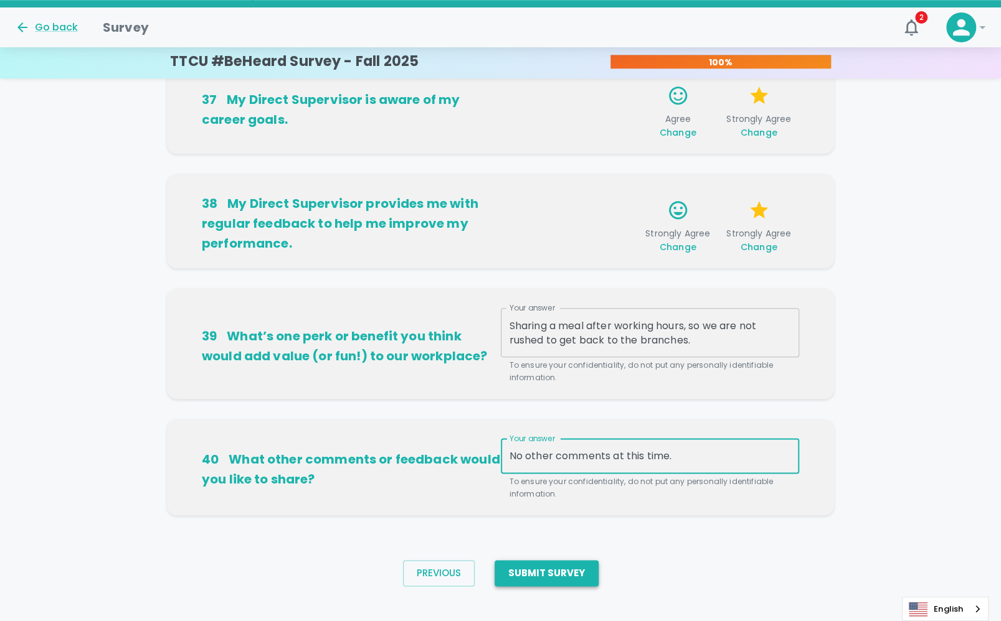
type textarea "No other comments at this time."
click at [544, 577] on button "Submit Survey" at bounding box center [546, 573] width 104 height 26
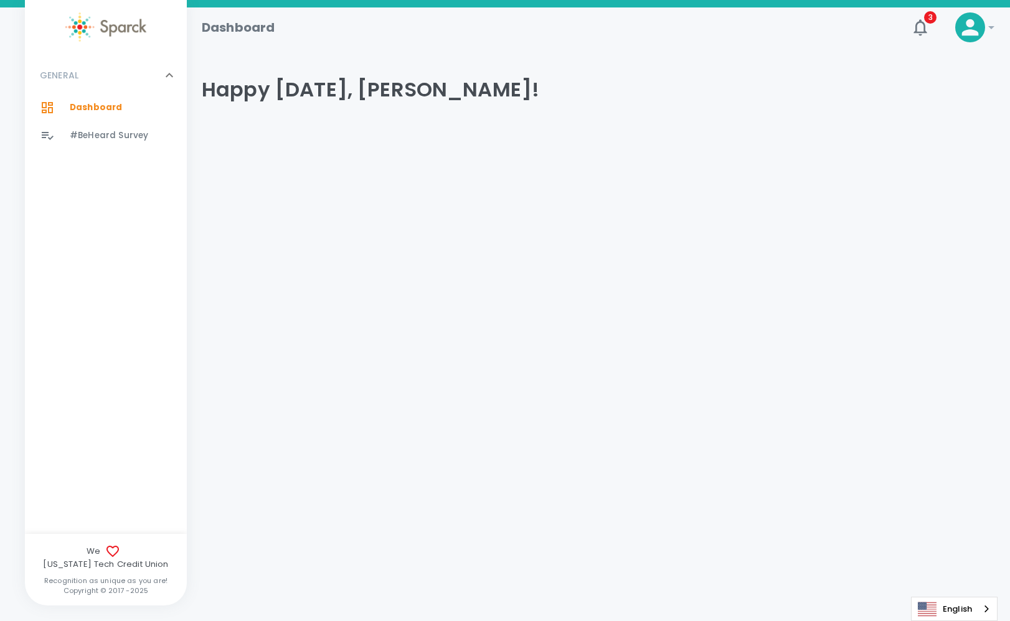
click at [788, 202] on html "Skip Navigation Dashboard 3 ! GENERAL 0 Dashboard 0 #BeHeard Survey 0 We [US_ST…" at bounding box center [505, 101] width 1010 height 202
click at [928, 25] on icon "button" at bounding box center [920, 27] width 20 height 20
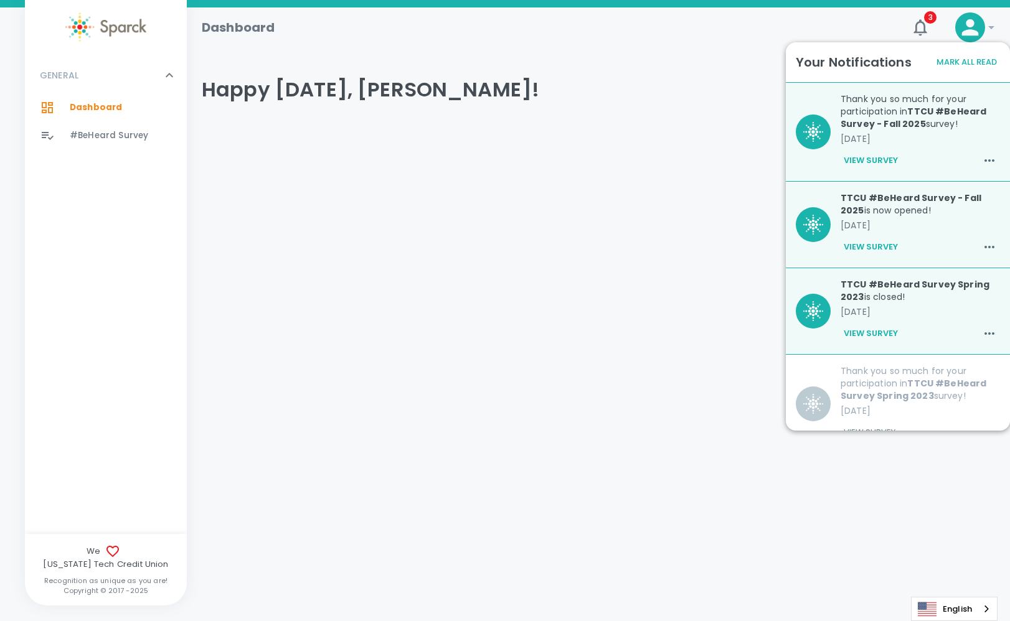
click at [973, 29] on icon at bounding box center [970, 27] width 25 height 25
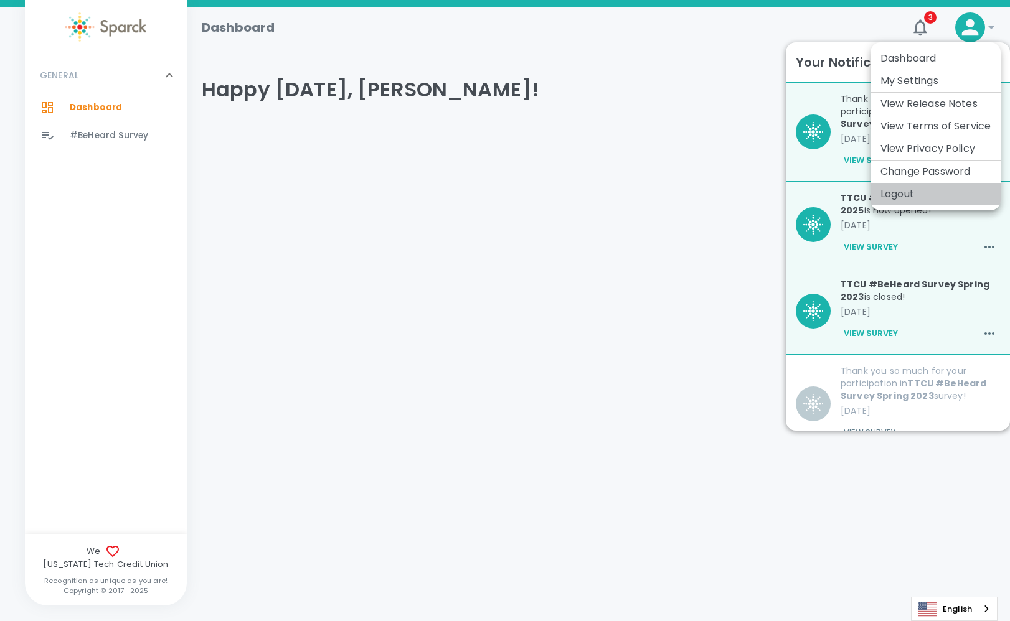
click at [897, 199] on li "Logout" at bounding box center [935, 194] width 130 height 22
